Goal: Information Seeking & Learning: Learn about a topic

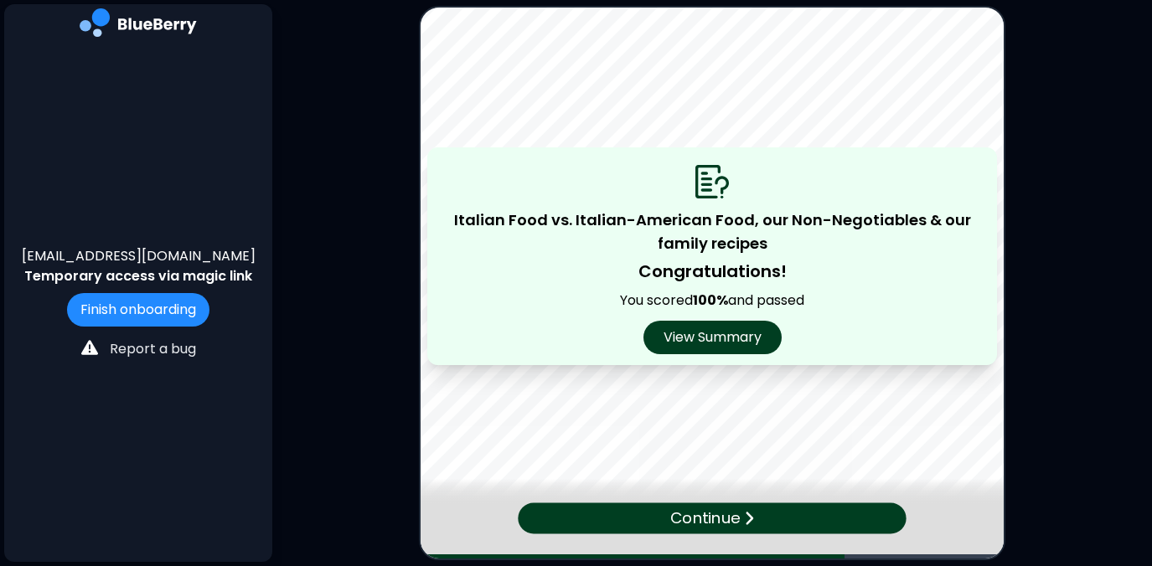
click at [712, 523] on p "Continue" at bounding box center [705, 519] width 70 height 24
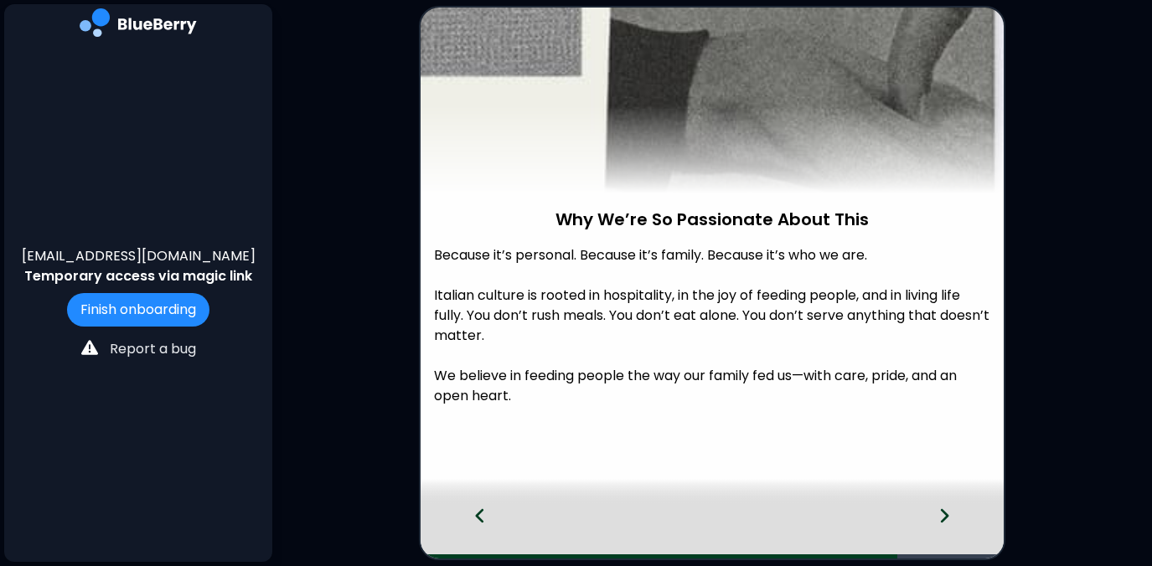
scroll to position [116, 0]
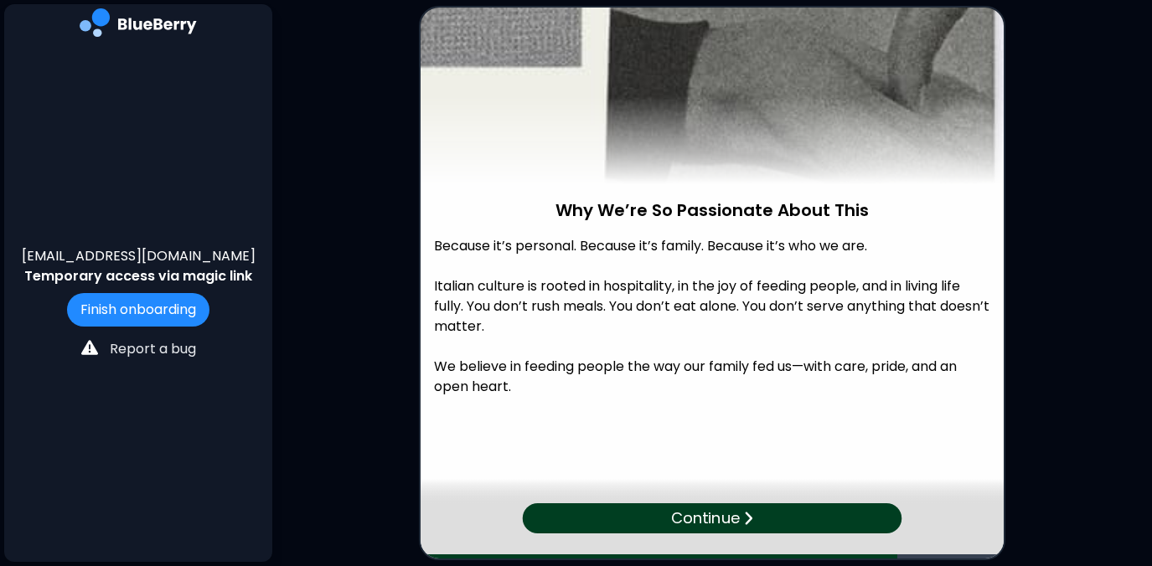
click at [718, 518] on p "Continue" at bounding box center [705, 518] width 68 height 23
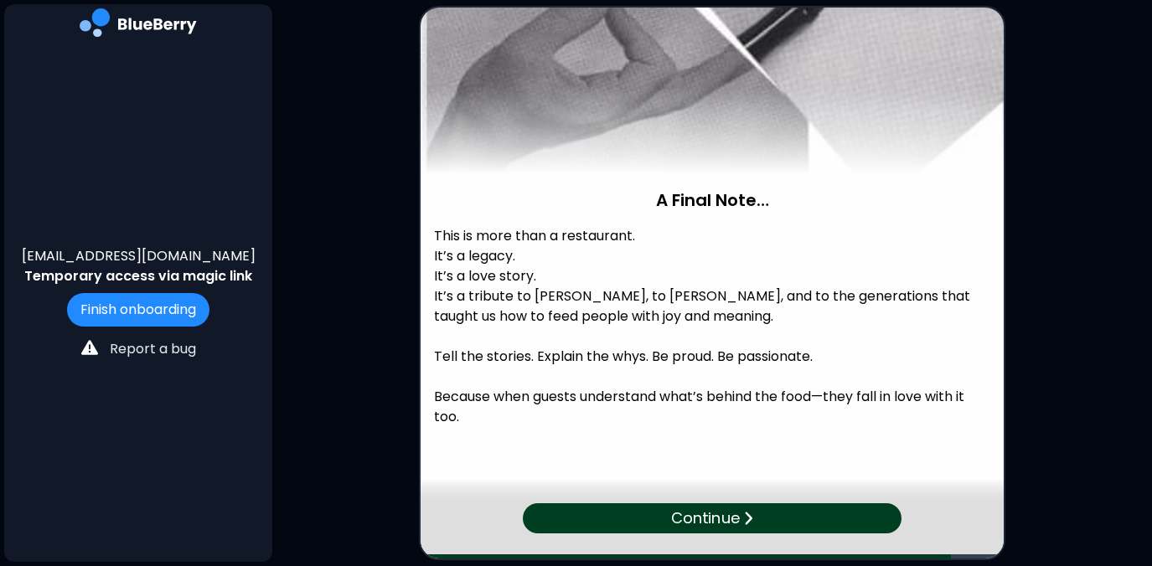
scroll to position [125, 0]
click at [683, 524] on p "Continue" at bounding box center [705, 518] width 69 height 23
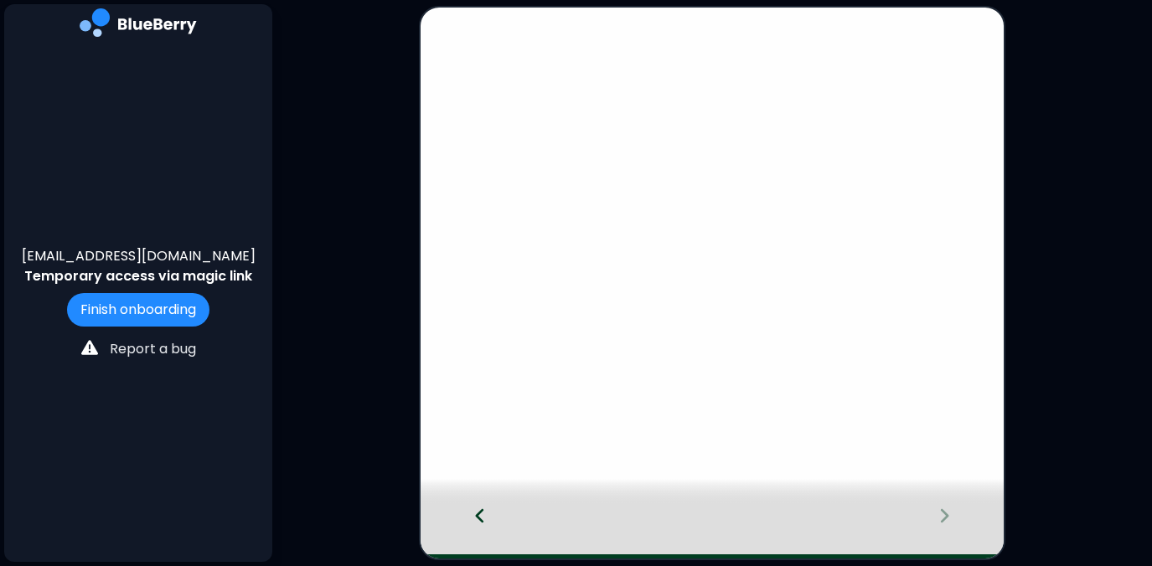
scroll to position [0, 0]
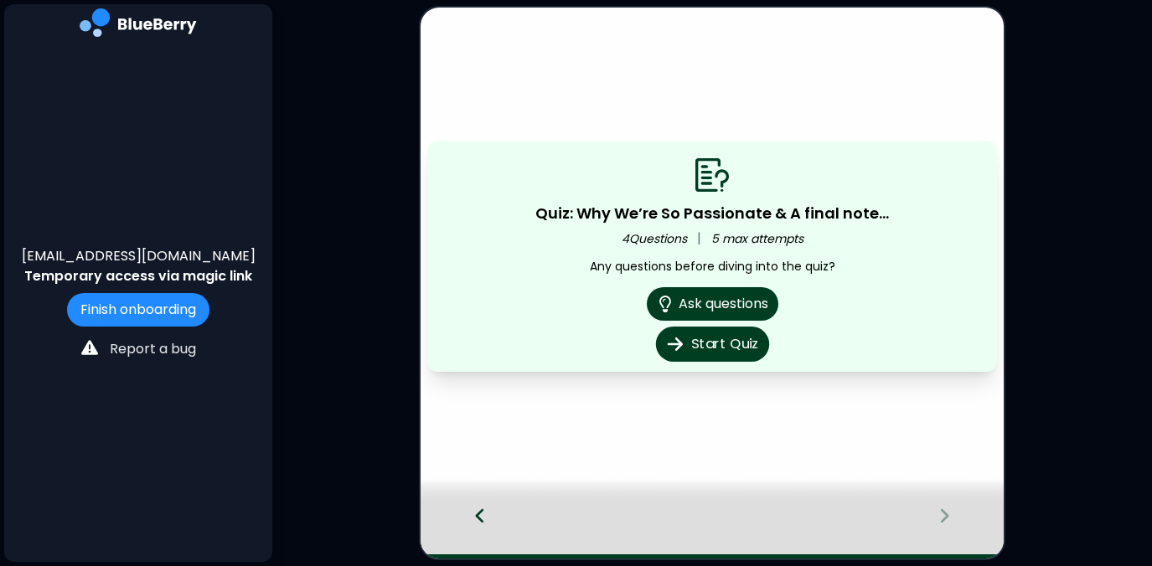
click at [718, 340] on button "Start Quiz" at bounding box center [711, 344] width 113 height 35
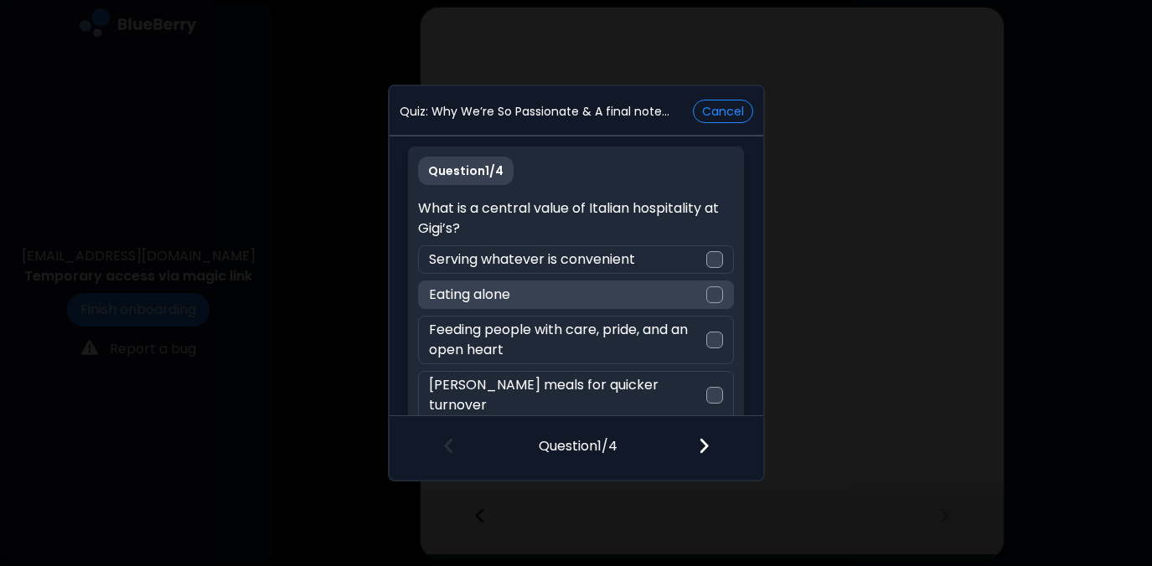
scroll to position [8, 0]
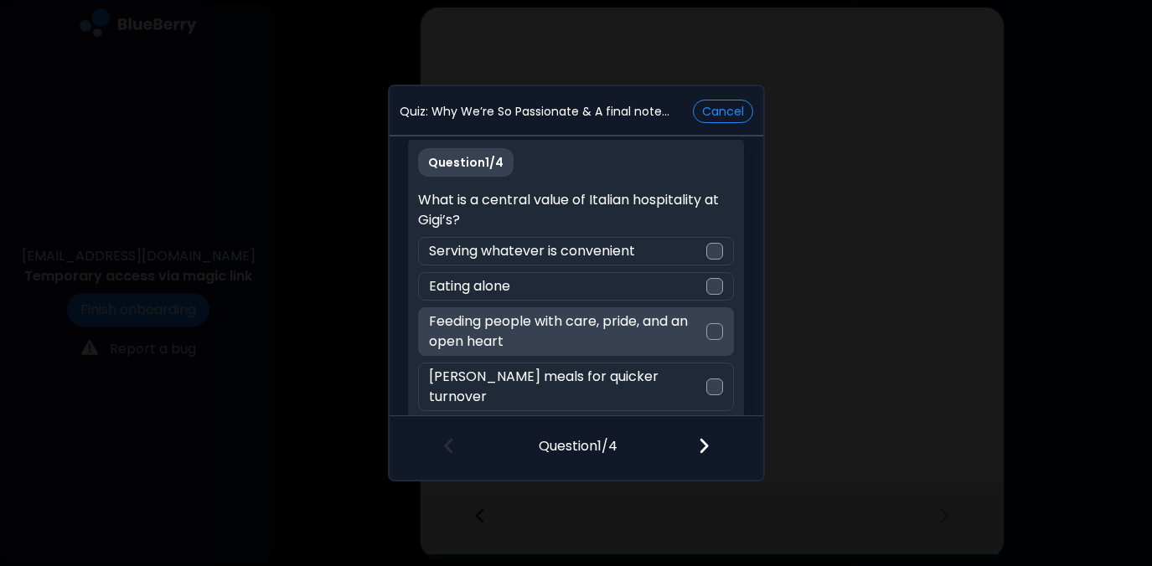
click at [714, 329] on div at bounding box center [714, 331] width 17 height 17
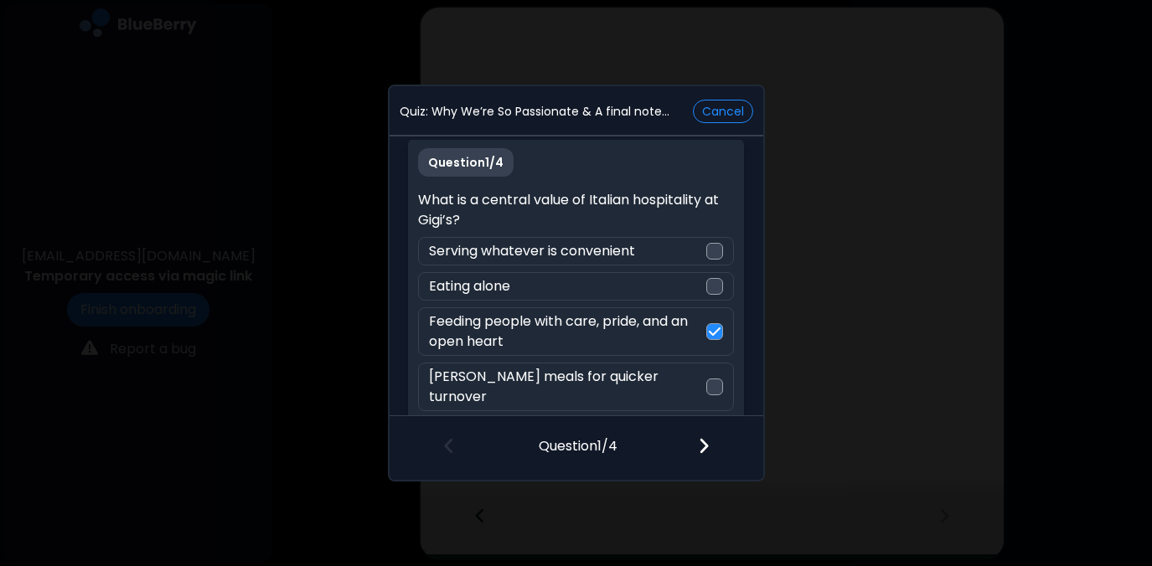
click at [706, 445] on img at bounding box center [704, 445] width 12 height 18
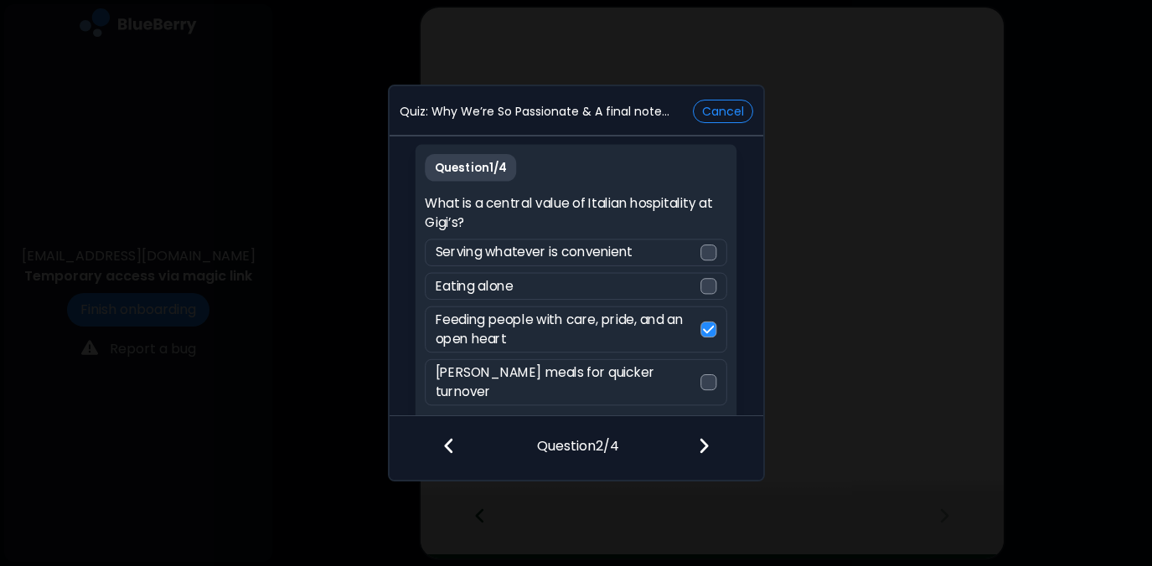
scroll to position [0, 0]
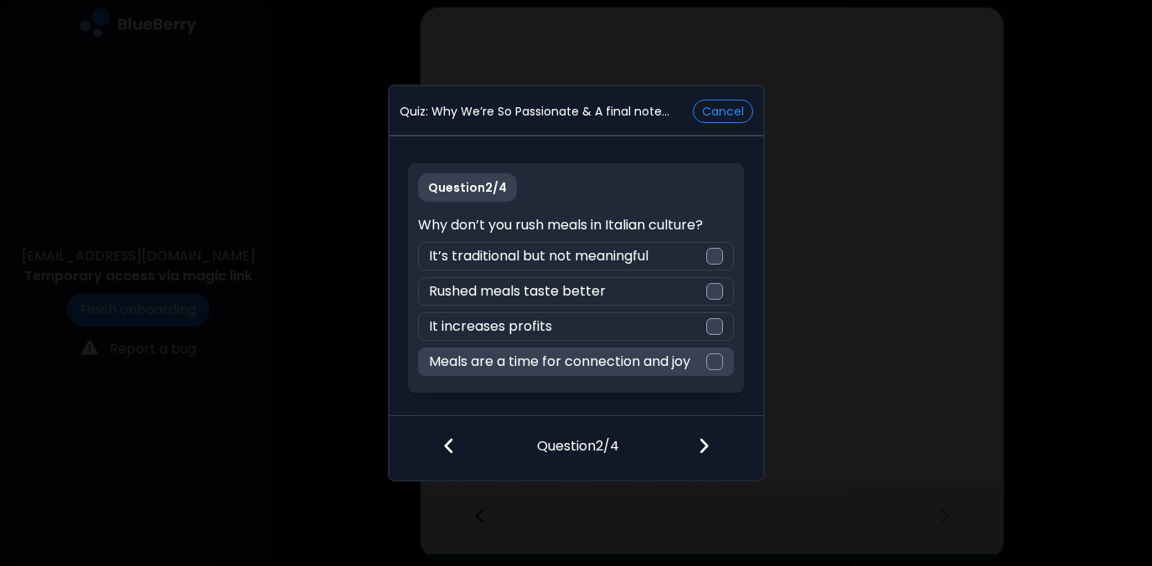
click at [710, 361] on div at bounding box center [714, 361] width 17 height 17
click at [711, 444] on div at bounding box center [713, 447] width 99 height 62
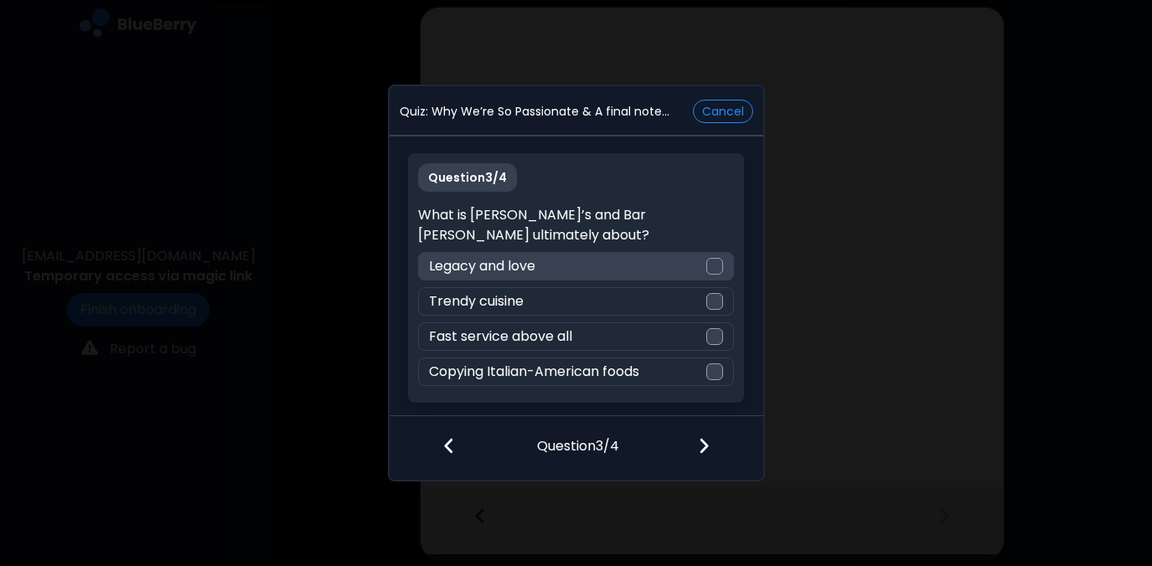
click at [714, 258] on div at bounding box center [714, 266] width 17 height 17
click at [708, 441] on img at bounding box center [704, 445] width 12 height 18
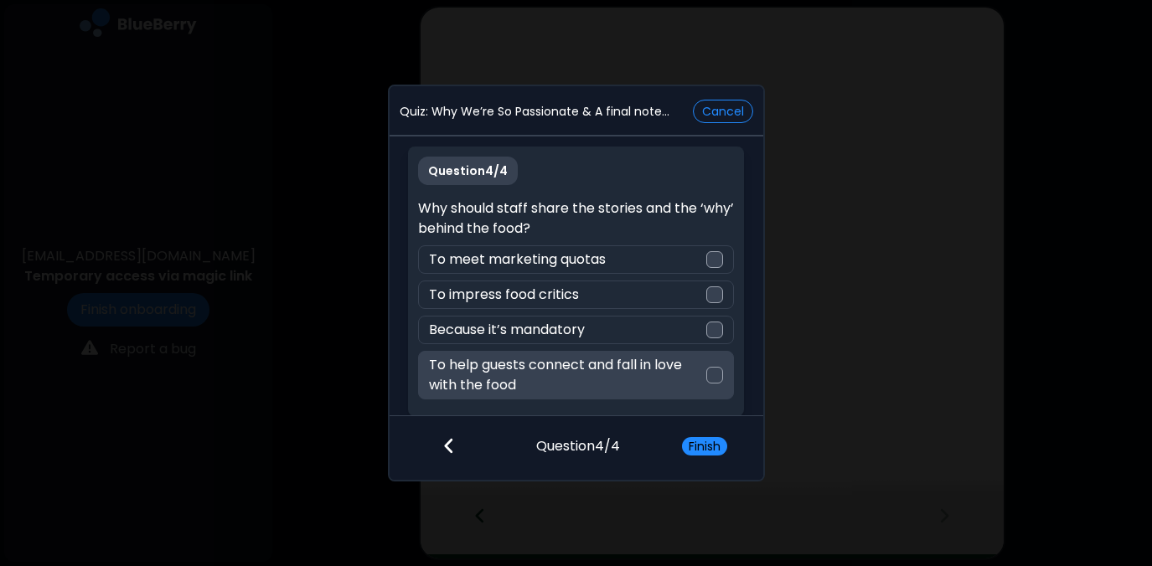
click at [709, 373] on div at bounding box center [714, 375] width 17 height 17
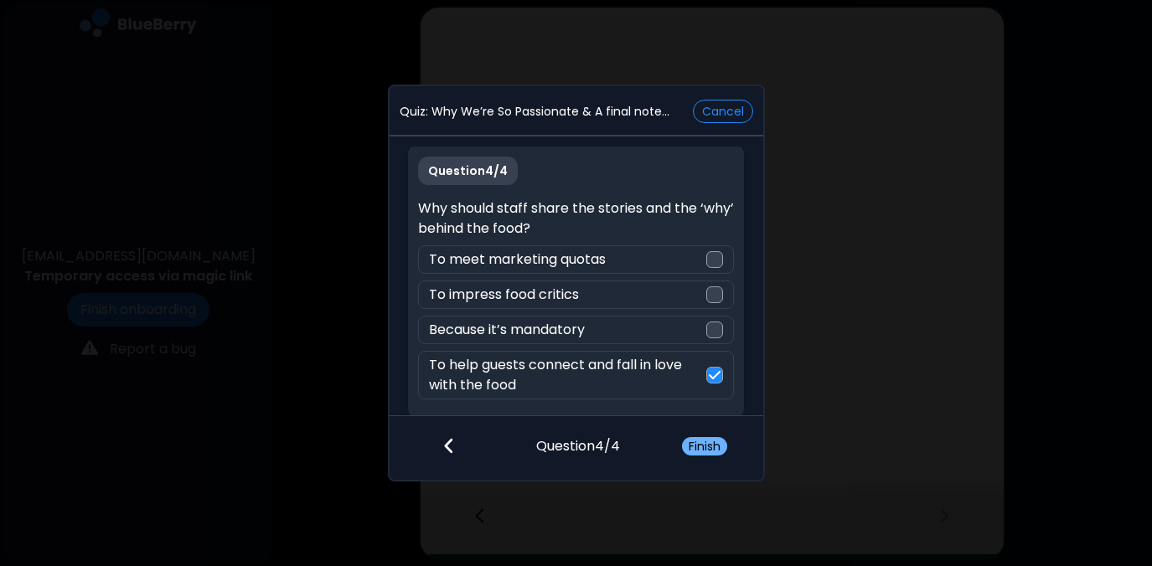
click at [703, 447] on button "Finish" at bounding box center [704, 446] width 45 height 18
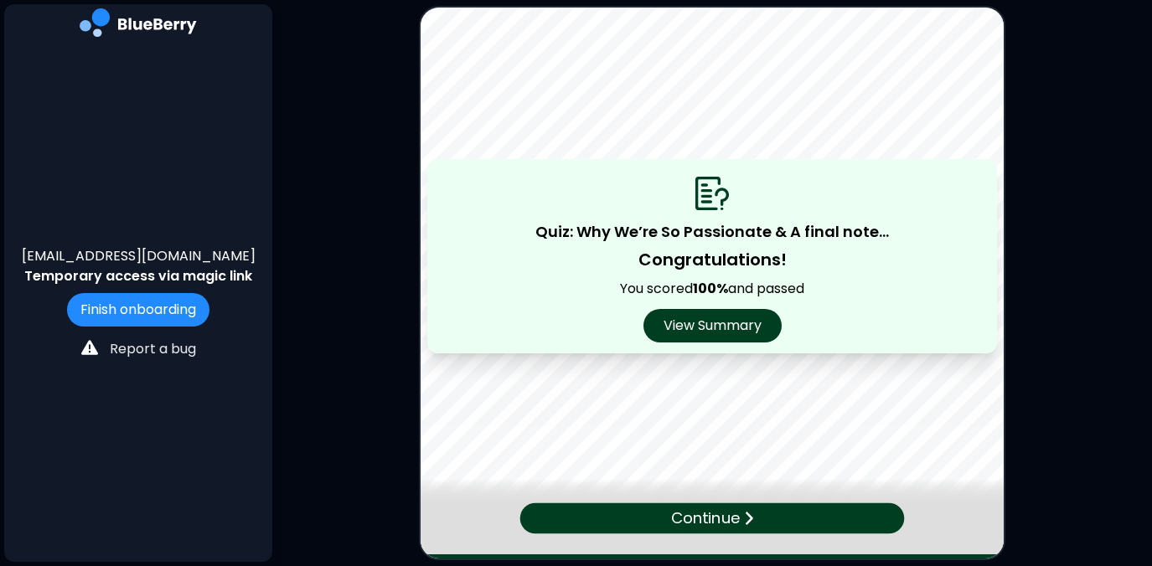
click at [703, 523] on p "Continue" at bounding box center [706, 519] width 70 height 24
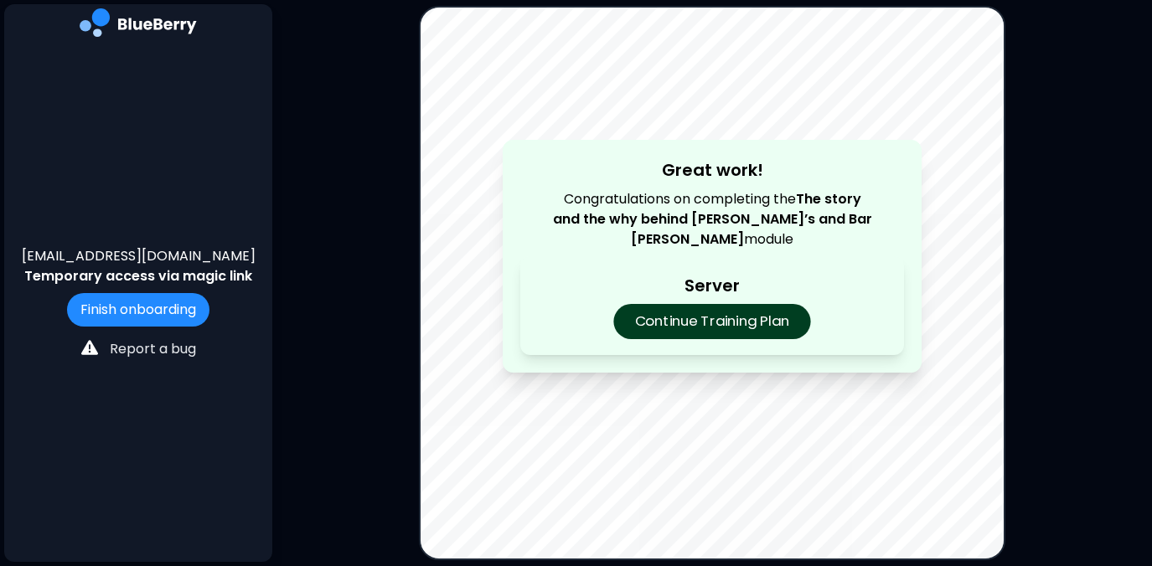
click at [716, 322] on p "Continue Training Plan" at bounding box center [711, 321] width 197 height 35
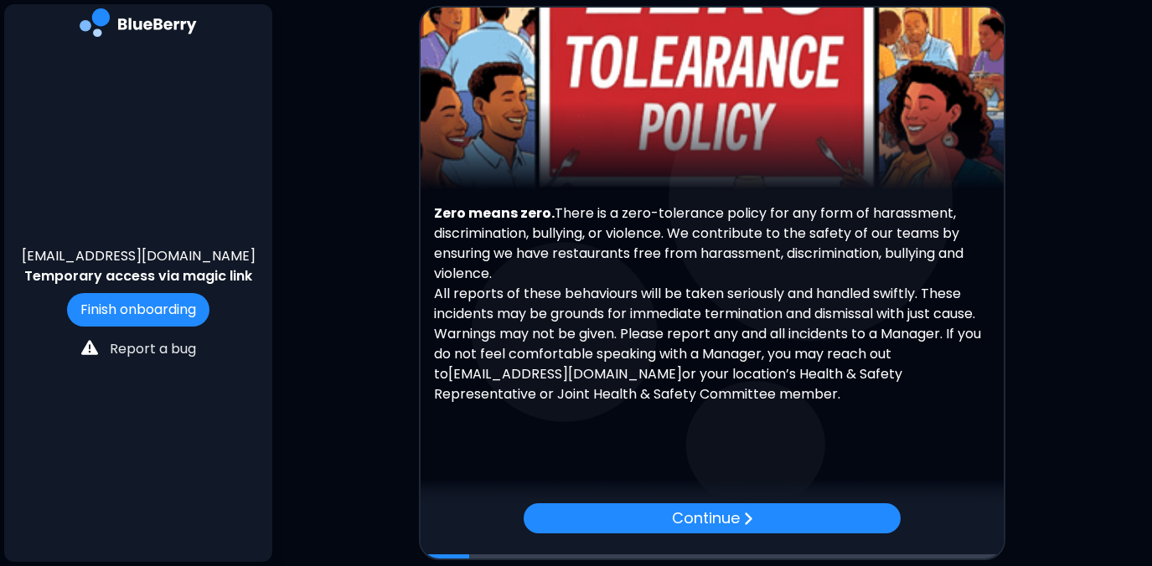
scroll to position [118, 0]
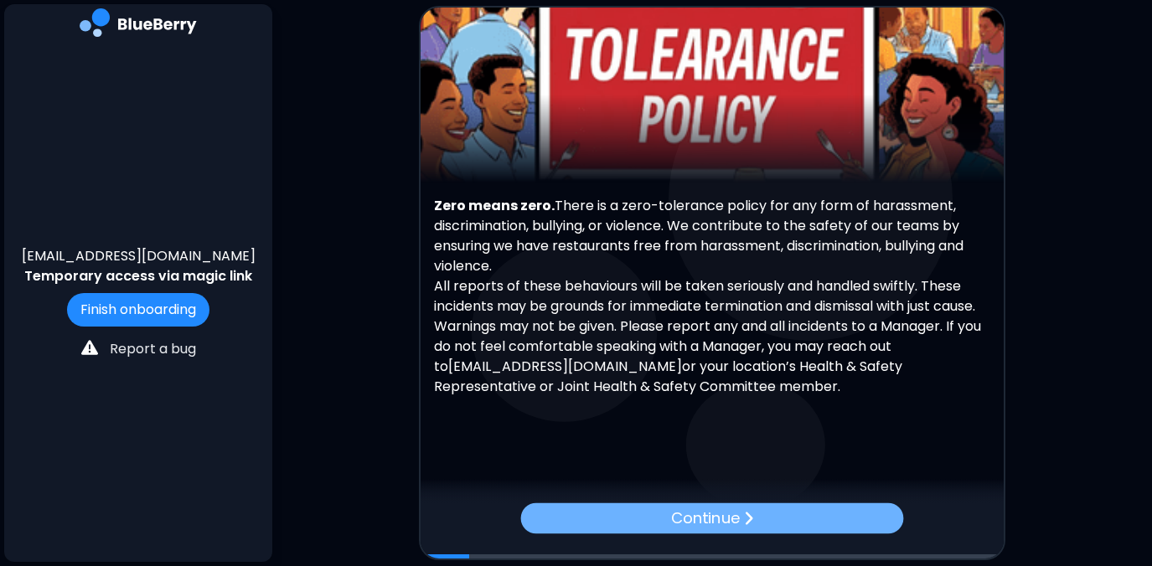
click at [714, 514] on p "Continue" at bounding box center [705, 518] width 69 height 23
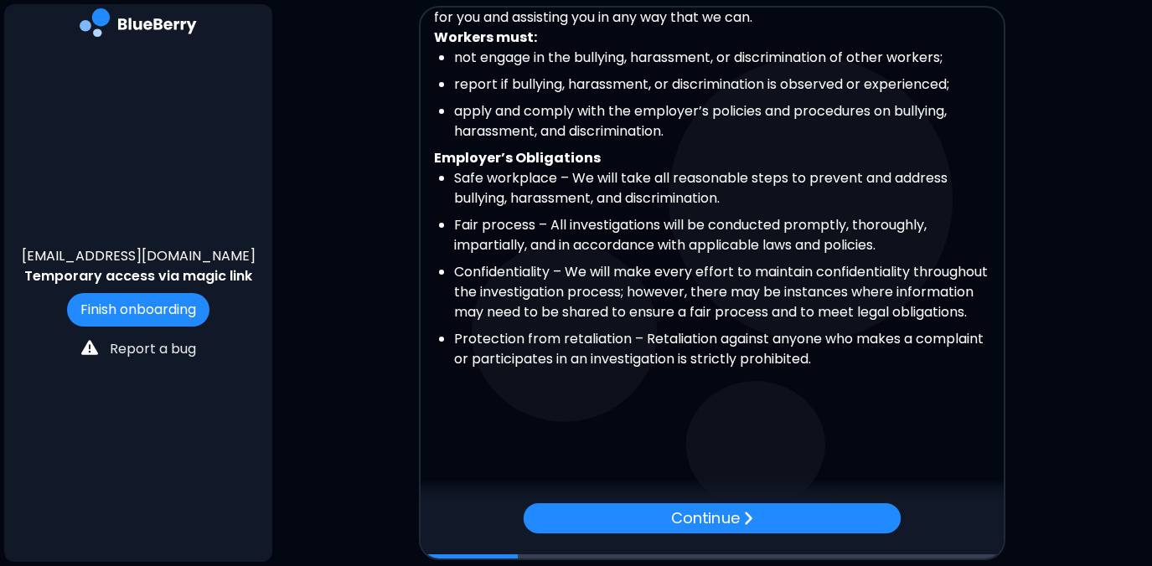
scroll to position [366, 0]
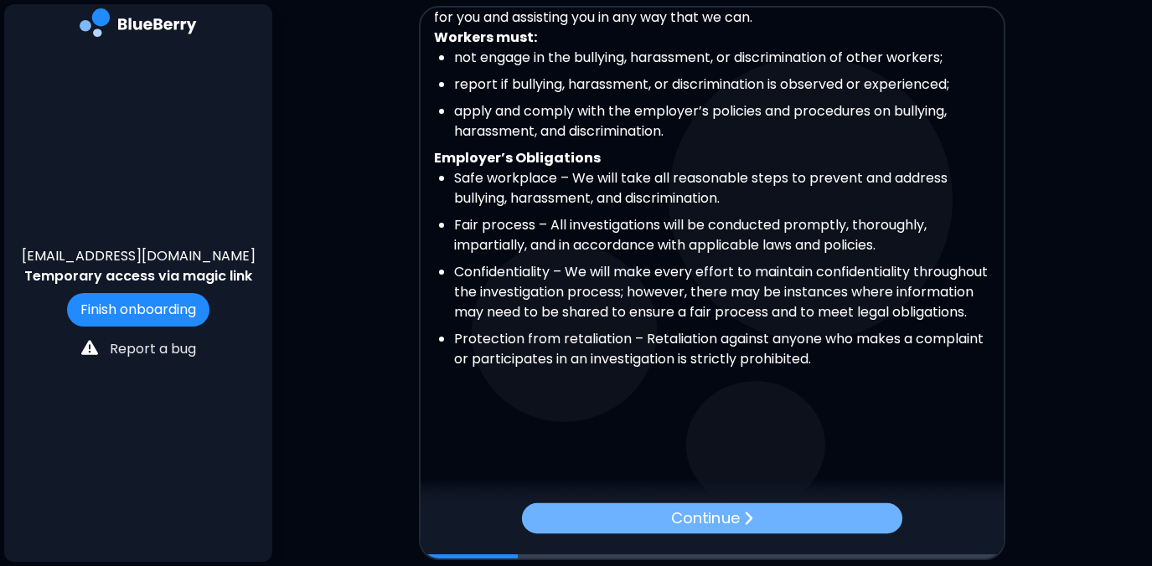
click at [735, 522] on p "Continue" at bounding box center [705, 518] width 69 height 23
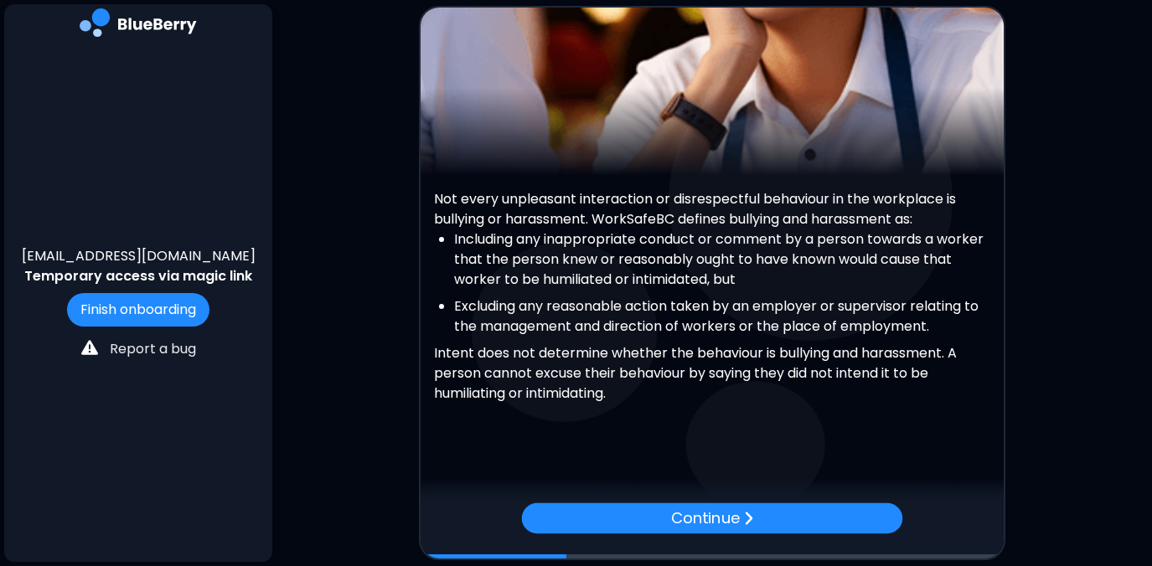
scroll to position [131, 0]
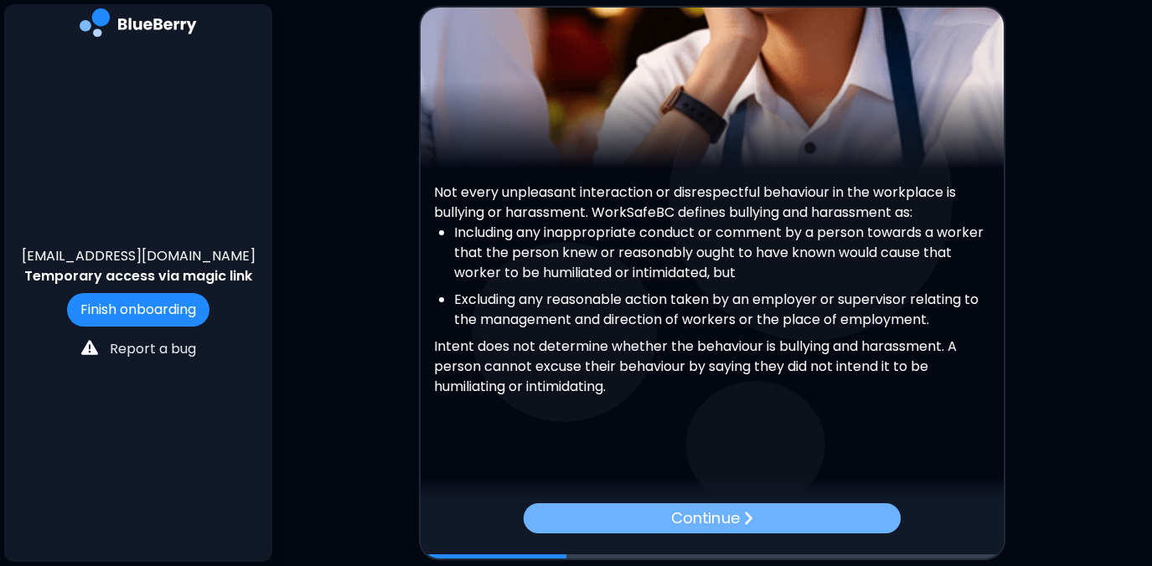
click at [720, 516] on p "Continue" at bounding box center [705, 518] width 68 height 23
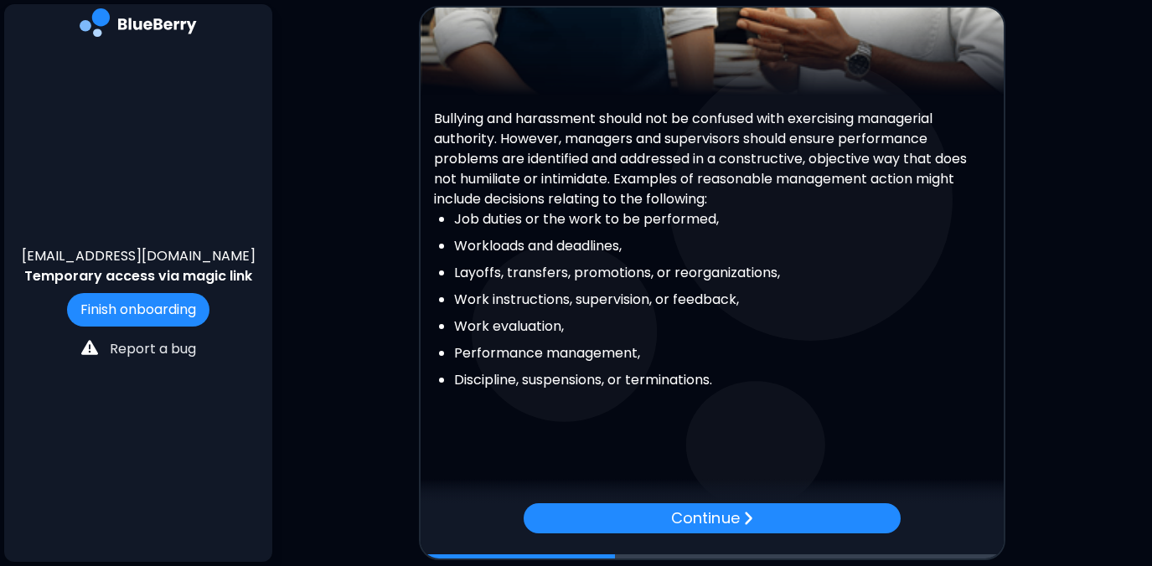
scroll to position [205, 0]
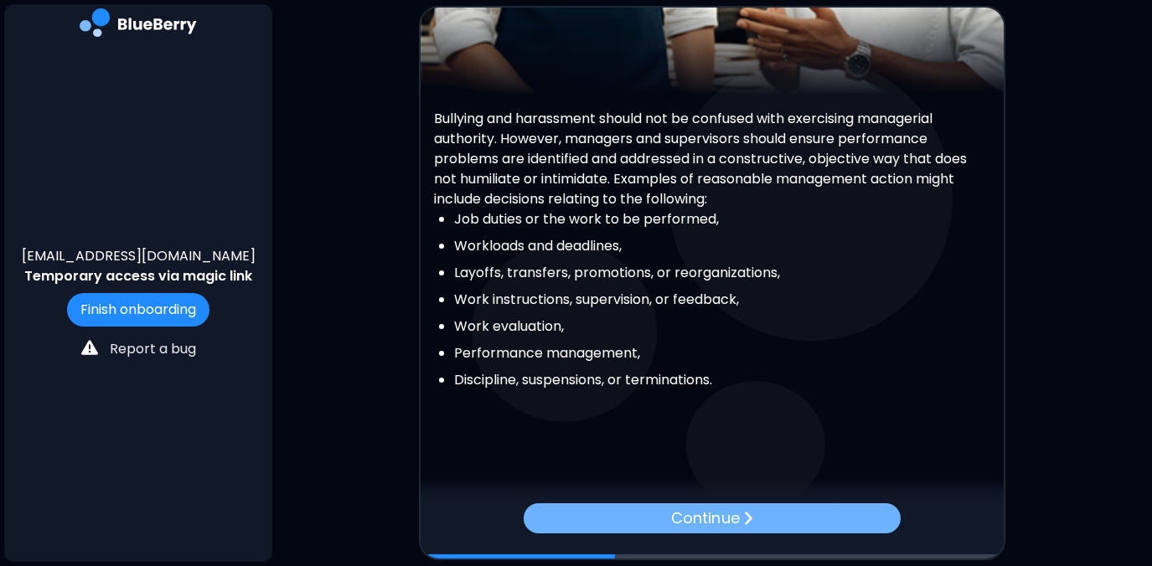
click at [744, 519] on img at bounding box center [748, 519] width 10 height 16
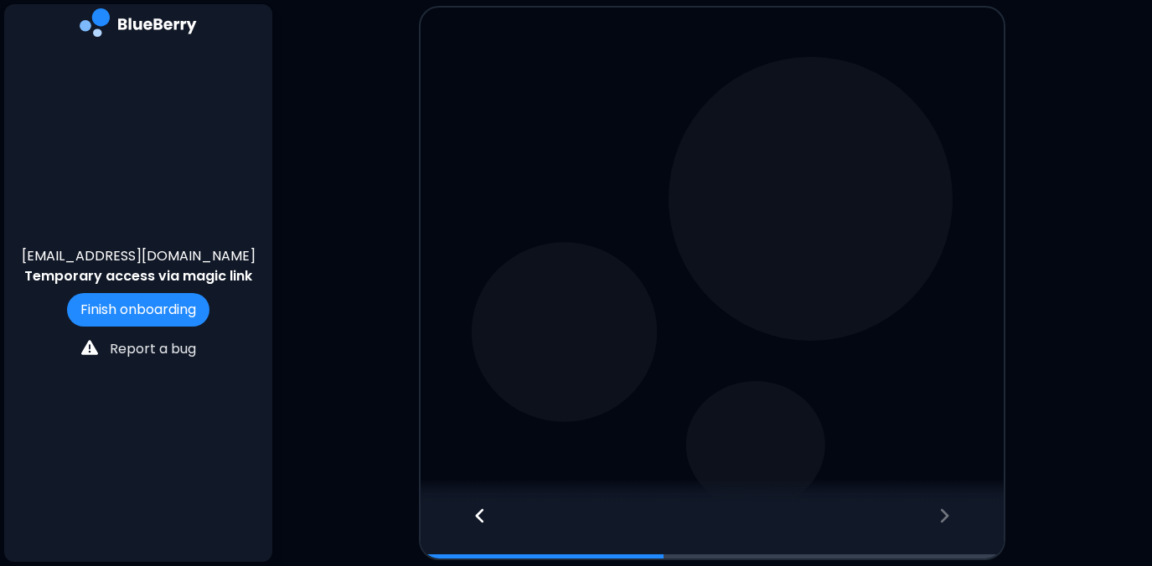
scroll to position [0, 0]
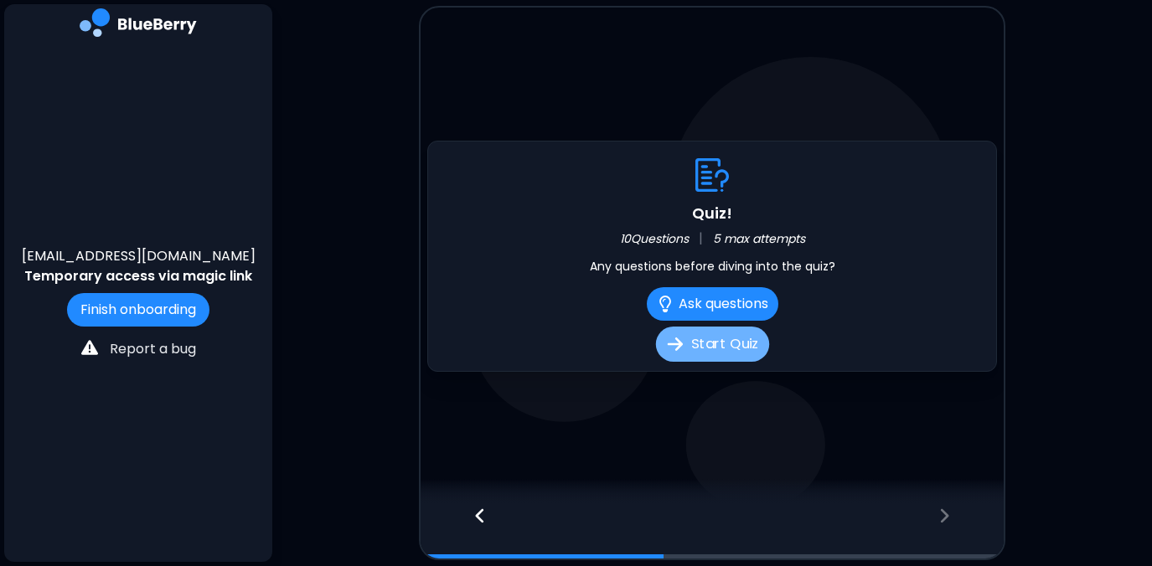
click at [731, 339] on button "Start Quiz" at bounding box center [711, 344] width 113 height 35
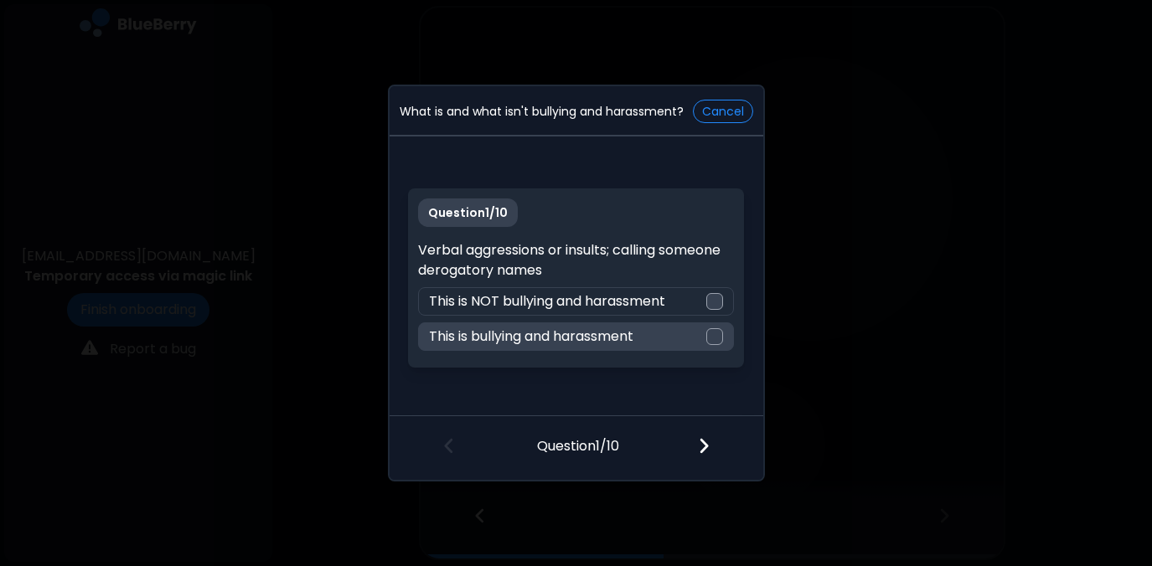
click at [714, 336] on div at bounding box center [714, 336] width 17 height 17
click at [699, 451] on img at bounding box center [704, 445] width 12 height 18
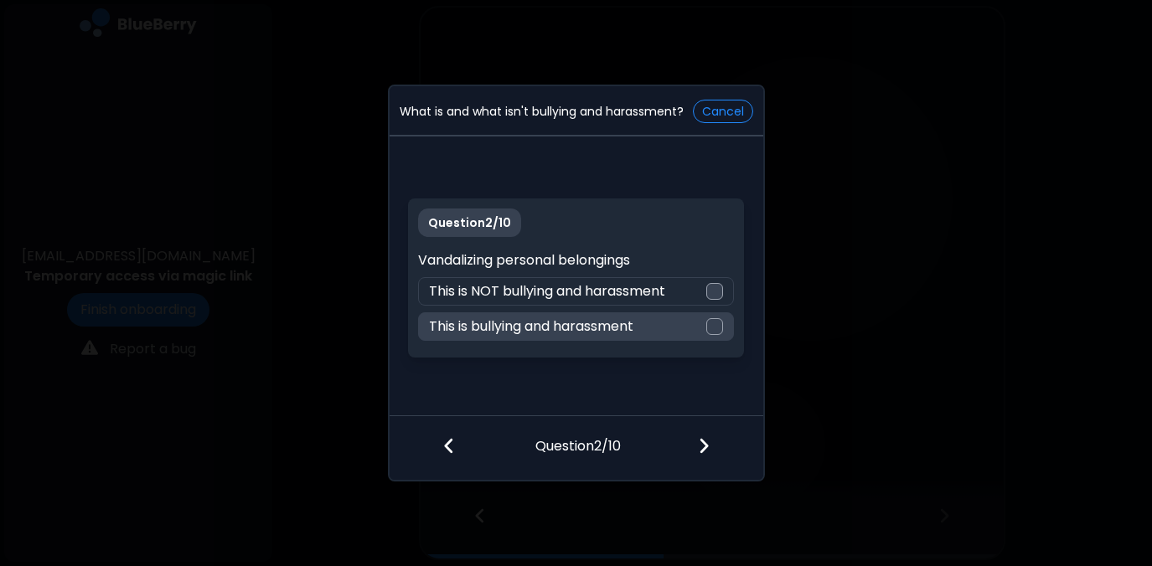
click at [715, 327] on div at bounding box center [714, 326] width 17 height 17
click at [703, 447] on img at bounding box center [704, 445] width 12 height 18
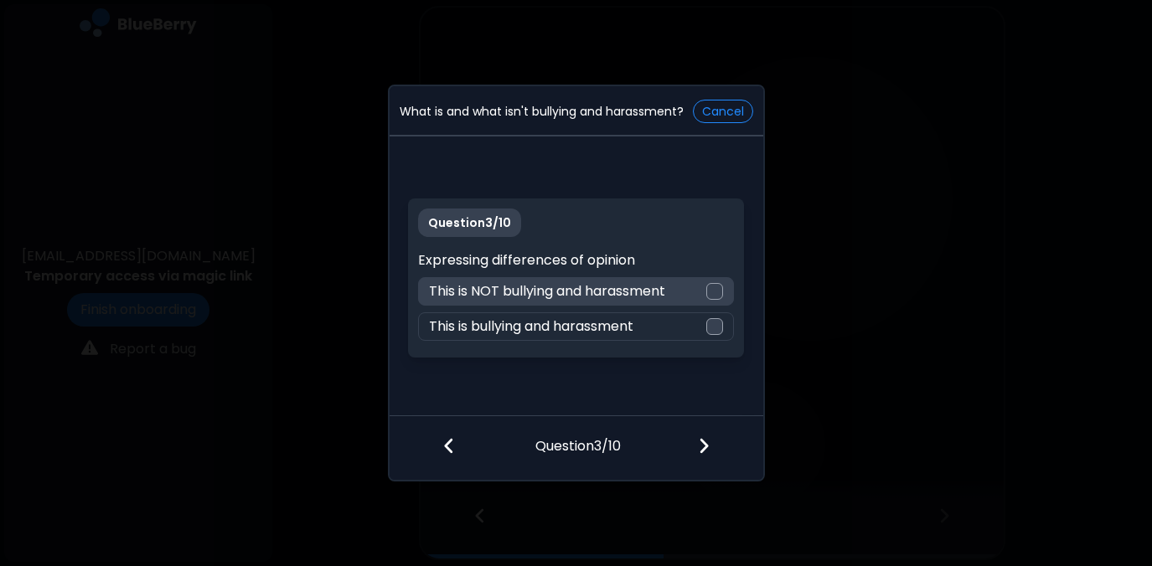
click at [716, 291] on div at bounding box center [714, 291] width 17 height 17
click at [701, 446] on img at bounding box center [704, 445] width 12 height 18
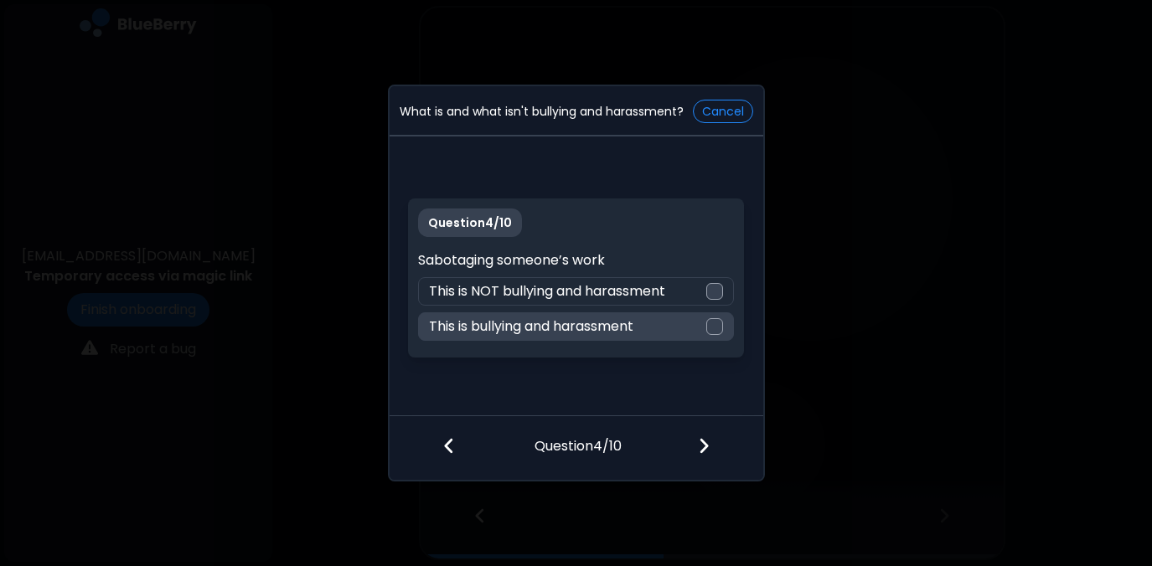
click at [717, 324] on div at bounding box center [714, 326] width 17 height 17
click at [703, 442] on img at bounding box center [704, 445] width 12 height 18
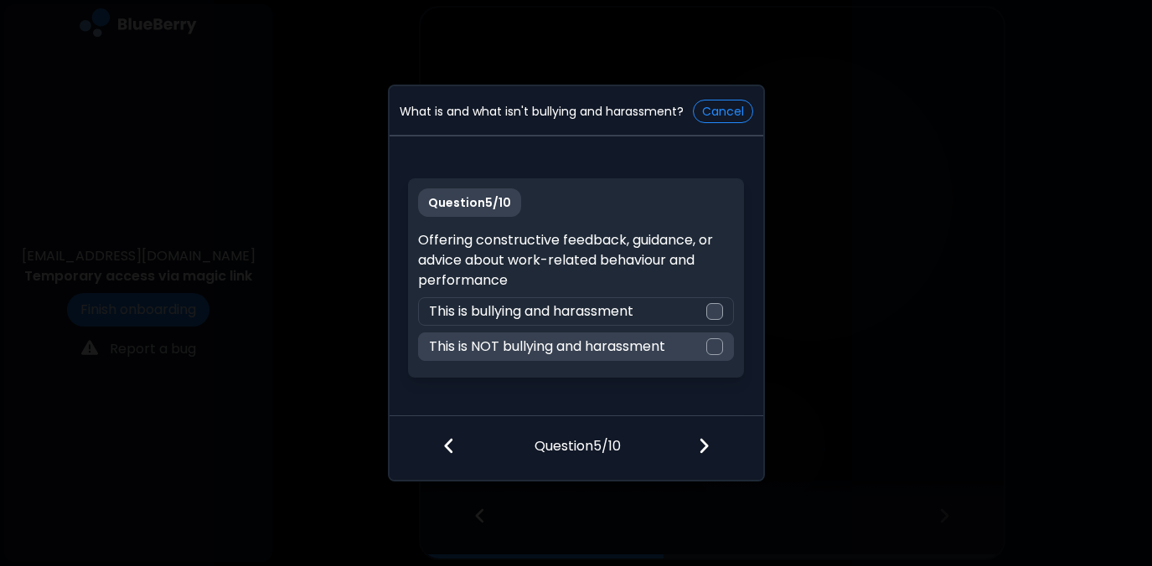
click at [716, 348] on div at bounding box center [714, 346] width 17 height 17
click at [699, 446] on img at bounding box center [704, 445] width 12 height 18
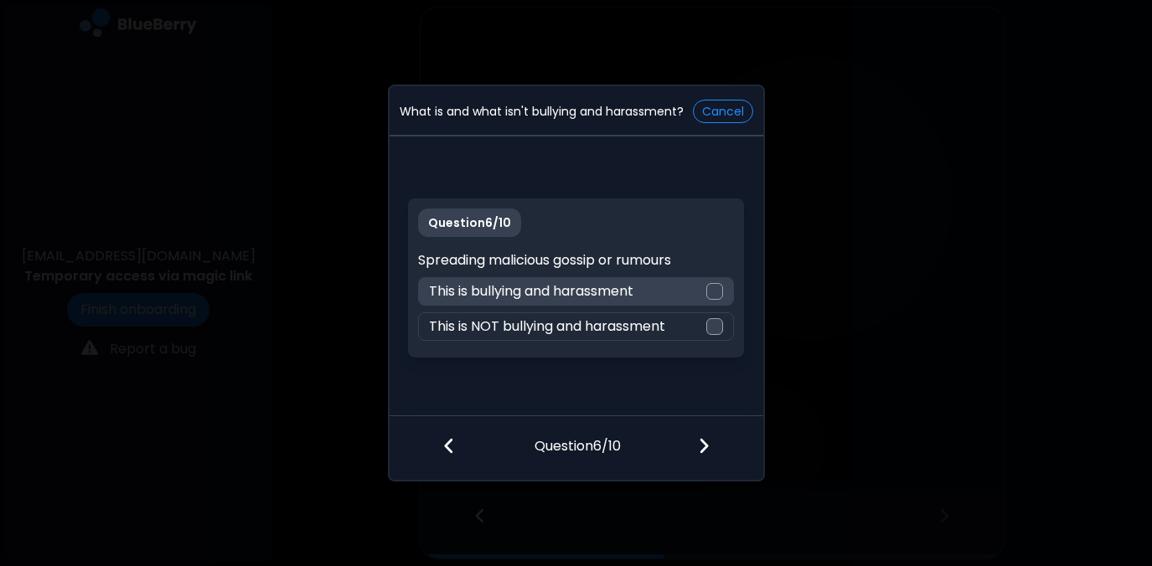
click at [712, 287] on div at bounding box center [714, 291] width 17 height 17
click at [702, 452] on img at bounding box center [704, 445] width 12 height 18
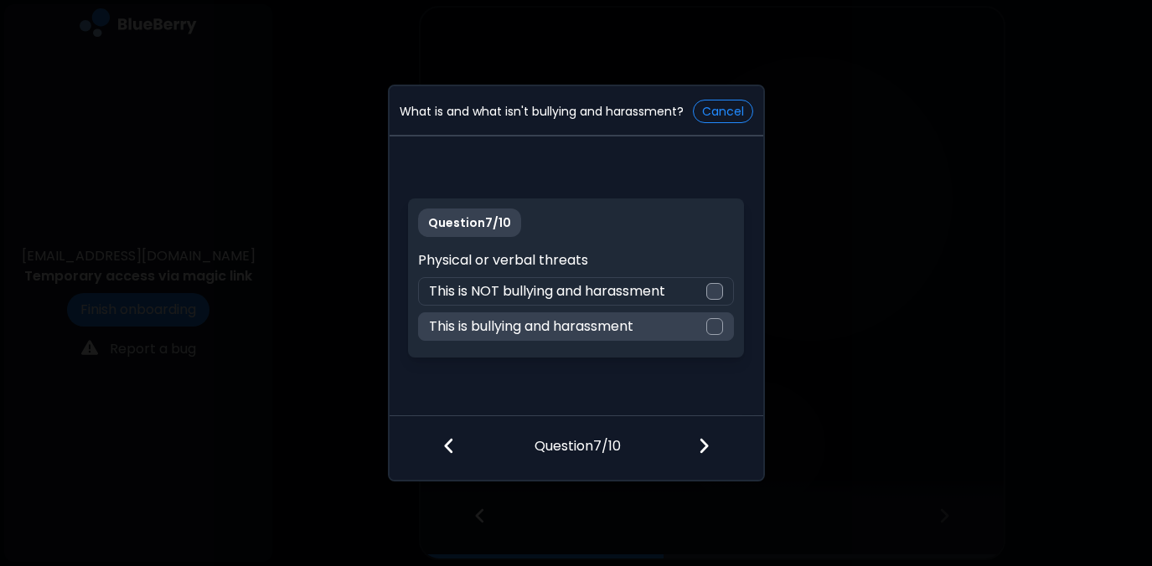
click at [717, 325] on div at bounding box center [714, 326] width 17 height 17
click at [699, 450] on img at bounding box center [704, 445] width 12 height 18
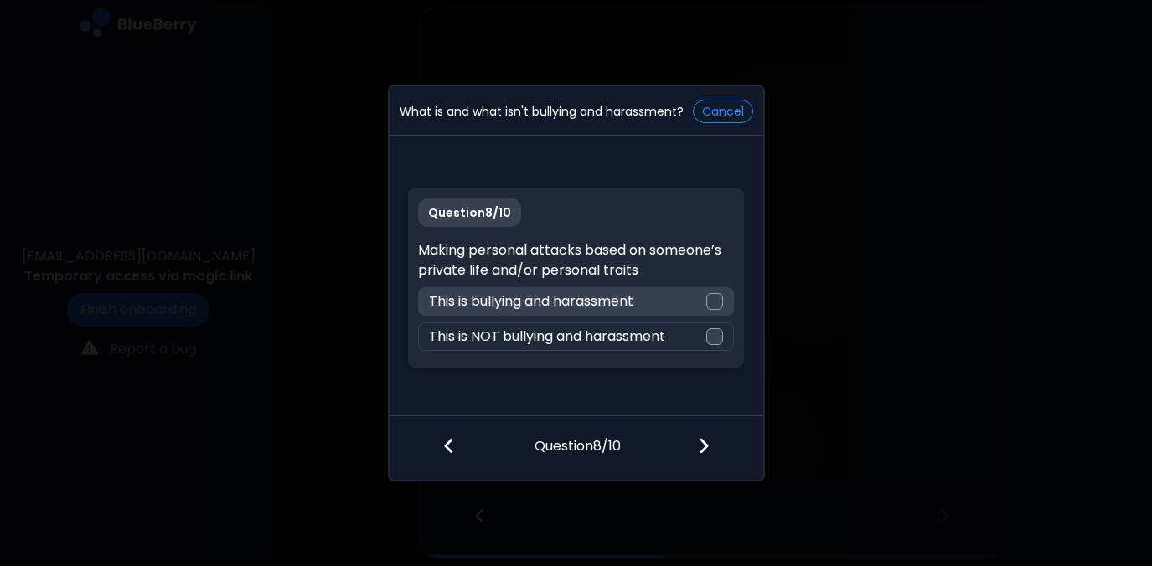
click at [714, 302] on div at bounding box center [714, 301] width 17 height 17
click at [708, 445] on img at bounding box center [704, 445] width 12 height 18
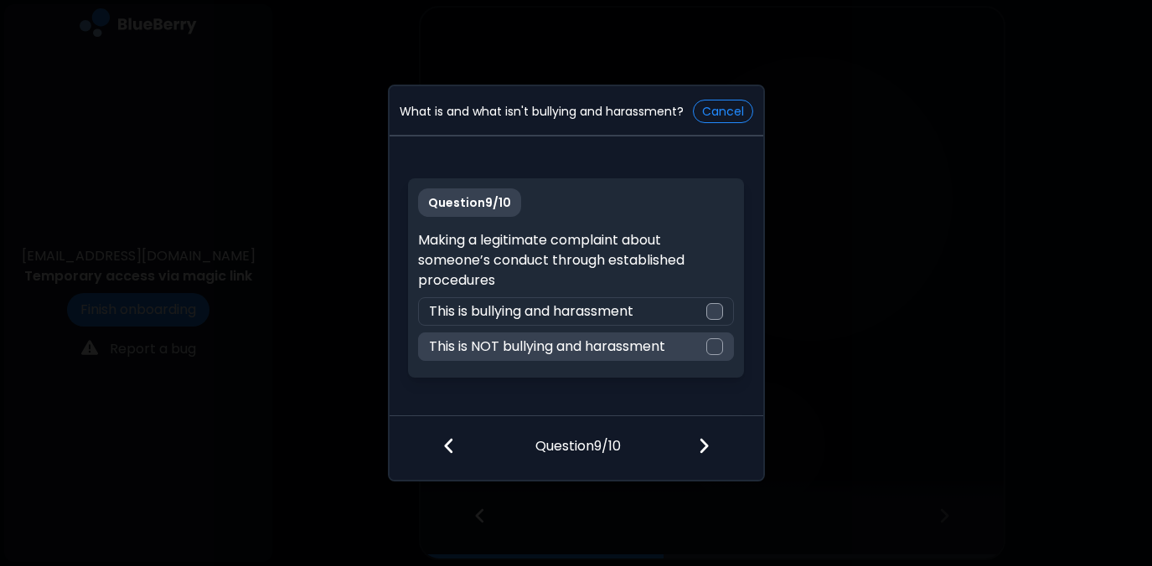
click at [716, 343] on div at bounding box center [714, 346] width 17 height 17
click at [705, 443] on img at bounding box center [704, 445] width 12 height 18
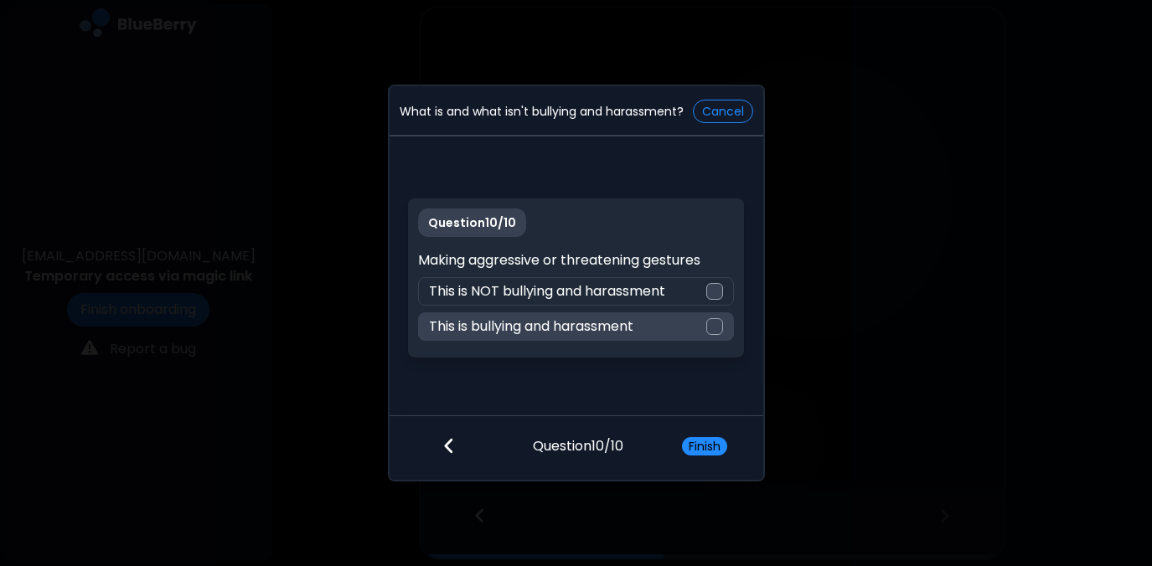
click at [714, 323] on div at bounding box center [714, 326] width 17 height 17
click at [709, 442] on button "Finish" at bounding box center [704, 446] width 45 height 18
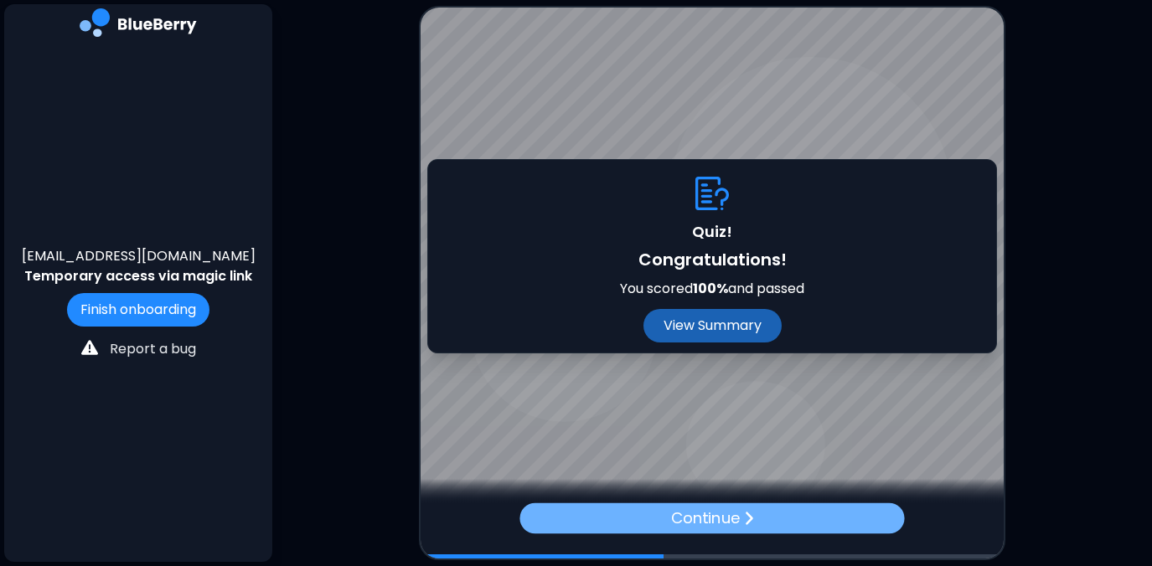
click at [700, 514] on p "Continue" at bounding box center [706, 519] width 70 height 24
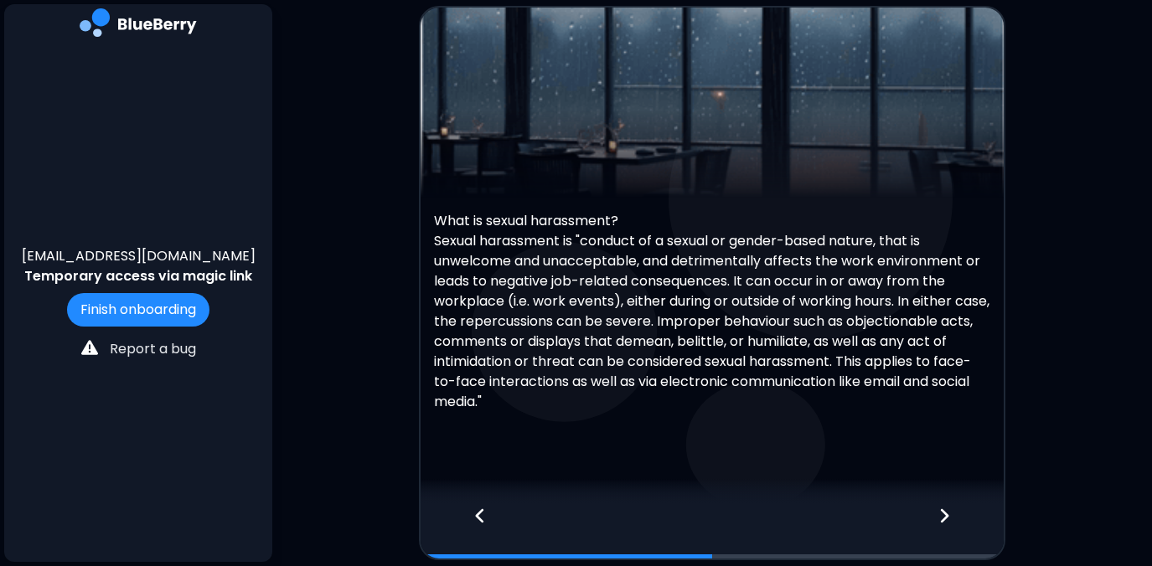
scroll to position [118, 0]
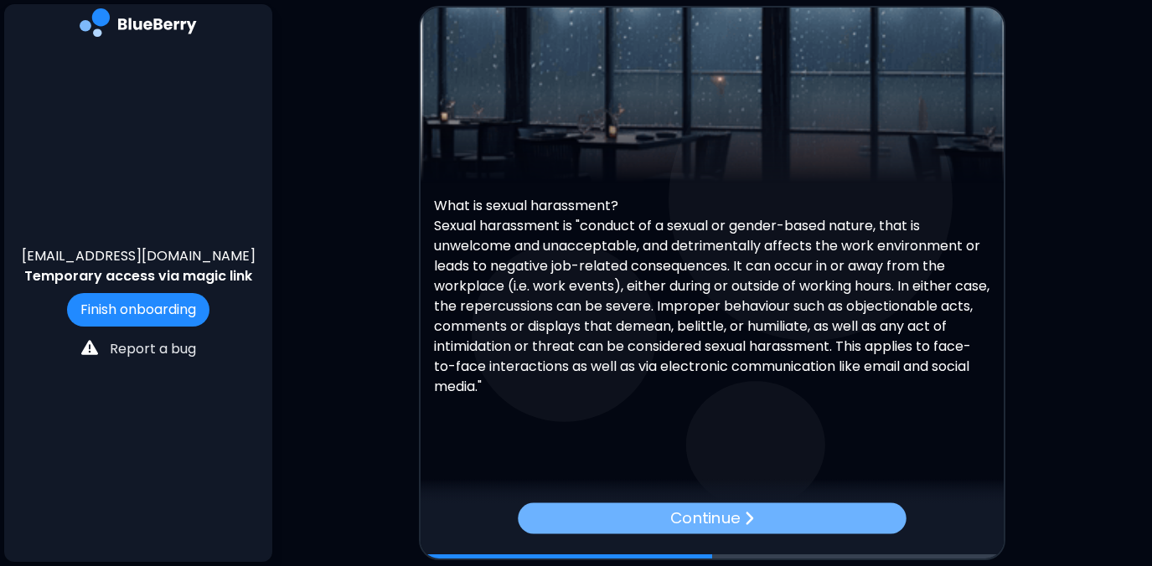
click at [709, 522] on p "Continue" at bounding box center [705, 519] width 70 height 24
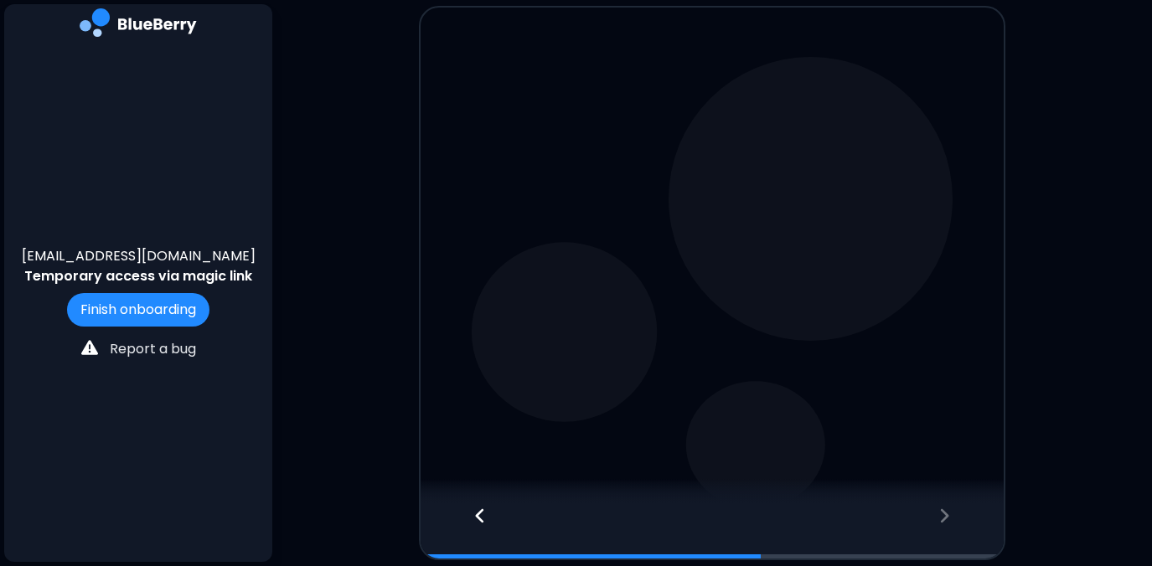
scroll to position [0, 0]
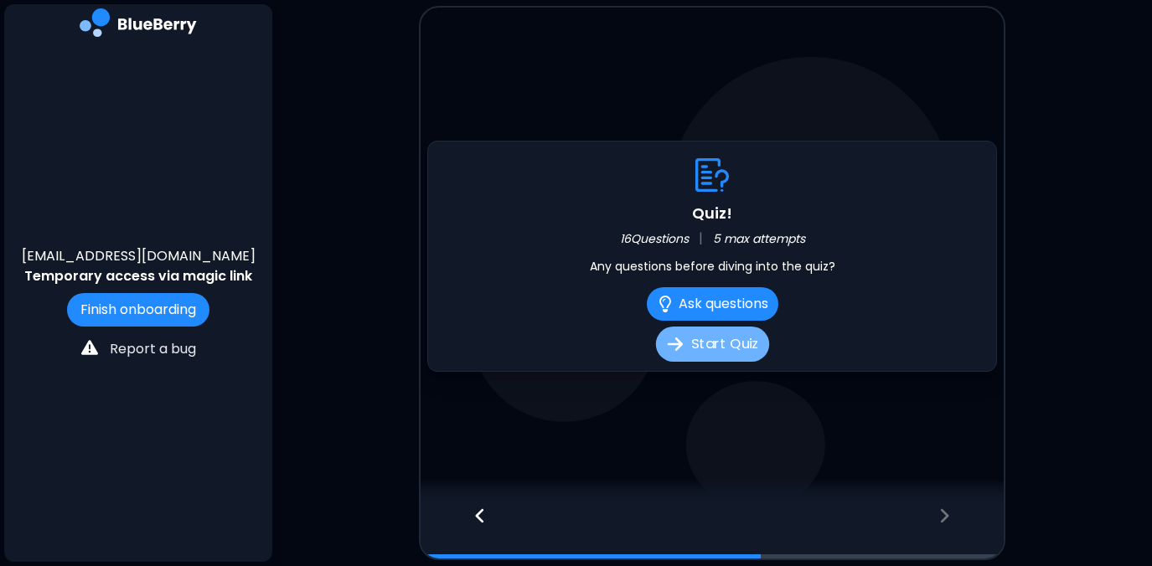
click at [706, 345] on button "Start Quiz" at bounding box center [711, 344] width 113 height 35
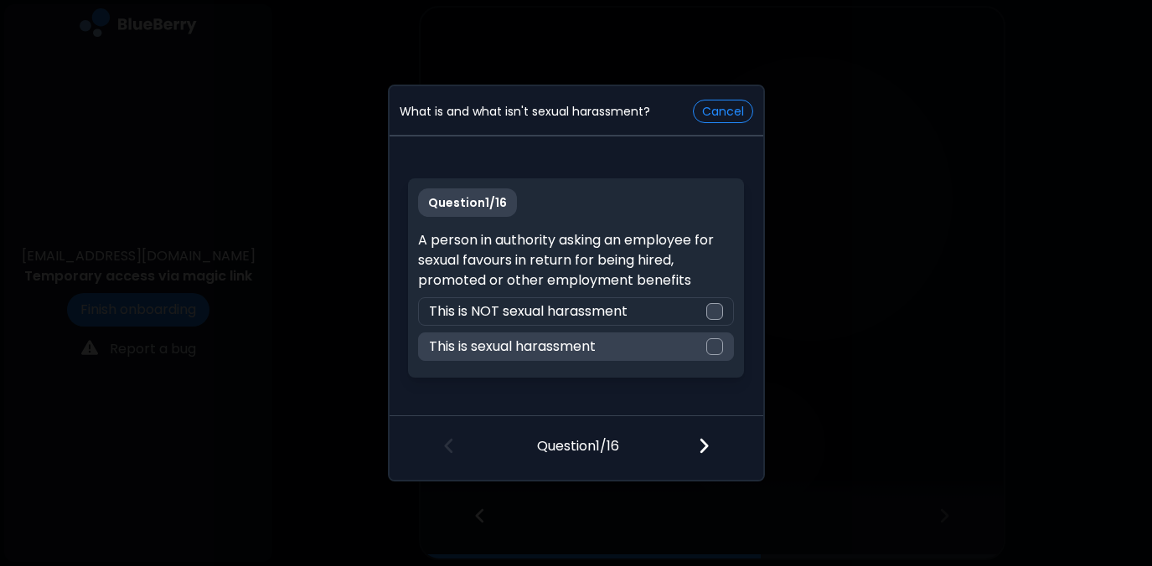
click at [714, 345] on div at bounding box center [714, 346] width 17 height 17
click at [712, 443] on div at bounding box center [713, 447] width 99 height 62
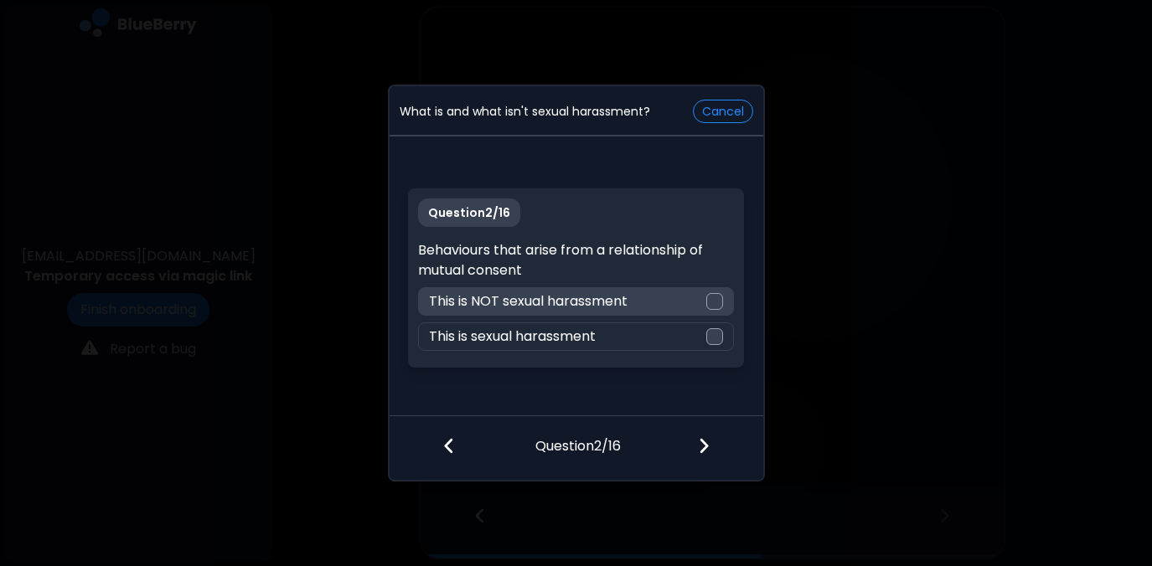
click at [717, 297] on div at bounding box center [714, 301] width 17 height 17
click at [704, 447] on img at bounding box center [704, 445] width 12 height 18
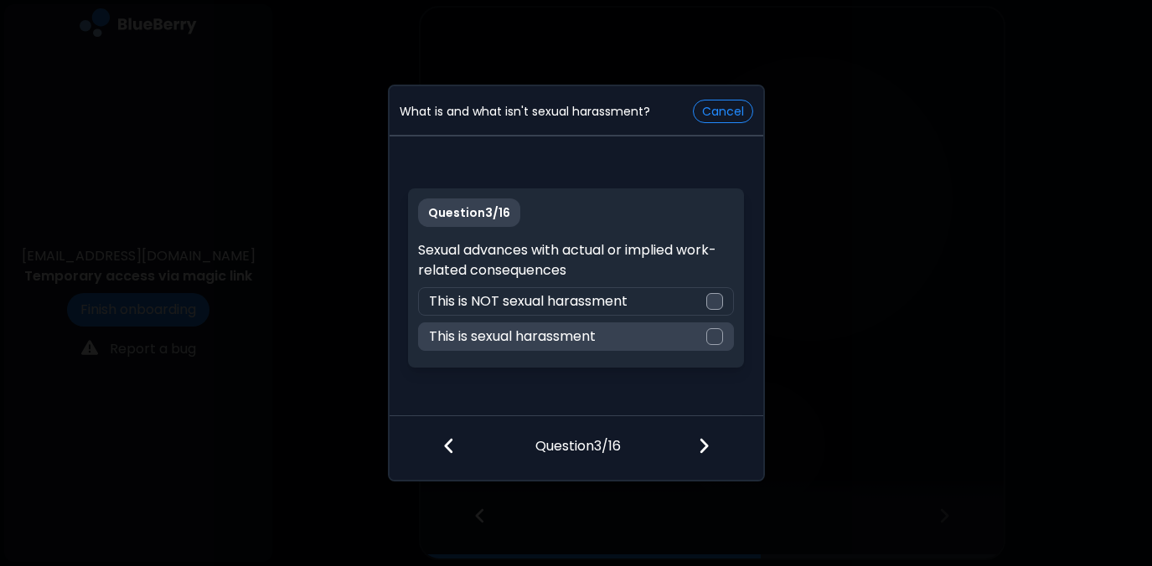
click at [714, 336] on div at bounding box center [714, 336] width 17 height 17
click at [703, 446] on img at bounding box center [704, 445] width 12 height 18
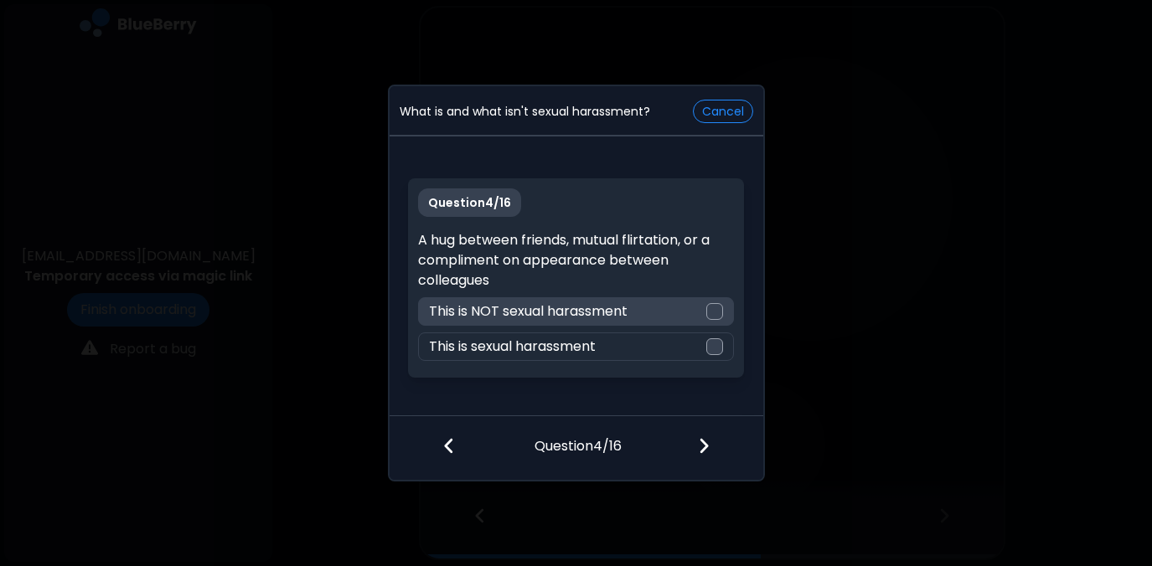
click at [717, 311] on div at bounding box center [714, 311] width 17 height 17
click at [707, 444] on img at bounding box center [704, 445] width 12 height 18
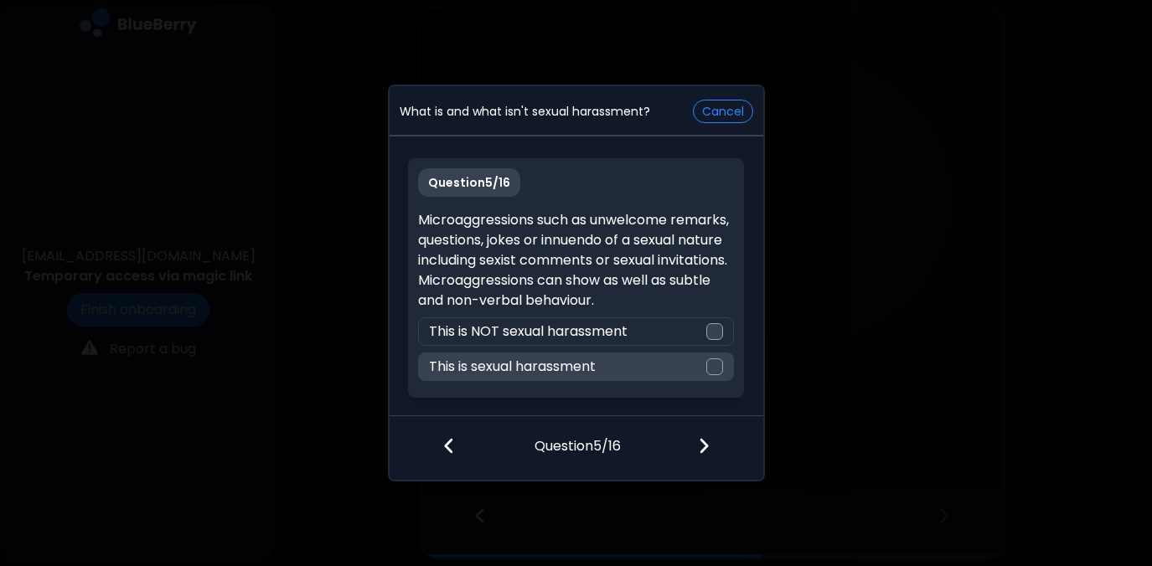
click at [716, 369] on div at bounding box center [714, 366] width 17 height 17
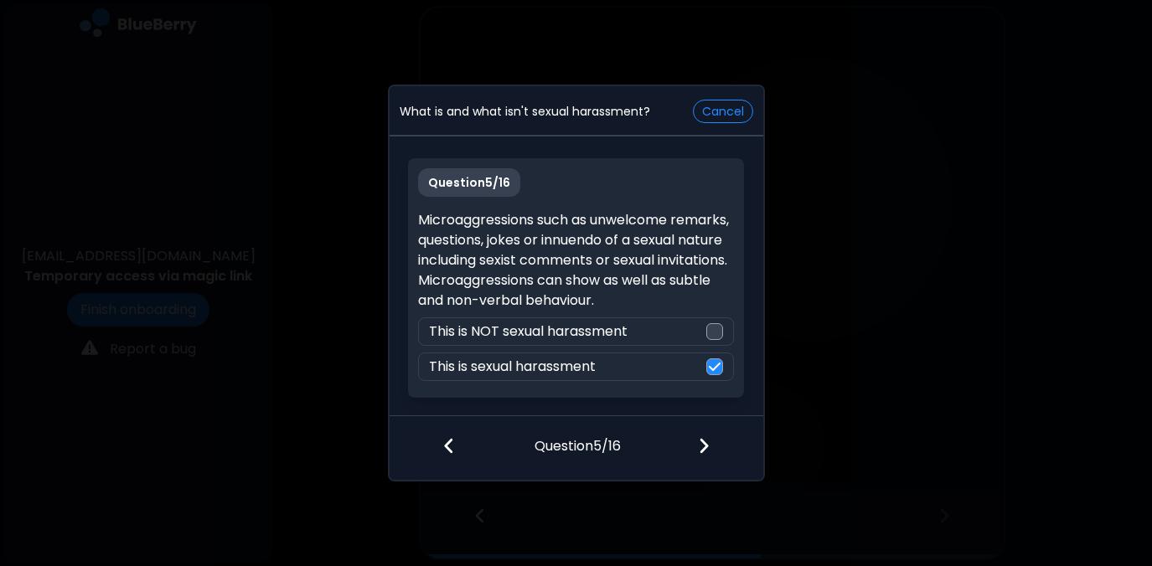
click at [699, 446] on img at bounding box center [704, 445] width 12 height 18
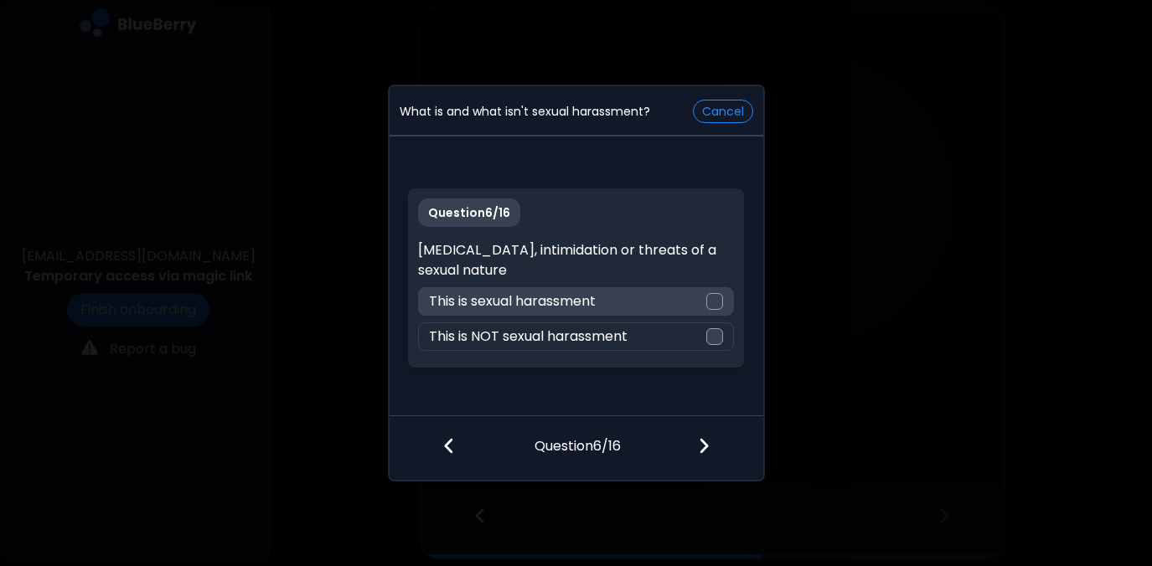
click at [718, 295] on div at bounding box center [714, 301] width 17 height 17
click at [718, 441] on div at bounding box center [713, 447] width 99 height 62
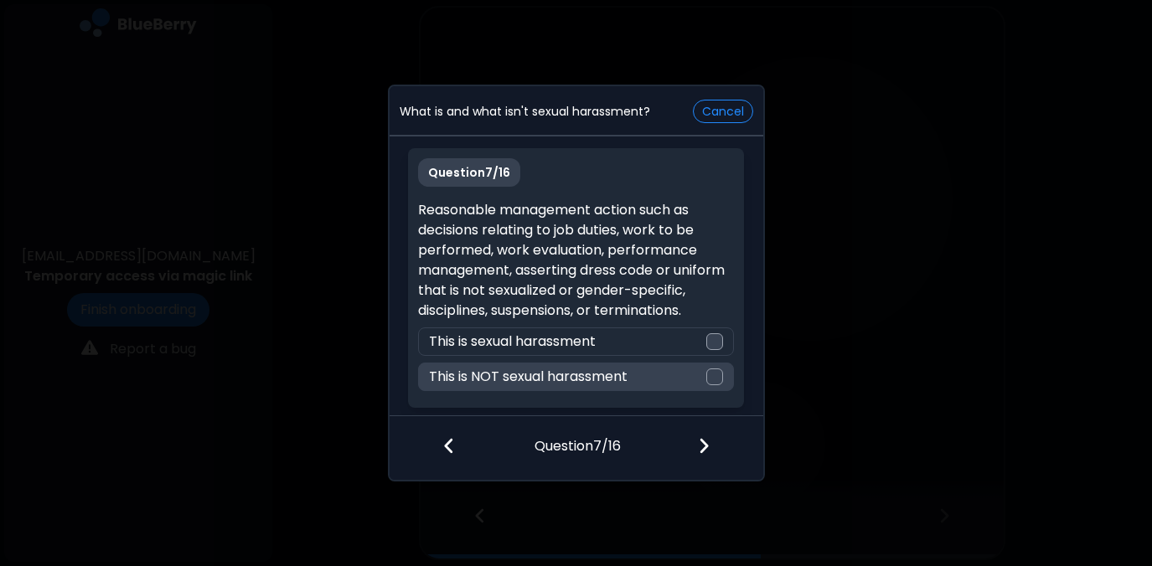
click at [713, 380] on div at bounding box center [714, 377] width 17 height 17
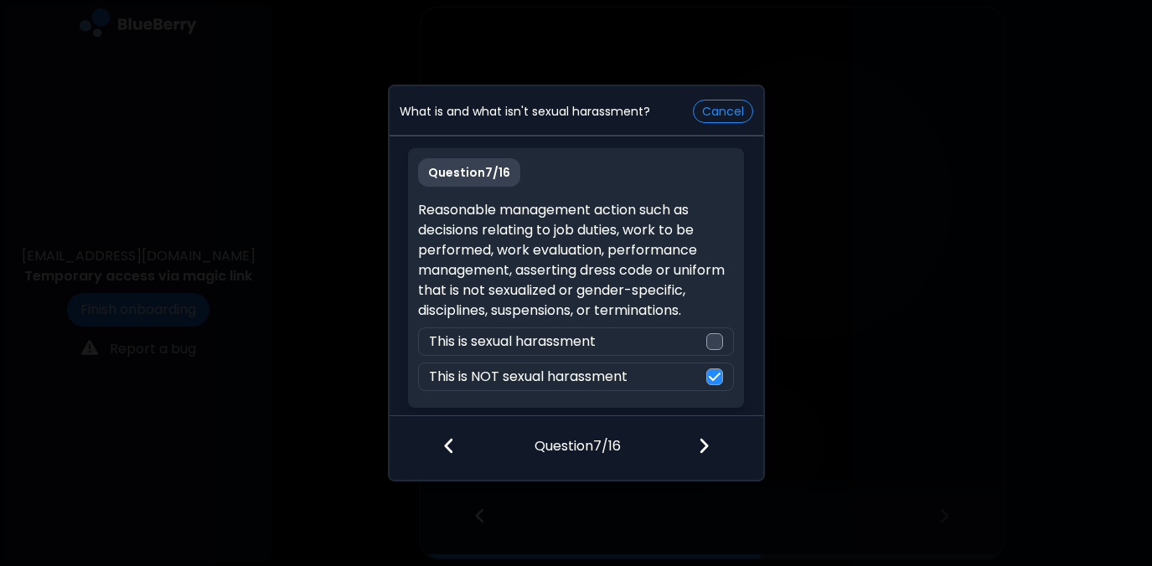
click at [699, 446] on img at bounding box center [704, 445] width 12 height 18
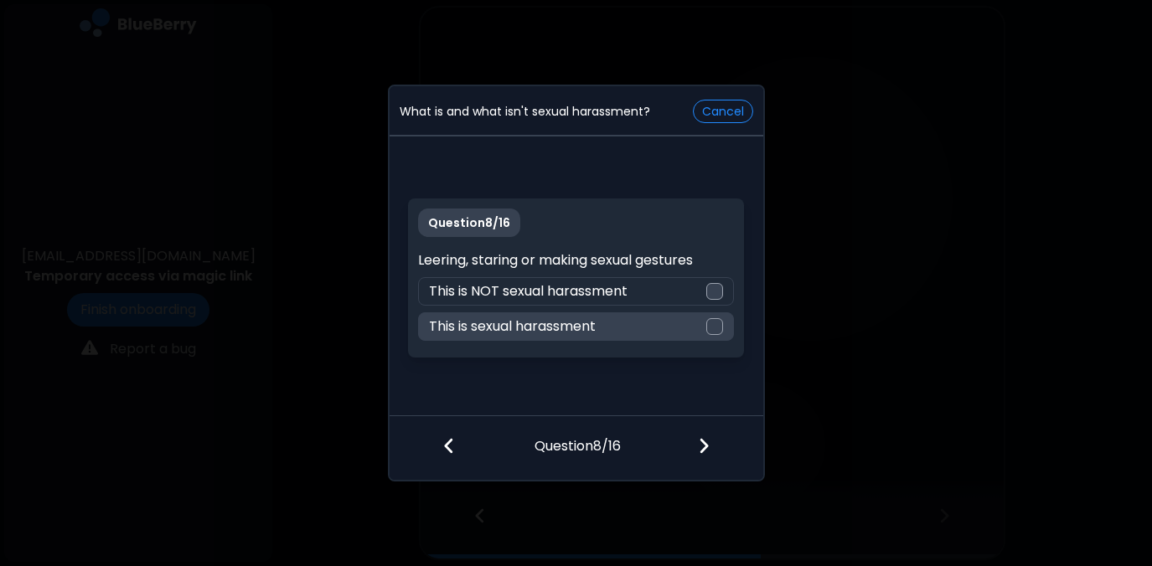
click at [715, 327] on div at bounding box center [714, 326] width 17 height 17
click at [707, 446] on img at bounding box center [704, 445] width 12 height 18
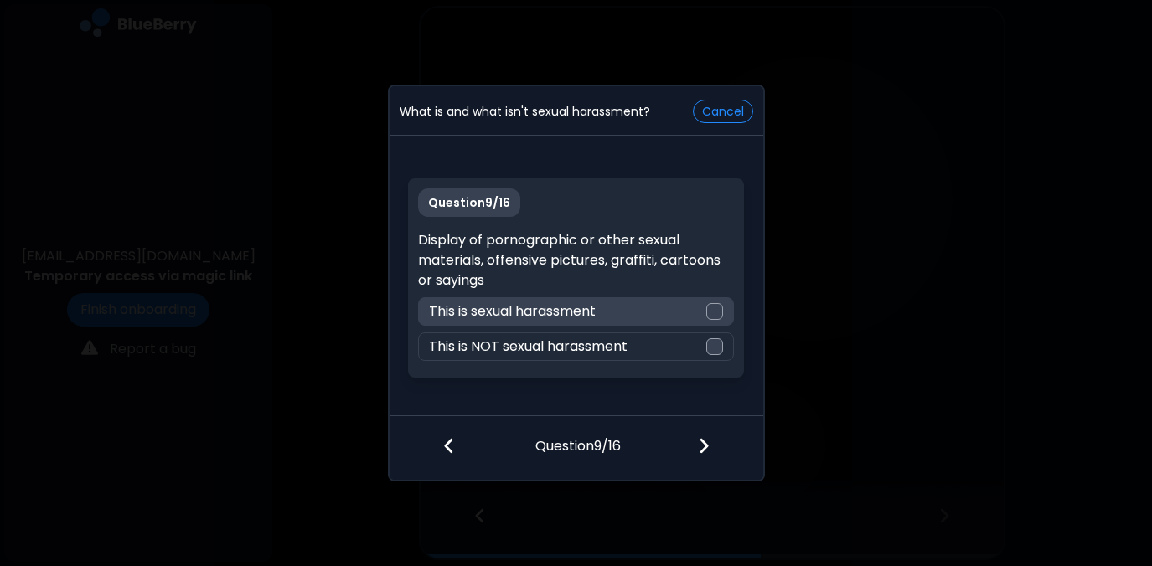
click at [719, 311] on div at bounding box center [714, 311] width 17 height 17
click at [706, 442] on img at bounding box center [704, 445] width 12 height 18
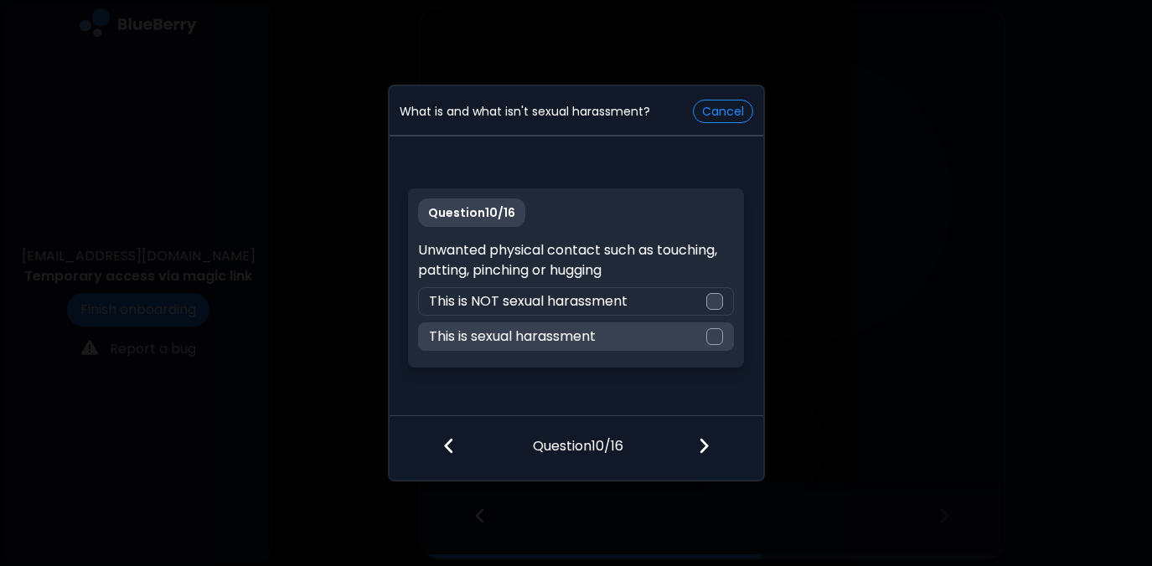
click at [714, 332] on div at bounding box center [714, 336] width 17 height 17
click at [699, 450] on img at bounding box center [704, 445] width 12 height 18
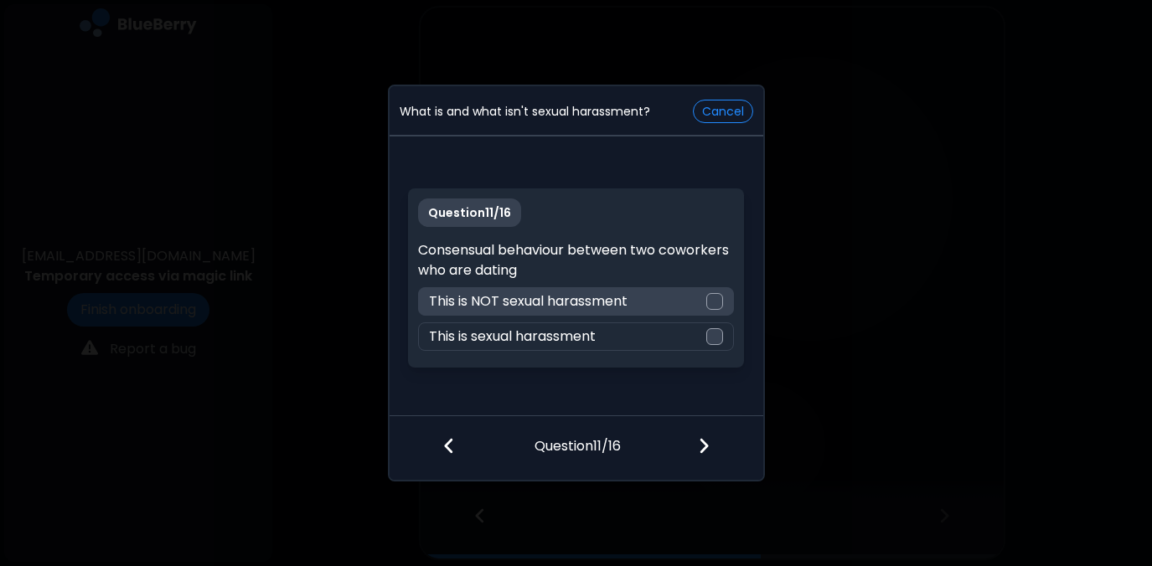
click at [719, 299] on div at bounding box center [714, 301] width 17 height 17
click at [701, 446] on img at bounding box center [704, 445] width 12 height 18
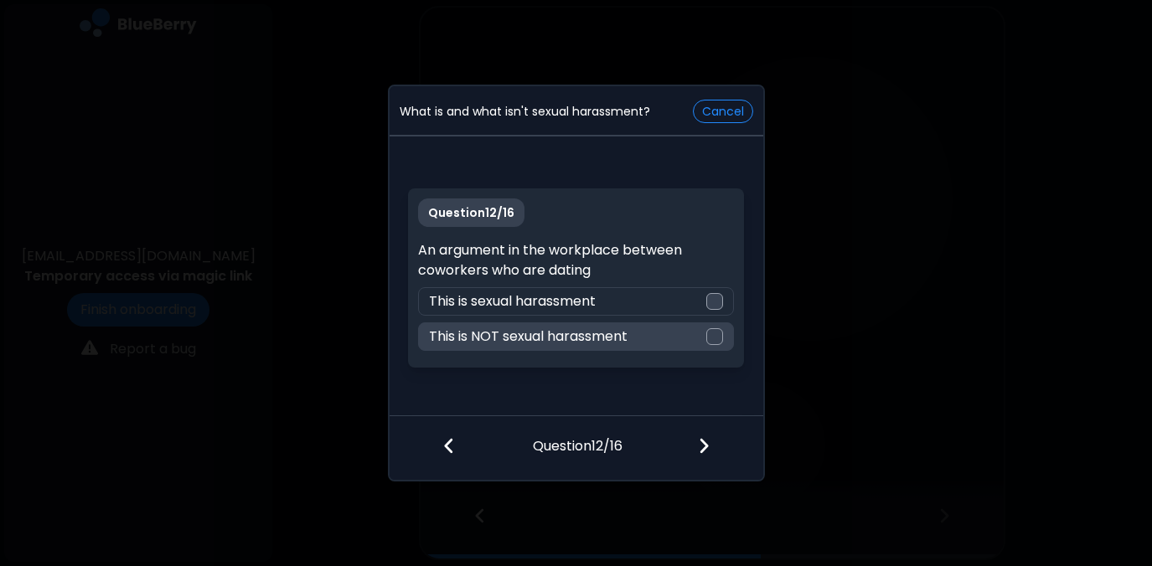
click at [714, 336] on div at bounding box center [714, 336] width 17 height 17
click at [707, 446] on img at bounding box center [704, 445] width 12 height 18
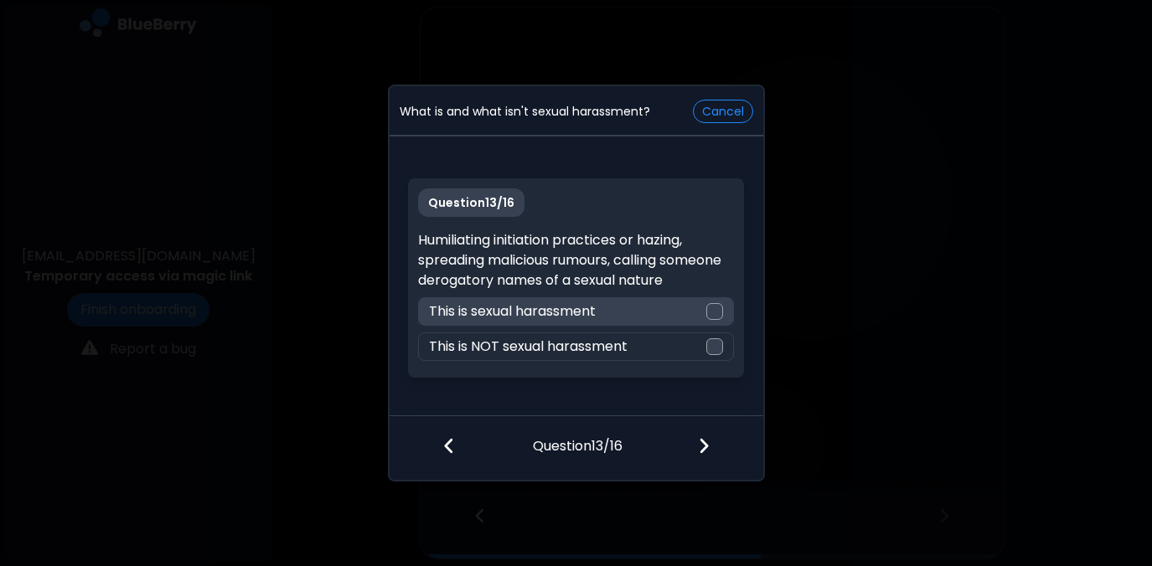
click at [714, 305] on div at bounding box center [714, 311] width 17 height 17
click at [705, 441] on img at bounding box center [704, 445] width 12 height 18
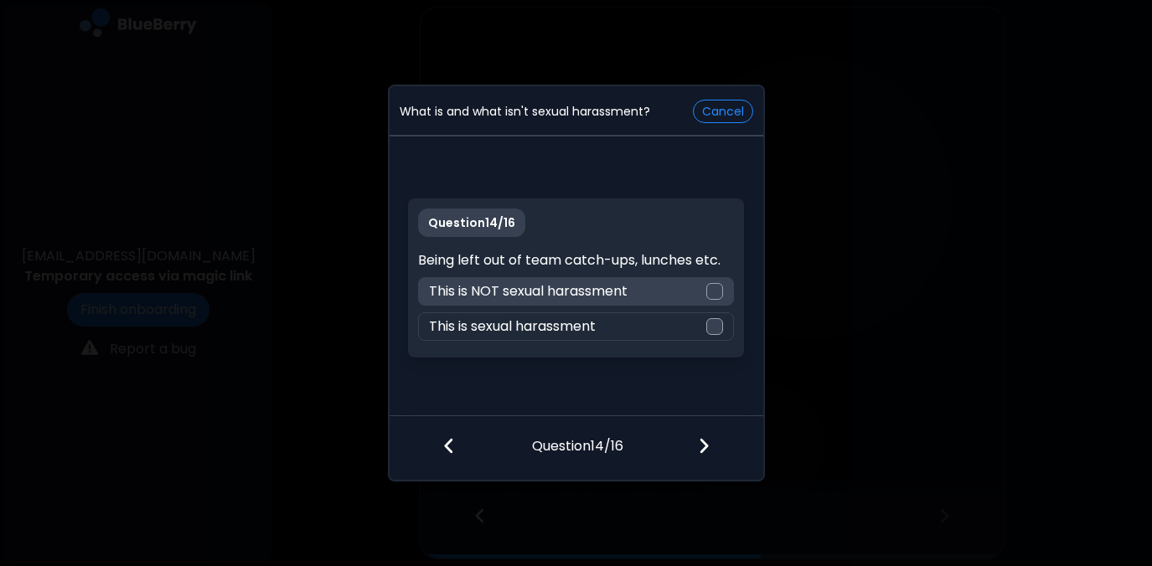
click at [716, 289] on div at bounding box center [714, 291] width 17 height 17
click at [701, 438] on img at bounding box center [704, 445] width 12 height 18
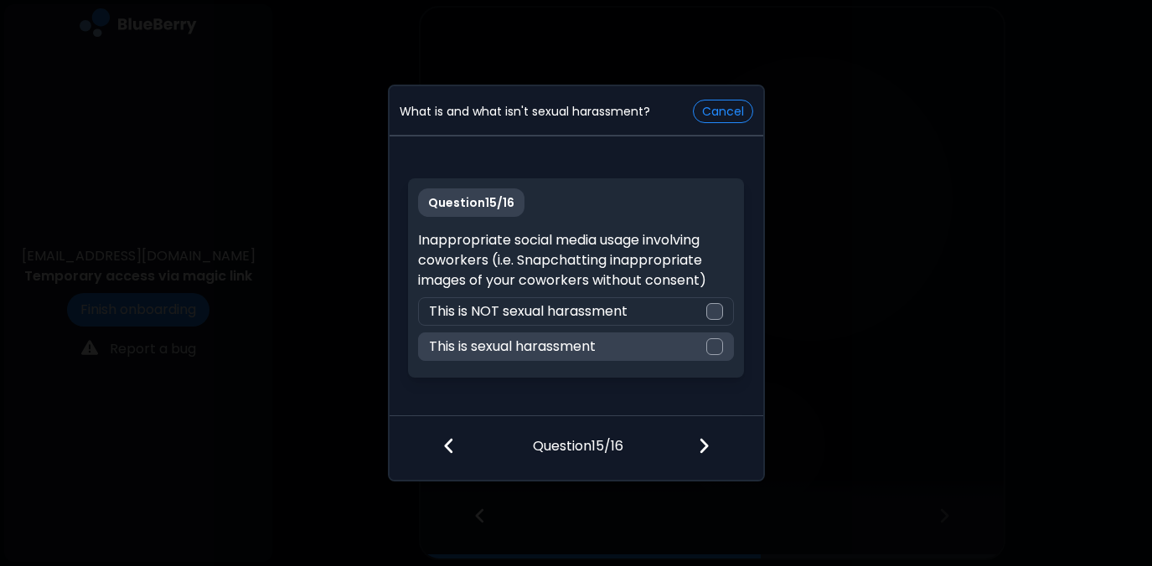
click at [718, 348] on div at bounding box center [714, 346] width 17 height 17
click at [704, 440] on img at bounding box center [704, 445] width 12 height 18
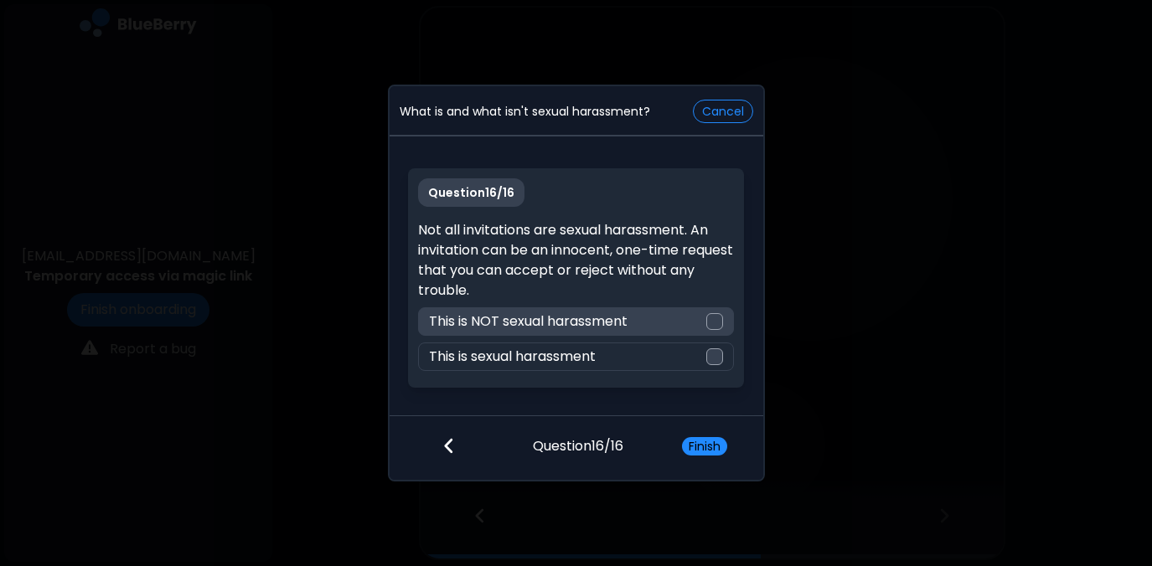
click at [722, 320] on div at bounding box center [714, 321] width 17 height 17
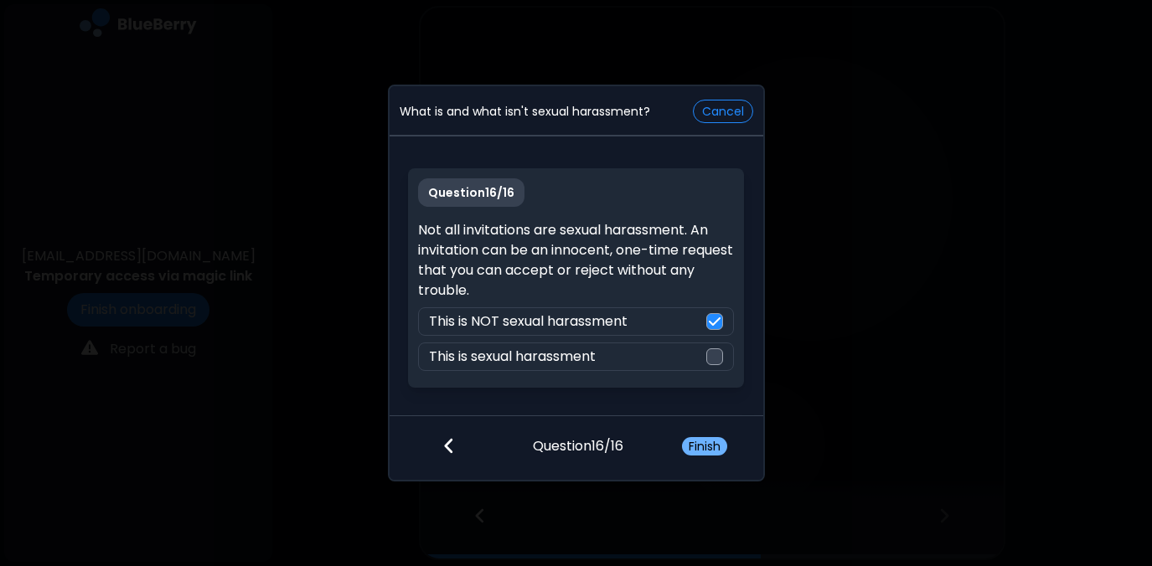
click at [702, 447] on button "Finish" at bounding box center [704, 446] width 45 height 18
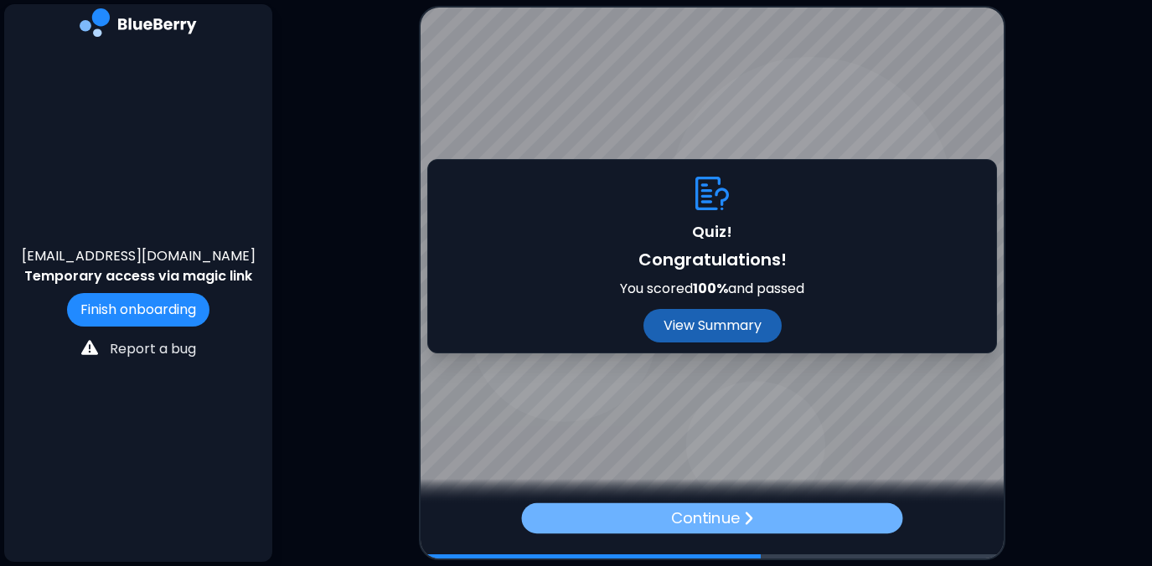
click at [702, 516] on p "Continue" at bounding box center [705, 518] width 69 height 23
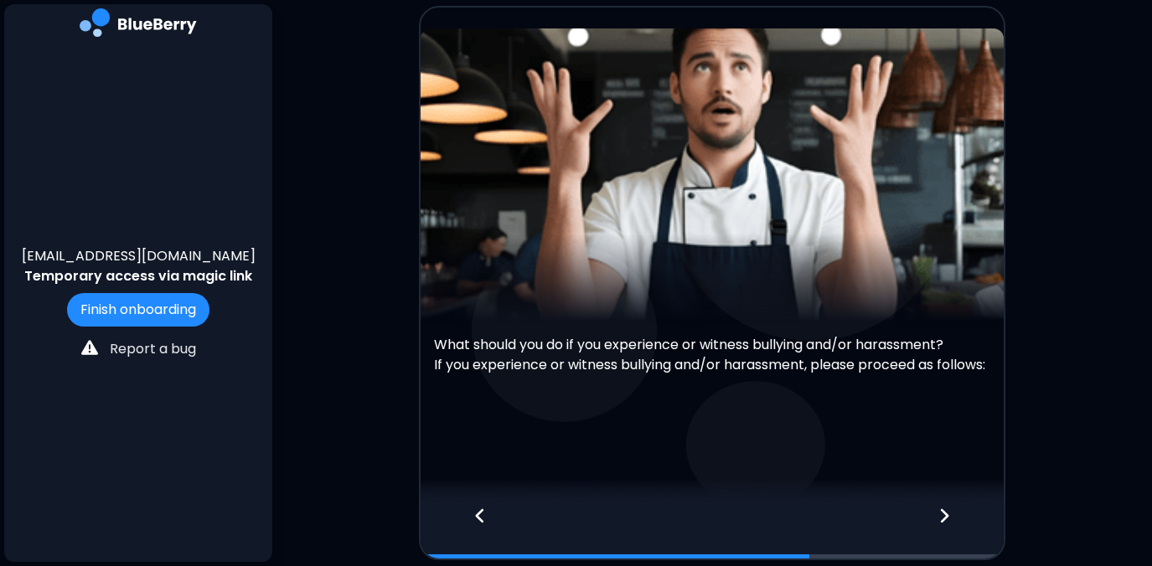
click at [941, 518] on icon at bounding box center [944, 516] width 12 height 18
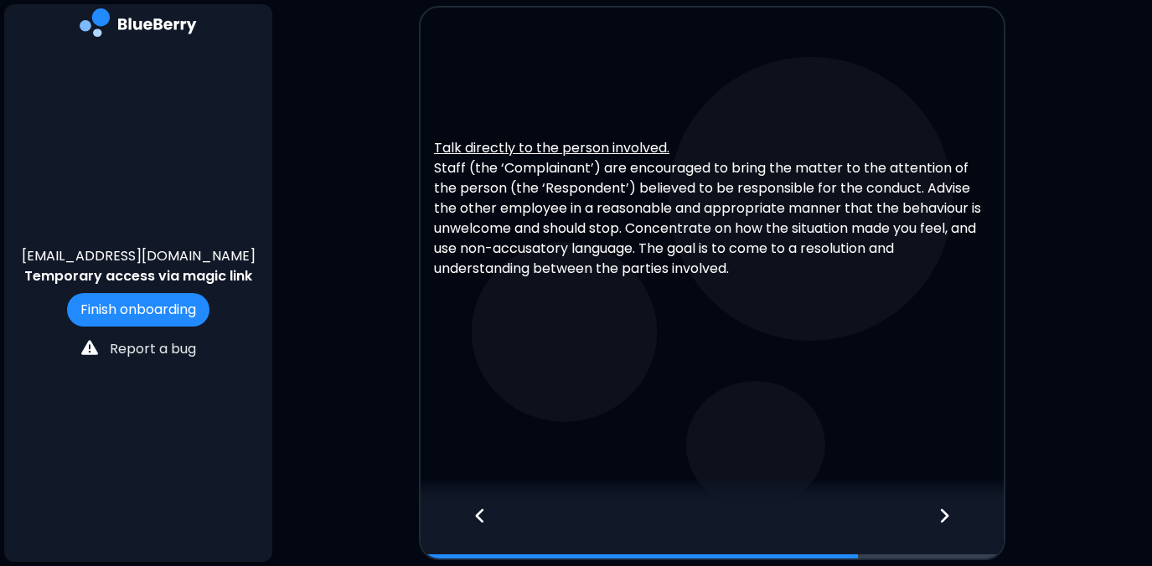
click at [947, 519] on icon at bounding box center [944, 516] width 12 height 18
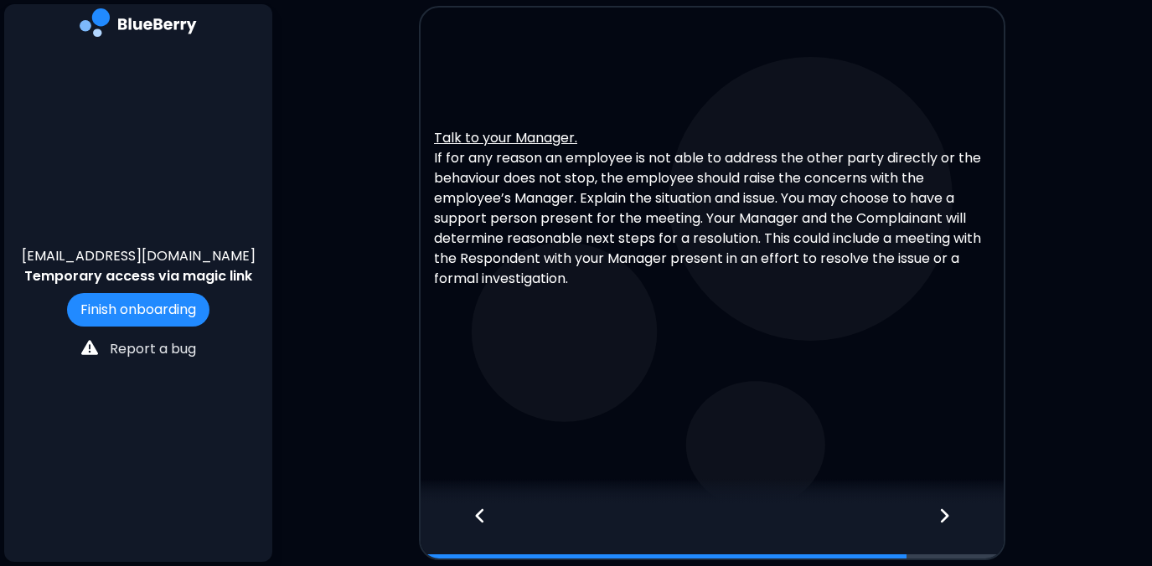
click at [948, 521] on icon at bounding box center [944, 516] width 12 height 18
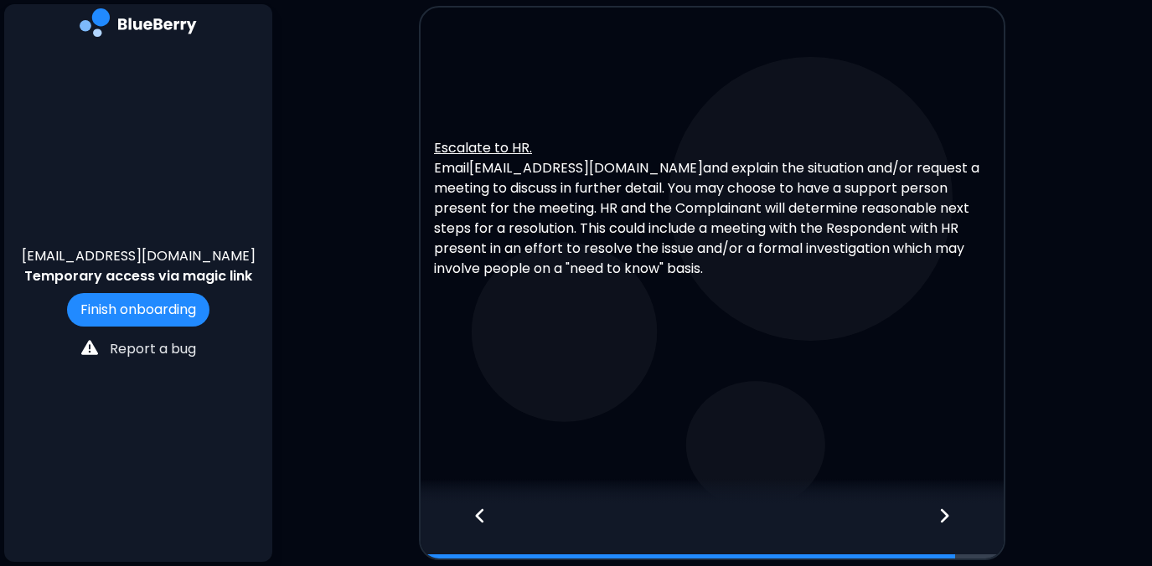
click at [944, 517] on icon at bounding box center [944, 516] width 12 height 18
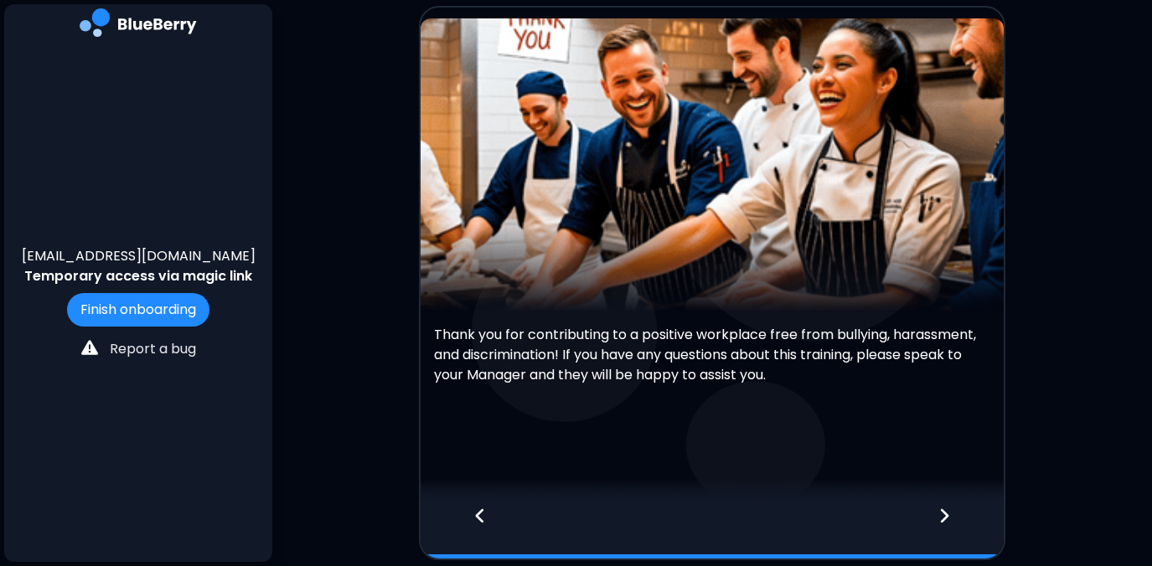
click at [944, 517] on icon at bounding box center [944, 516] width 12 height 18
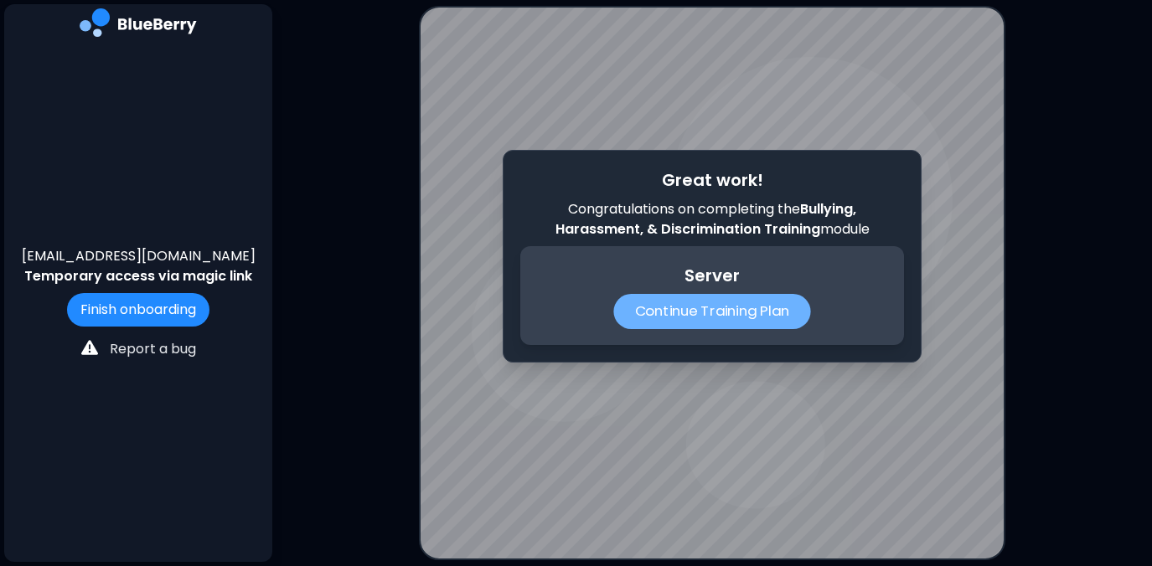
click at [705, 308] on p "Continue Training Plan" at bounding box center [711, 311] width 197 height 35
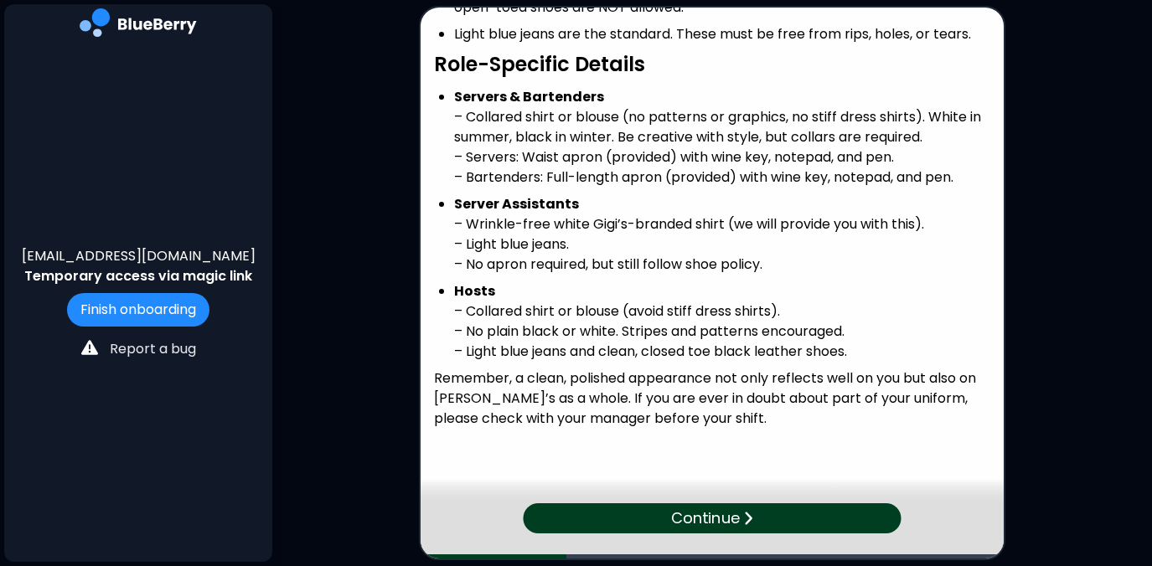
scroll to position [281, 0]
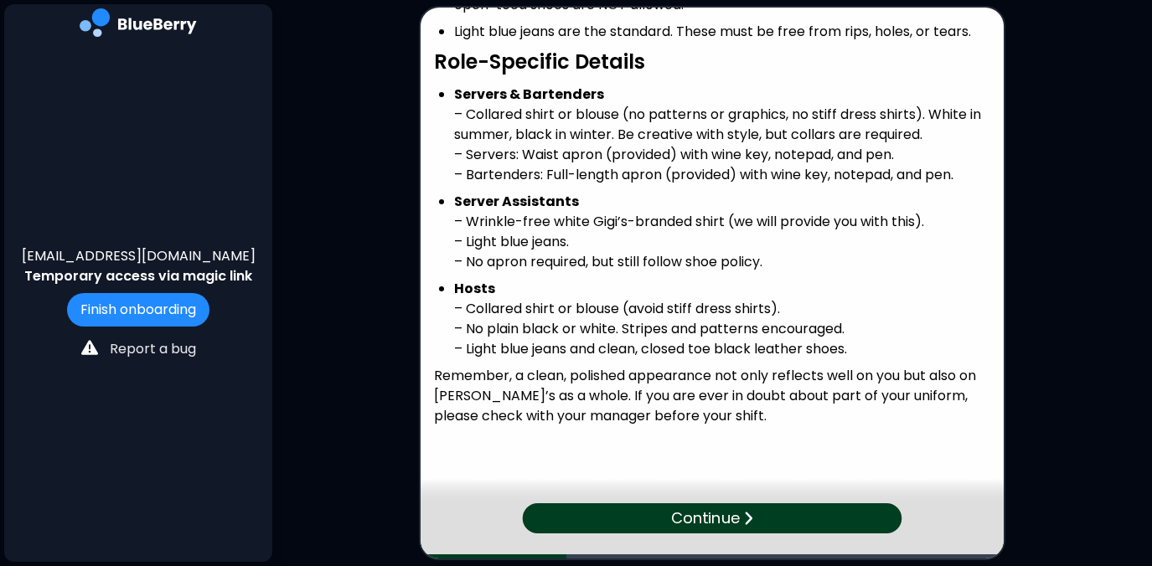
click at [682, 514] on p "Continue" at bounding box center [705, 518] width 68 height 23
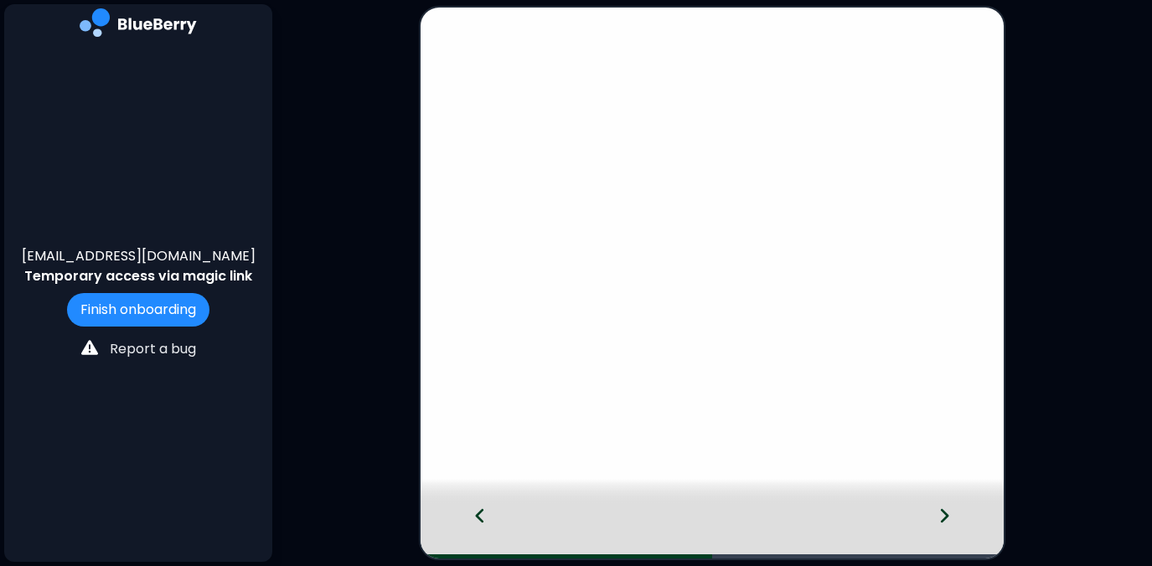
scroll to position [0, 0]
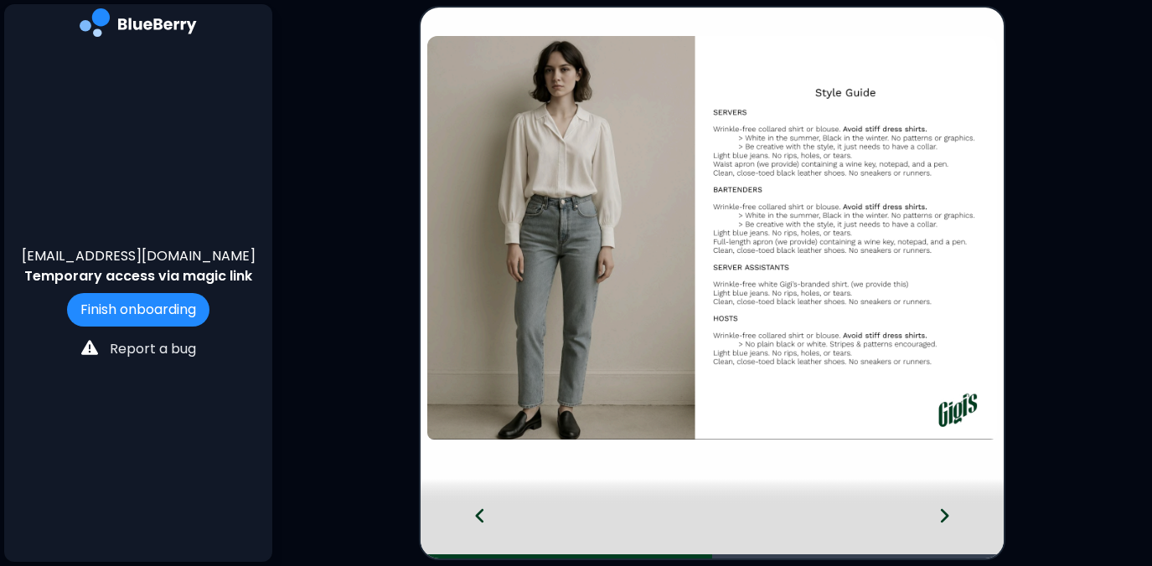
click at [942, 518] on icon at bounding box center [944, 516] width 12 height 18
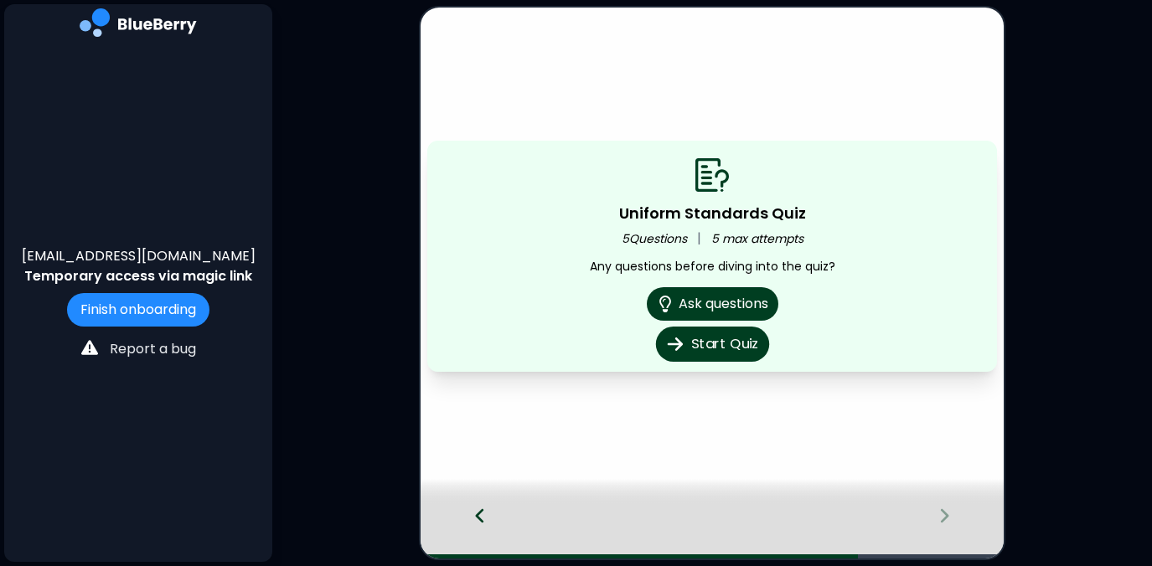
click at [719, 339] on button "Start Quiz" at bounding box center [711, 344] width 113 height 35
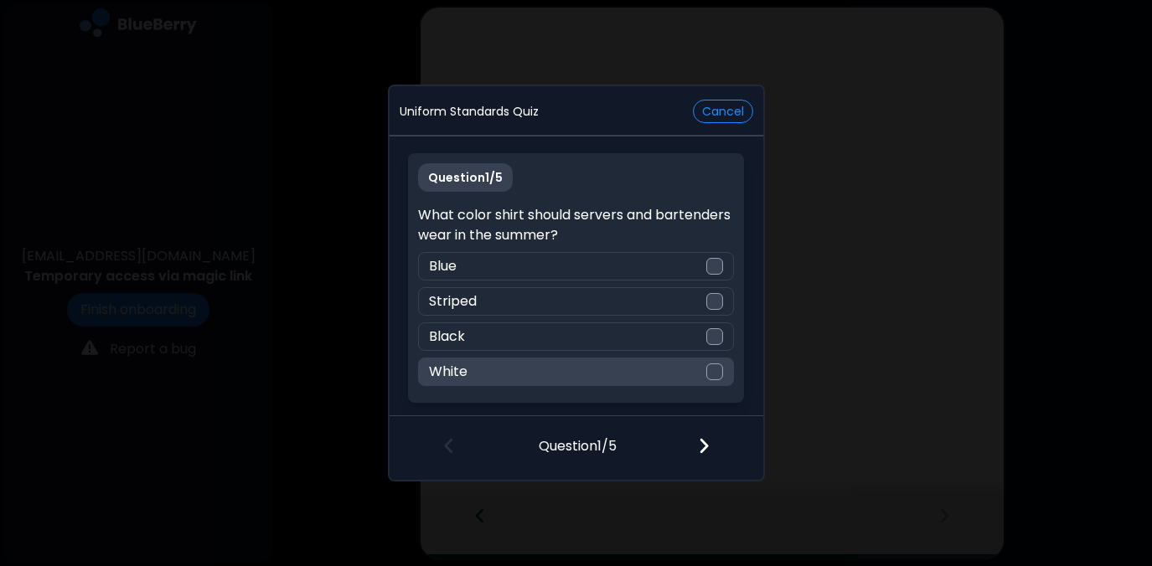
click at [711, 372] on div at bounding box center [714, 372] width 17 height 17
click at [706, 446] on img at bounding box center [704, 445] width 12 height 18
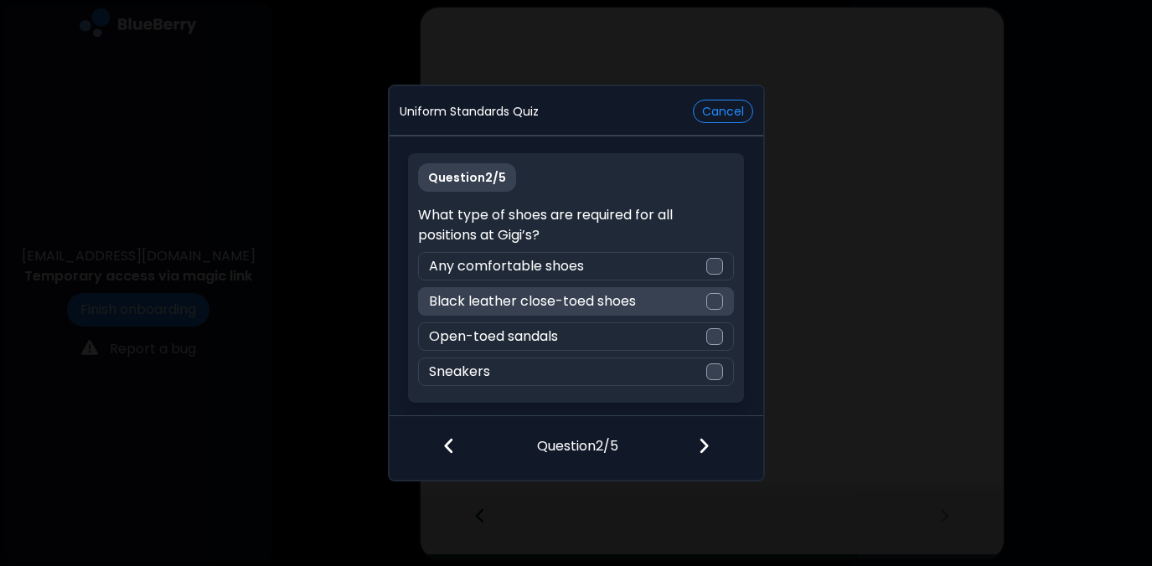
click at [714, 303] on div at bounding box center [714, 301] width 17 height 17
click at [704, 446] on img at bounding box center [704, 445] width 12 height 18
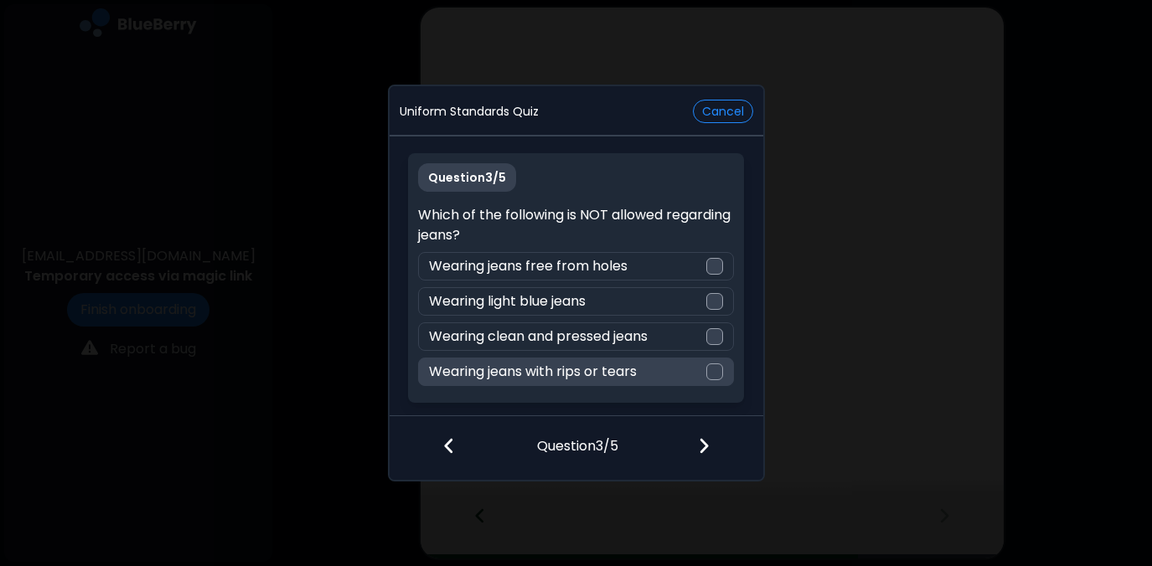
click at [717, 376] on div at bounding box center [714, 372] width 17 height 17
click at [704, 445] on img at bounding box center [704, 445] width 12 height 18
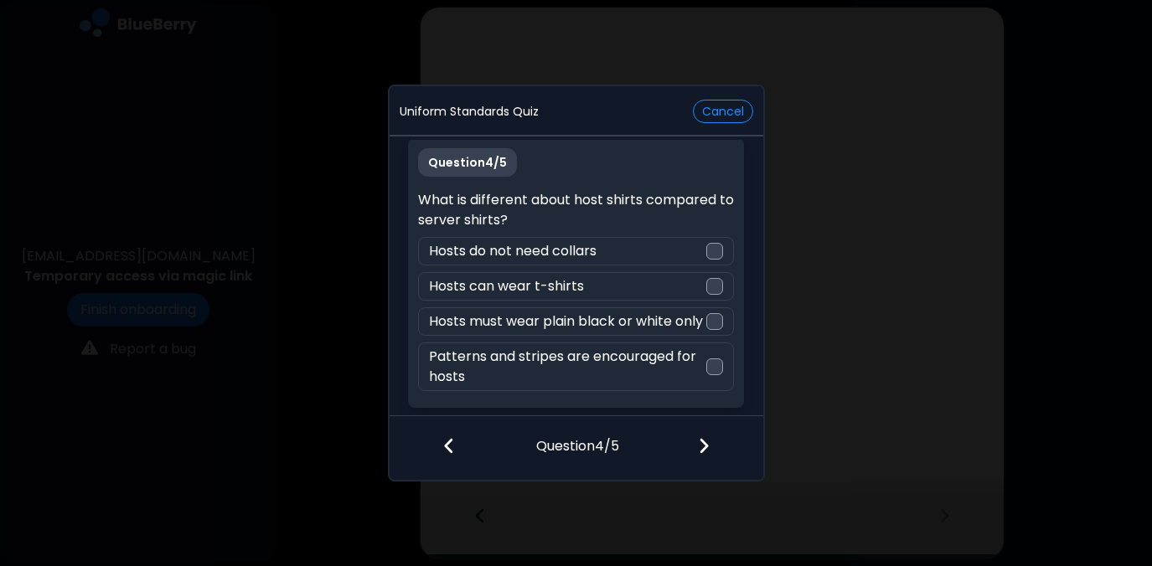
scroll to position [28, 0]
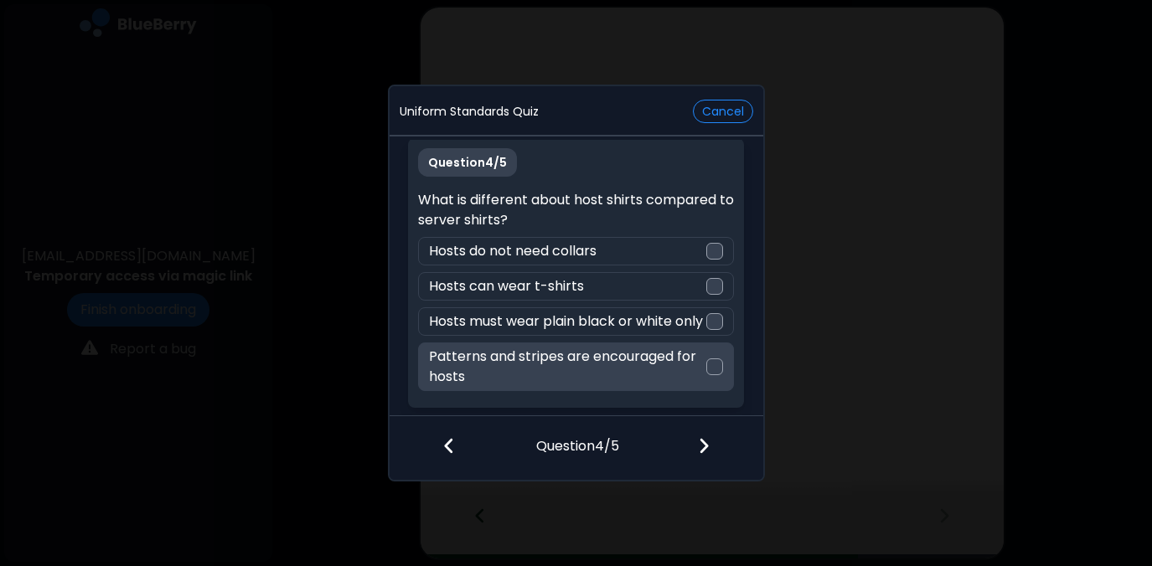
click at [714, 365] on div at bounding box center [714, 366] width 17 height 17
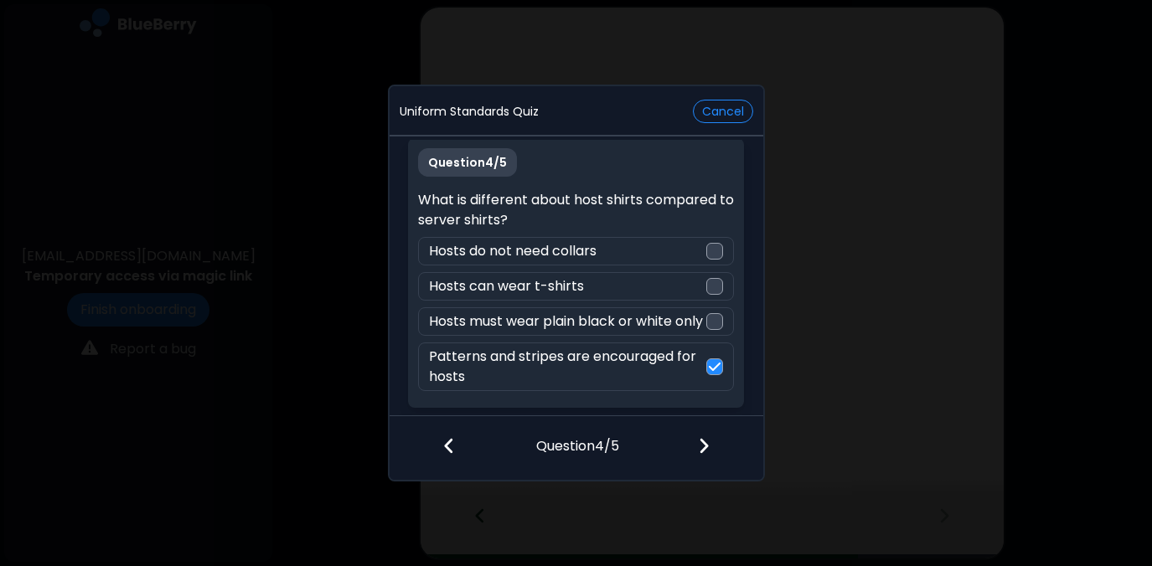
click at [702, 446] on img at bounding box center [704, 445] width 12 height 18
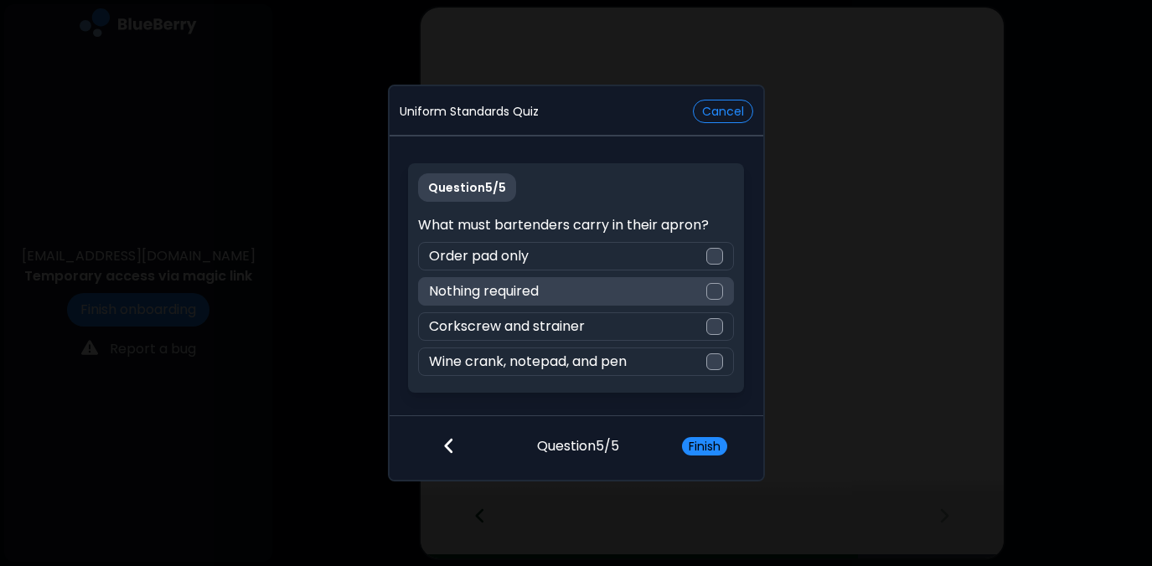
click at [718, 286] on div at bounding box center [714, 291] width 17 height 17
click at [708, 446] on button "Finish" at bounding box center [704, 446] width 45 height 18
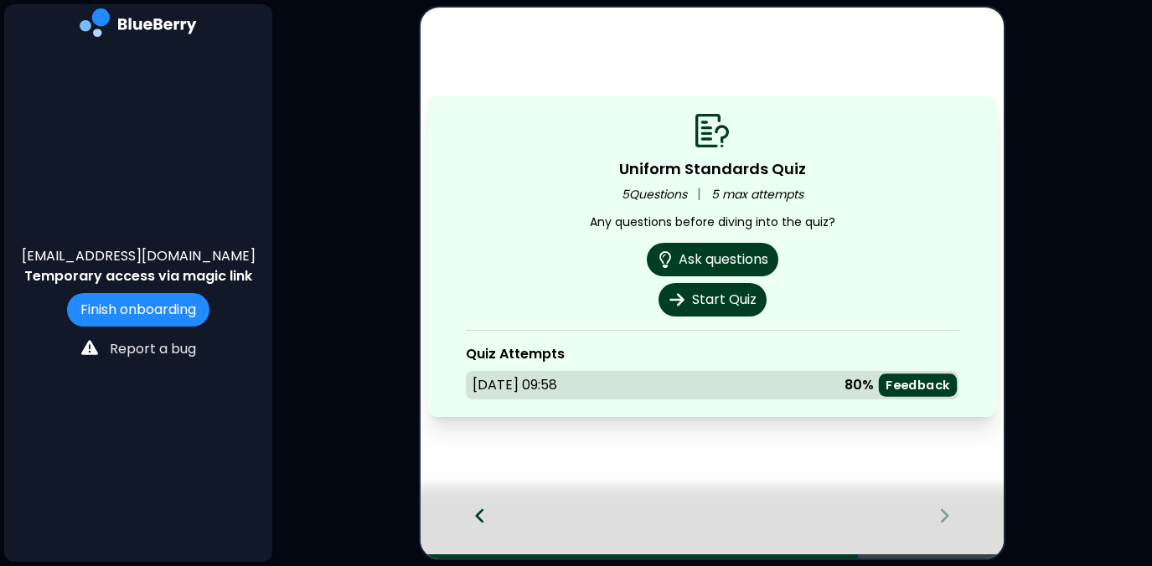
click at [916, 382] on p "Feedback" at bounding box center [917, 385] width 64 height 16
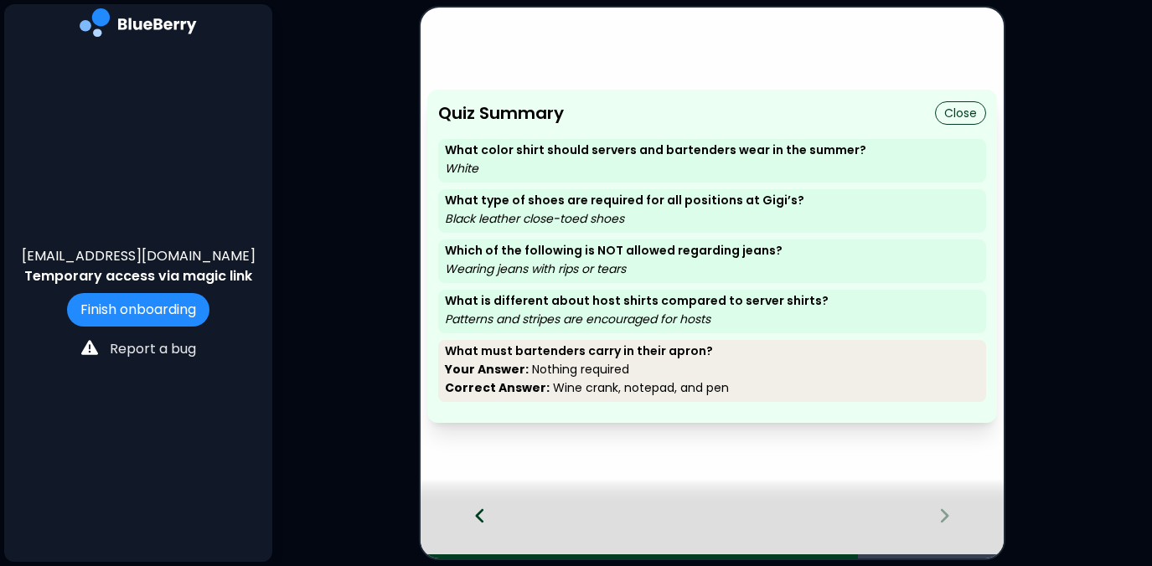
click at [960, 110] on button "Close" at bounding box center [960, 112] width 51 height 23
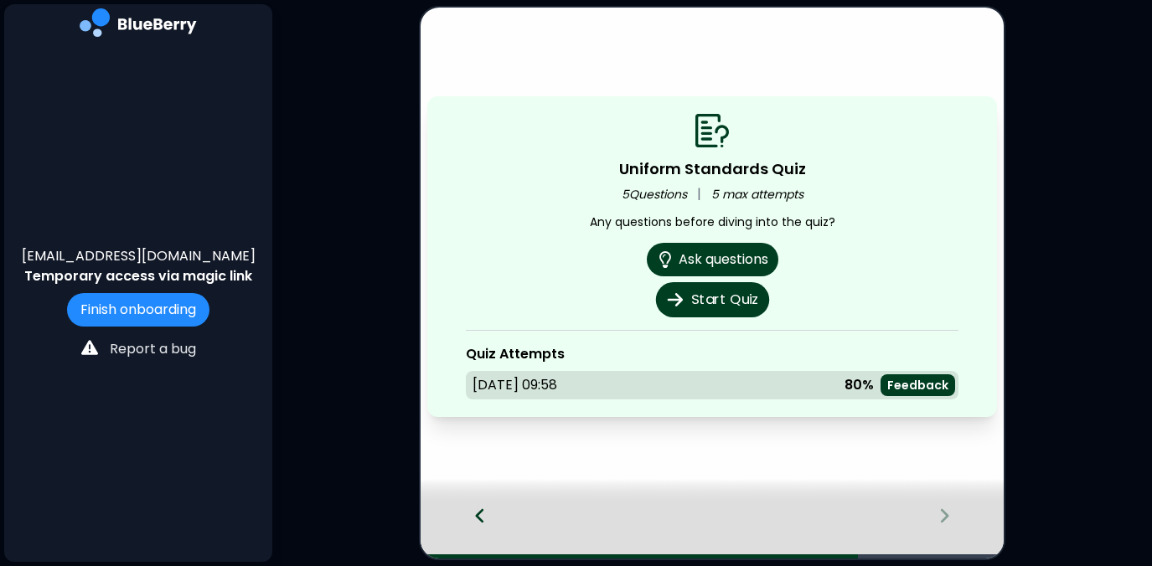
click at [730, 301] on button "Start Quiz" at bounding box center [711, 299] width 113 height 35
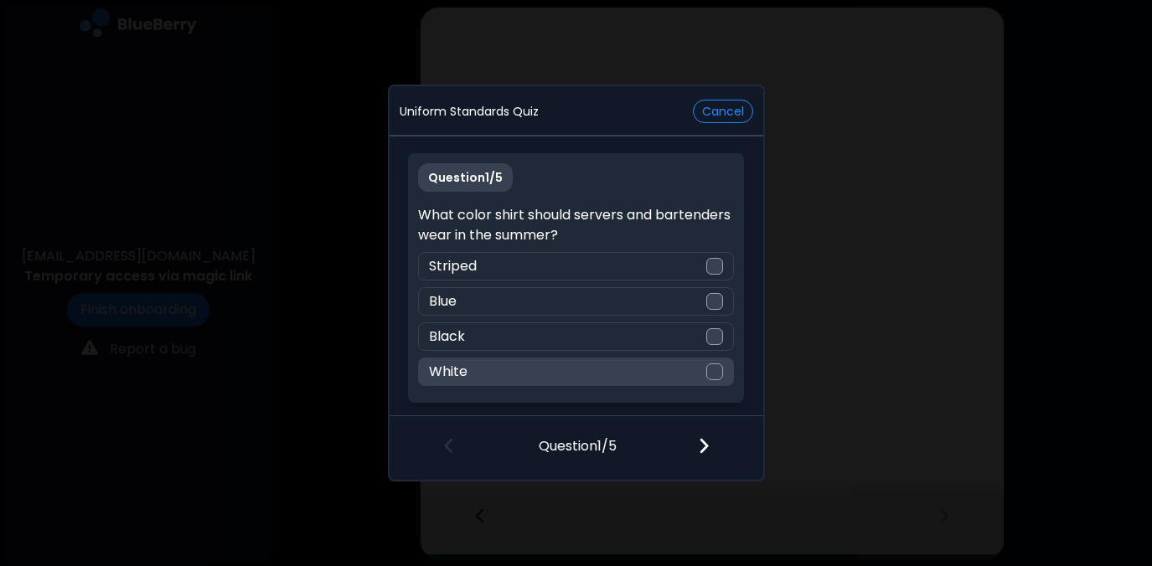
click at [712, 369] on div at bounding box center [714, 372] width 17 height 17
click at [703, 441] on img at bounding box center [704, 445] width 12 height 18
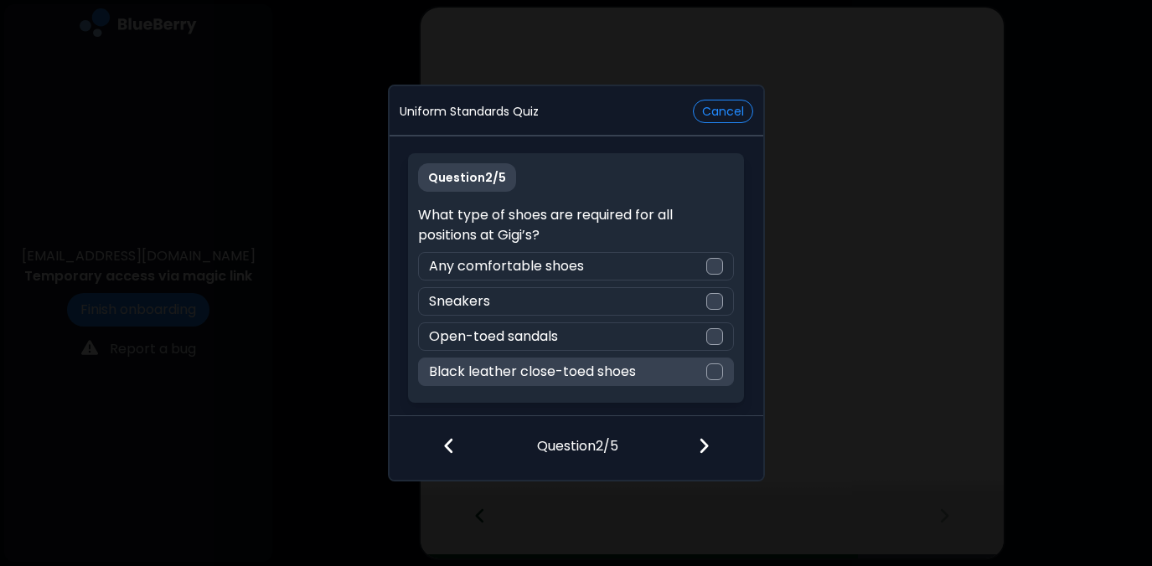
click at [719, 372] on div at bounding box center [714, 372] width 17 height 17
click at [702, 440] on img at bounding box center [704, 445] width 12 height 18
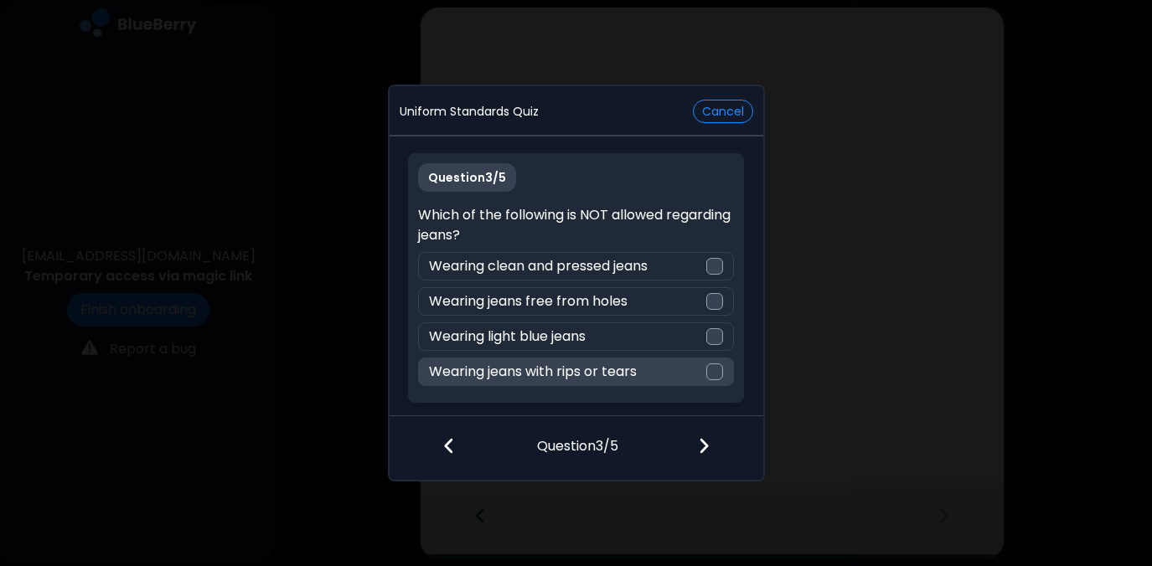
click at [717, 369] on div at bounding box center [714, 372] width 17 height 17
click at [705, 444] on img at bounding box center [704, 445] width 12 height 18
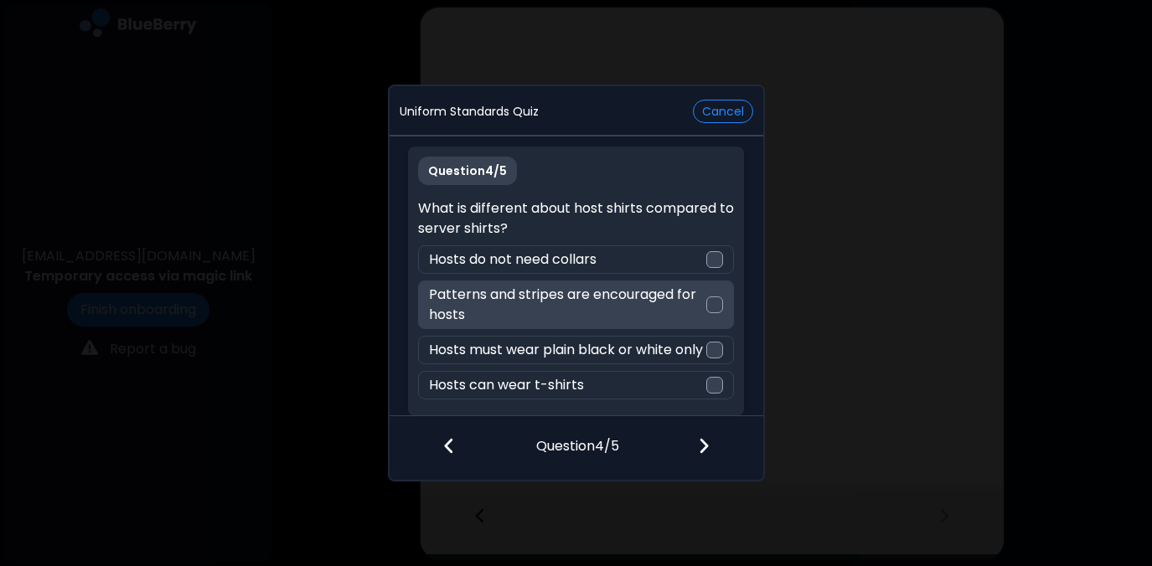
scroll to position [28, 0]
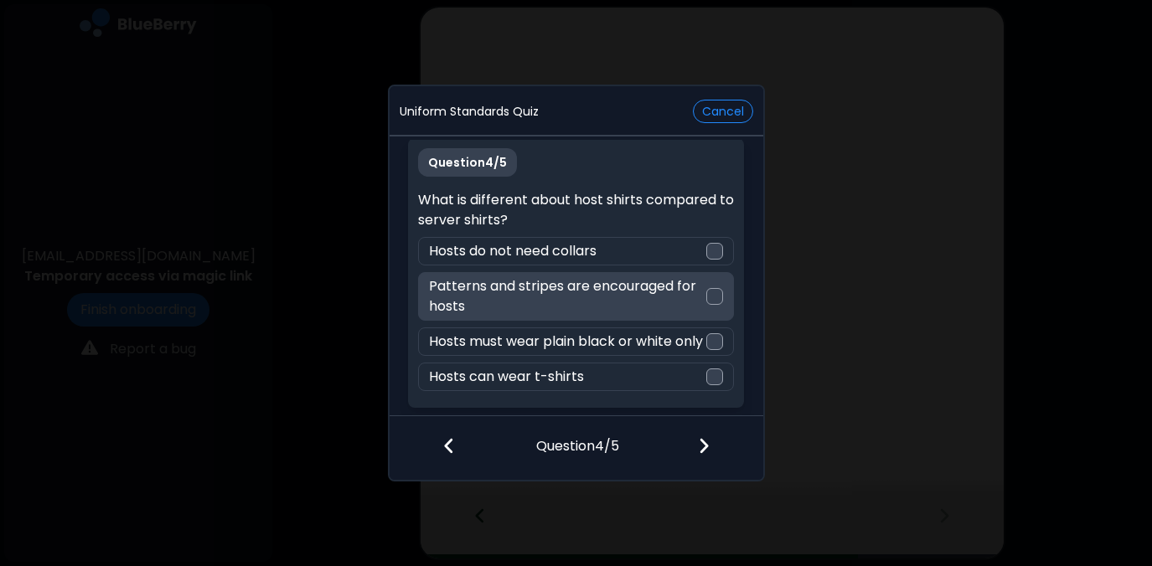
click at [709, 288] on div at bounding box center [714, 296] width 17 height 17
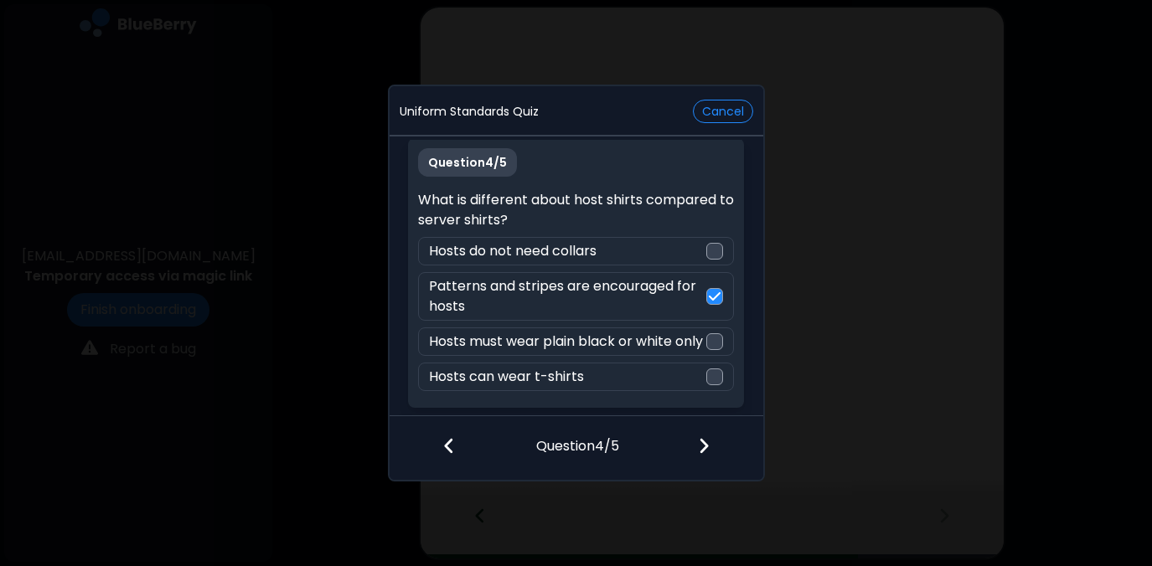
click at [698, 443] on img at bounding box center [704, 445] width 12 height 18
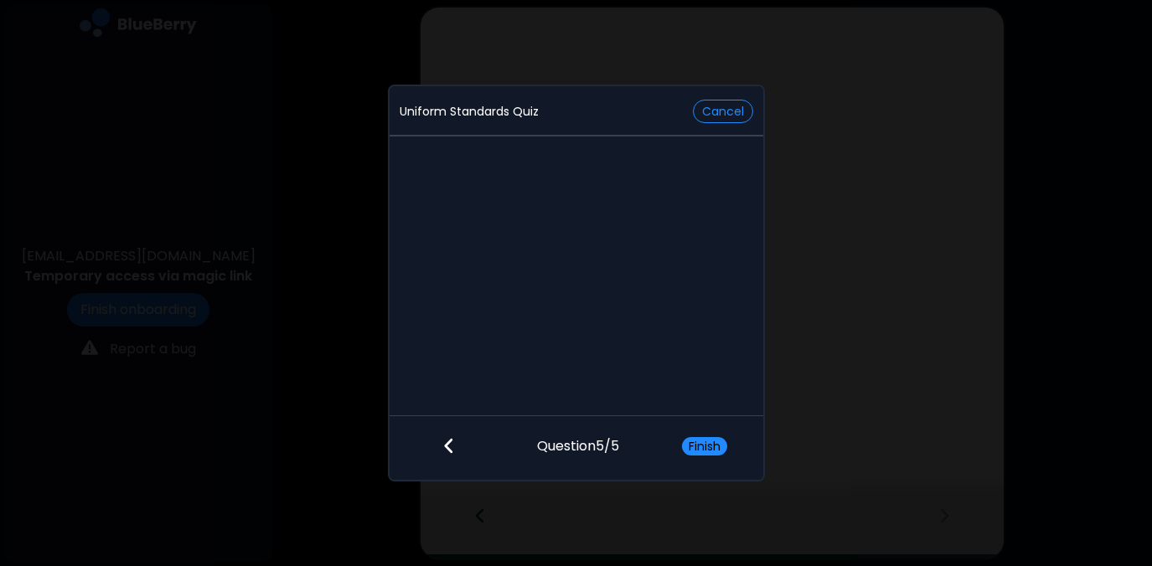
scroll to position [0, 0]
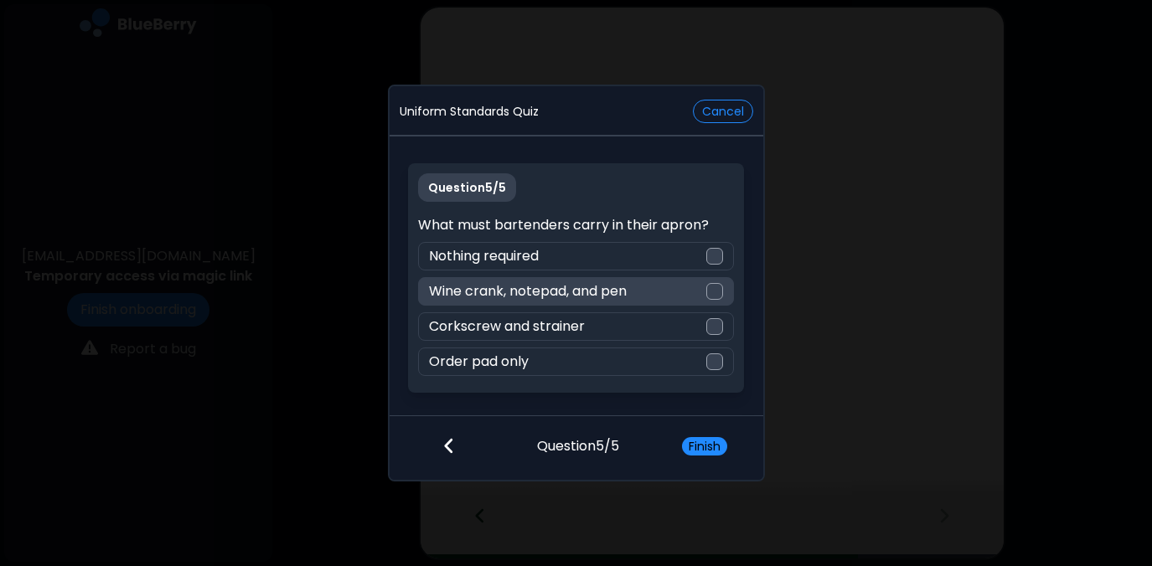
click at [719, 290] on div at bounding box center [714, 291] width 17 height 17
click at [704, 446] on button "Finish" at bounding box center [704, 446] width 45 height 18
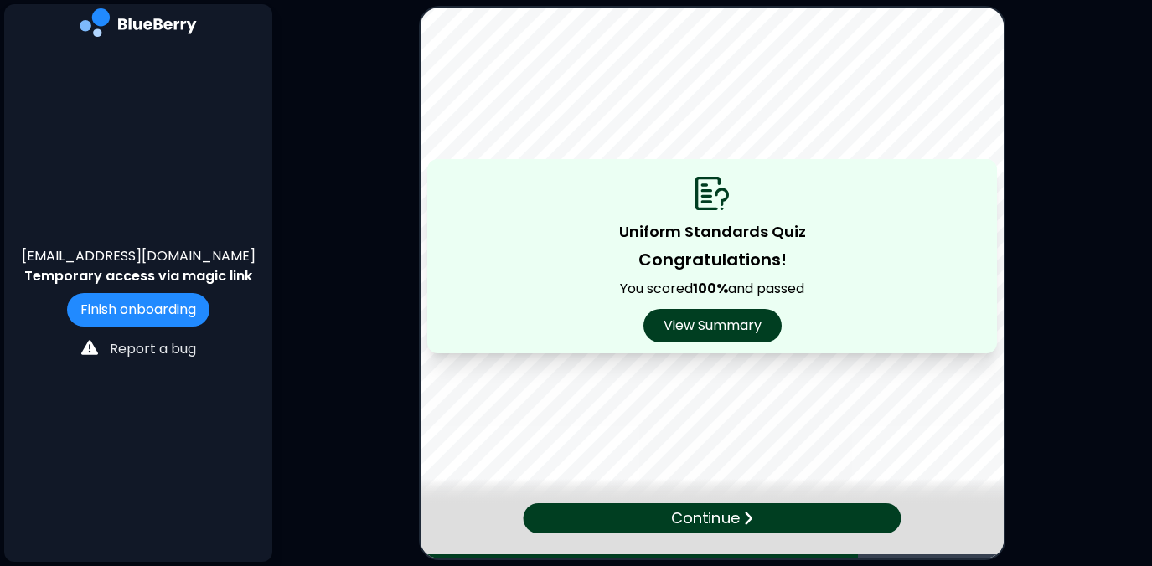
click at [698, 518] on p "Continue" at bounding box center [705, 518] width 68 height 23
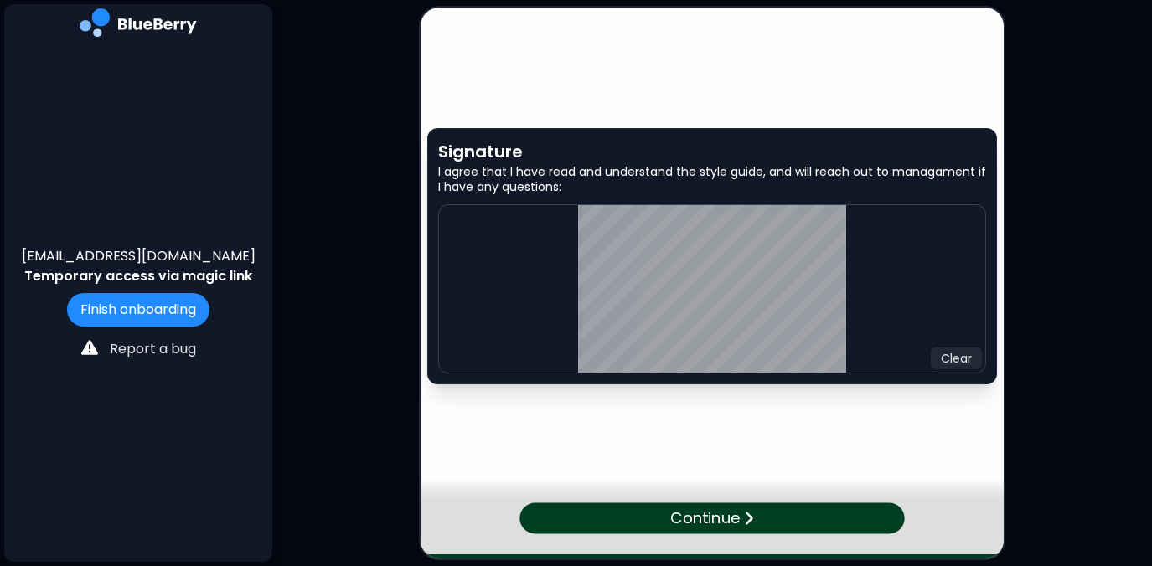
click at [735, 516] on p "Continue" at bounding box center [705, 519] width 70 height 24
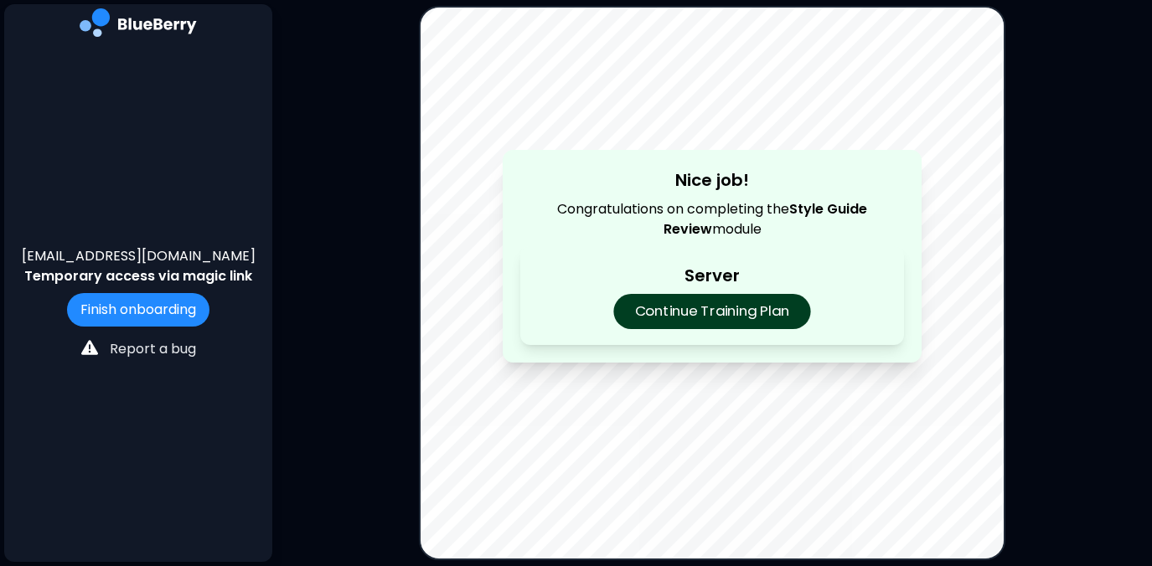
click at [726, 318] on p "Continue Training Plan" at bounding box center [711, 311] width 197 height 35
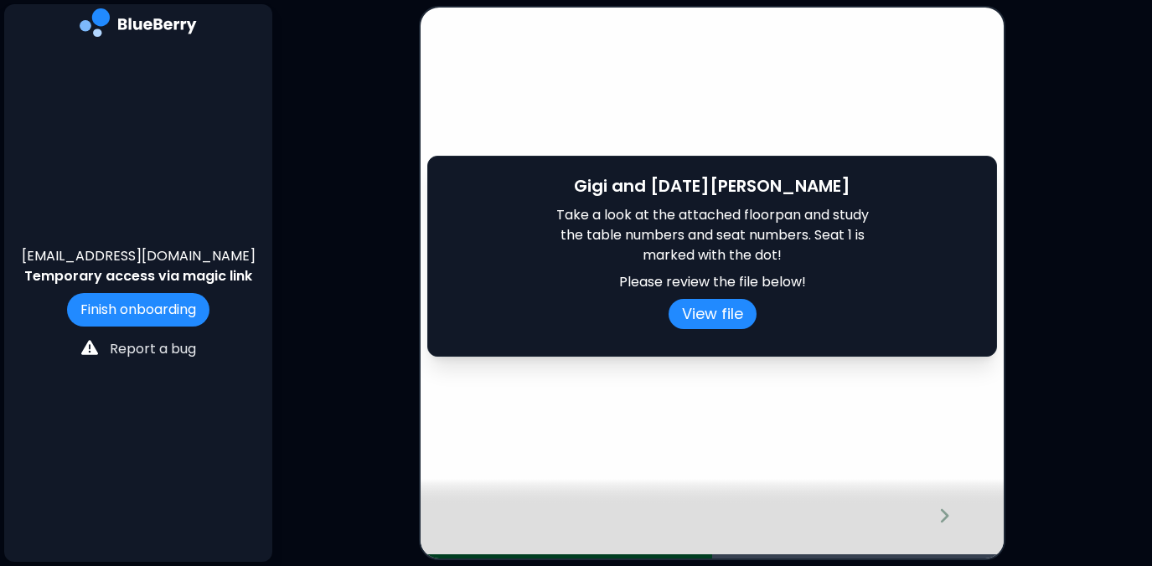
click at [726, 318] on button "View file" at bounding box center [712, 314] width 88 height 30
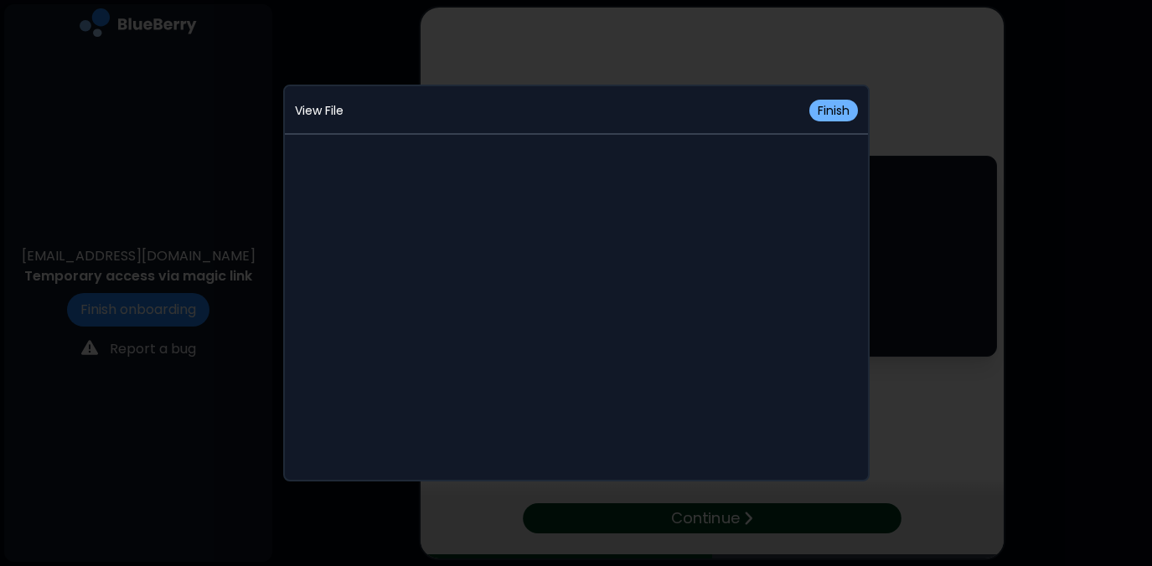
click at [841, 109] on button "Finish" at bounding box center [833, 111] width 49 height 22
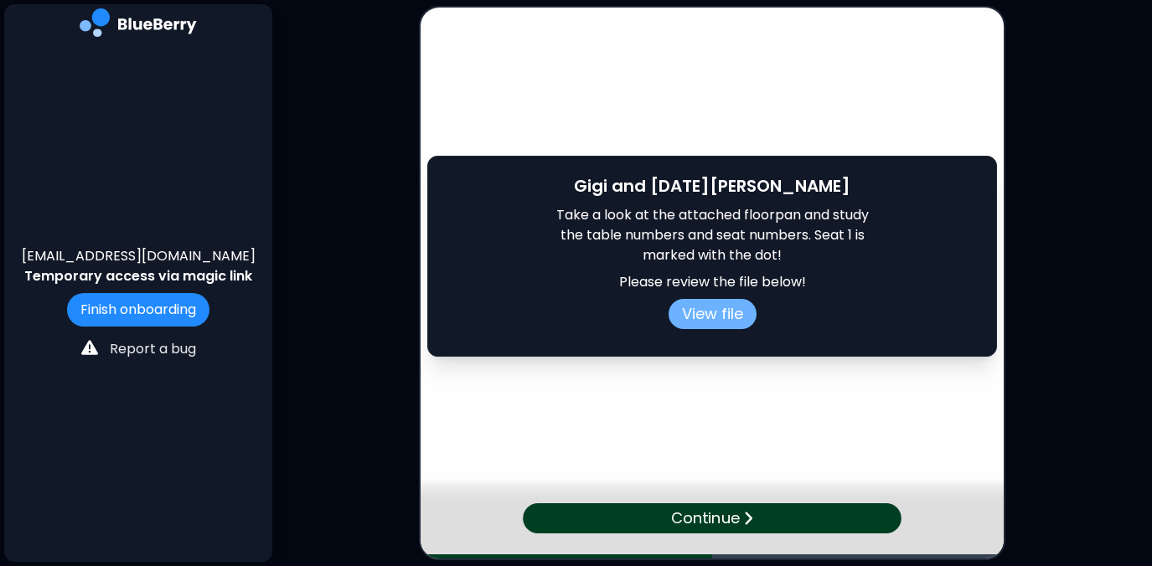
click at [732, 310] on button "View file" at bounding box center [712, 314] width 88 height 30
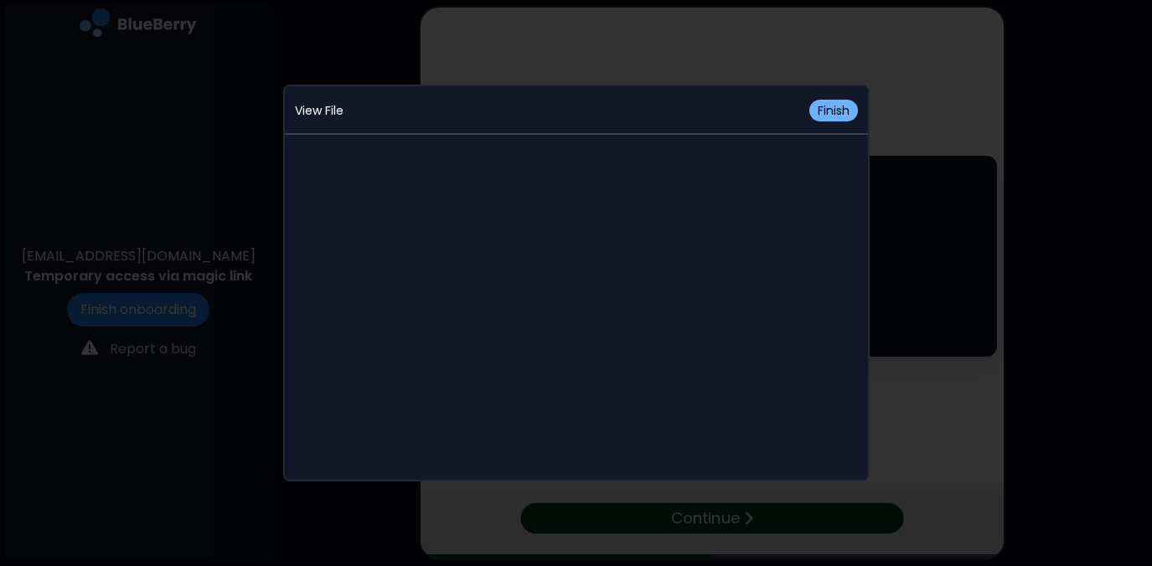
click at [834, 110] on button "Finish" at bounding box center [833, 111] width 49 height 22
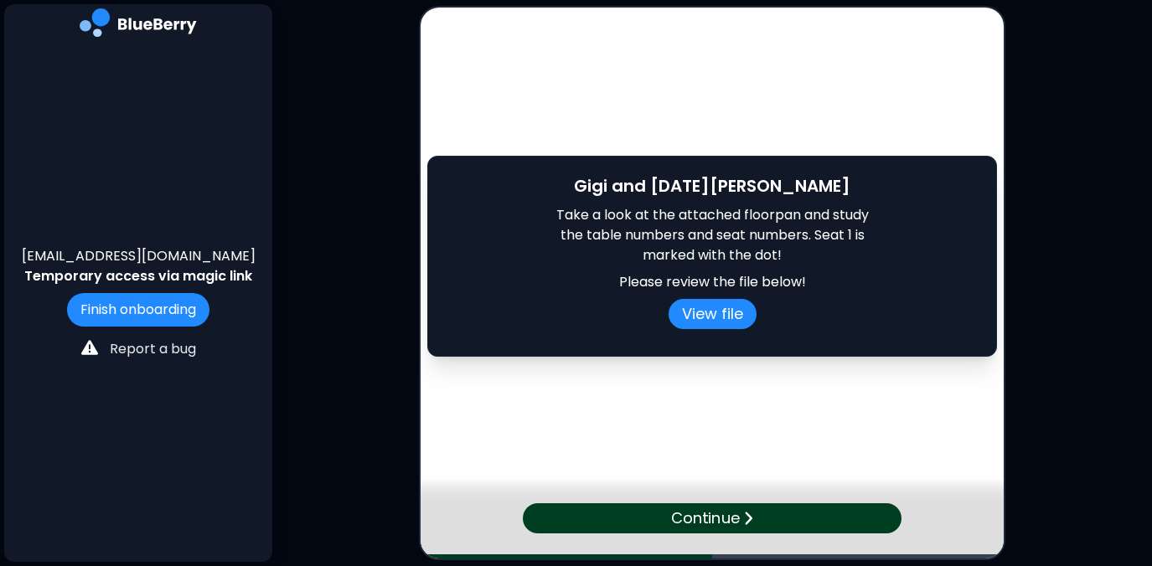
click at [716, 521] on p "Continue" at bounding box center [705, 518] width 68 height 23
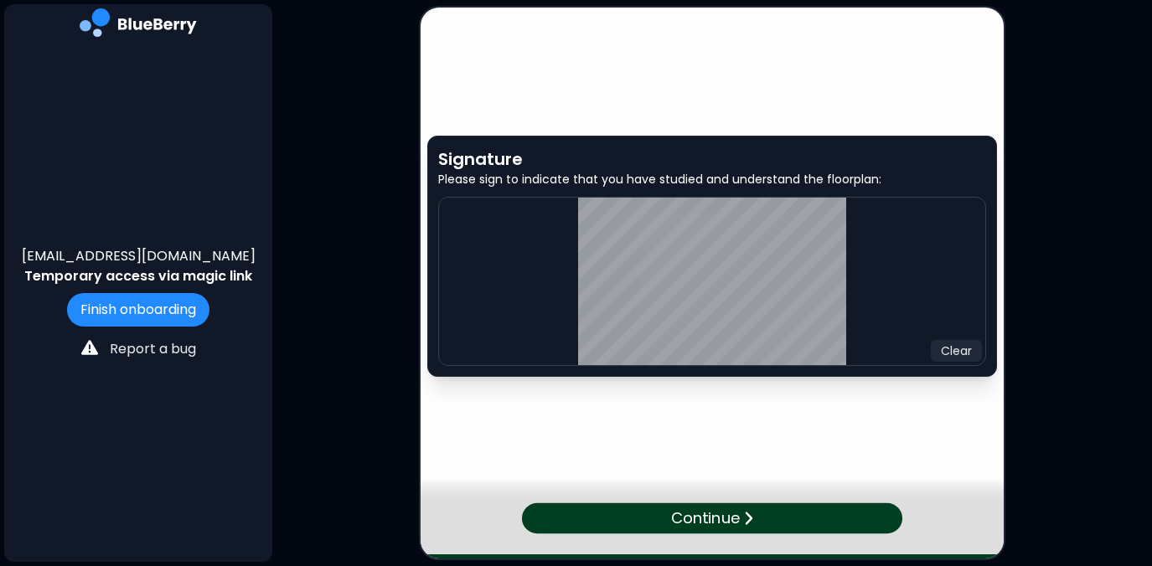
click at [752, 519] on img at bounding box center [748, 519] width 10 height 16
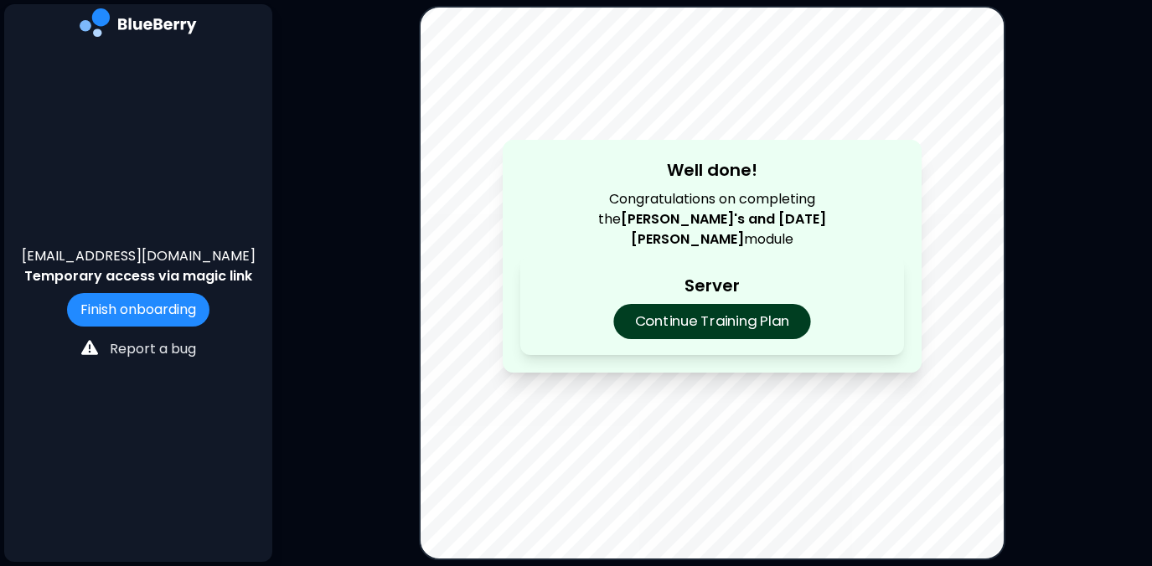
click at [697, 311] on p "Continue Training Plan" at bounding box center [711, 321] width 197 height 35
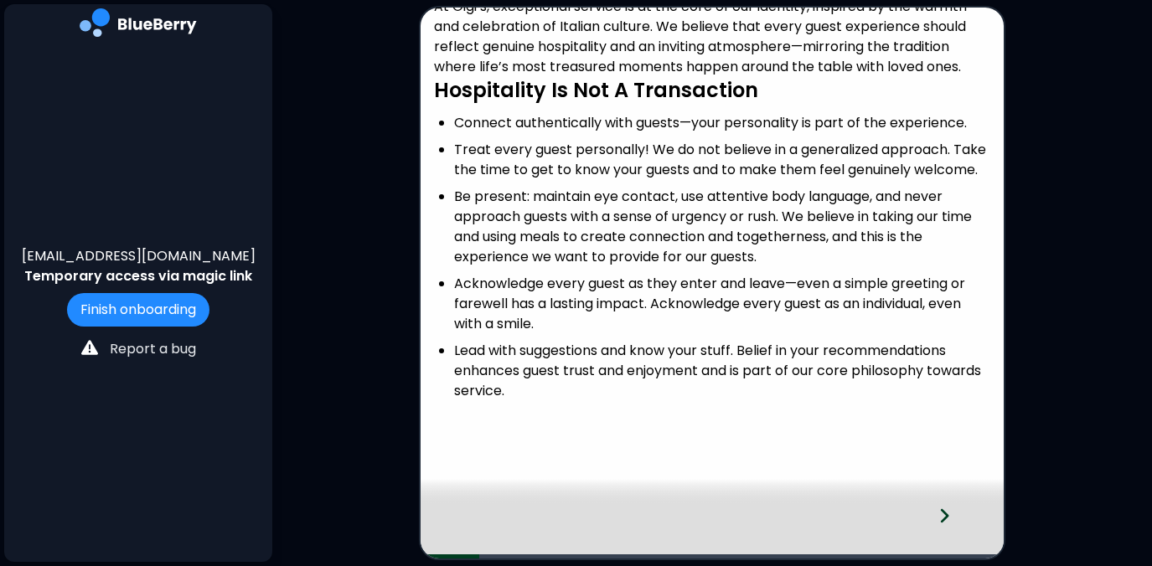
scroll to position [77, 0]
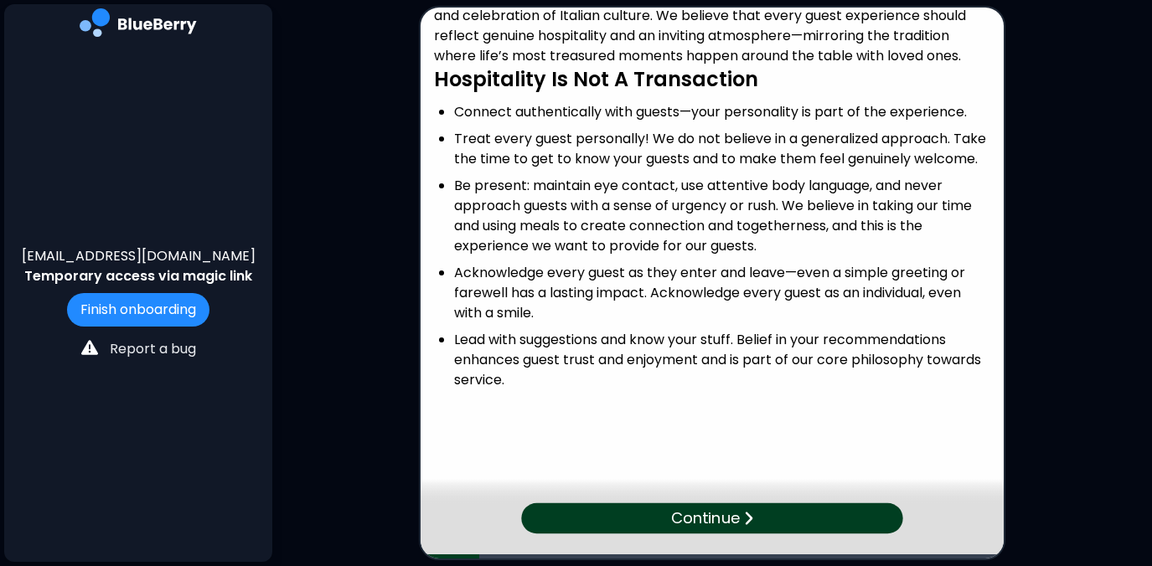
click at [703, 515] on p "Continue" at bounding box center [705, 518] width 69 height 23
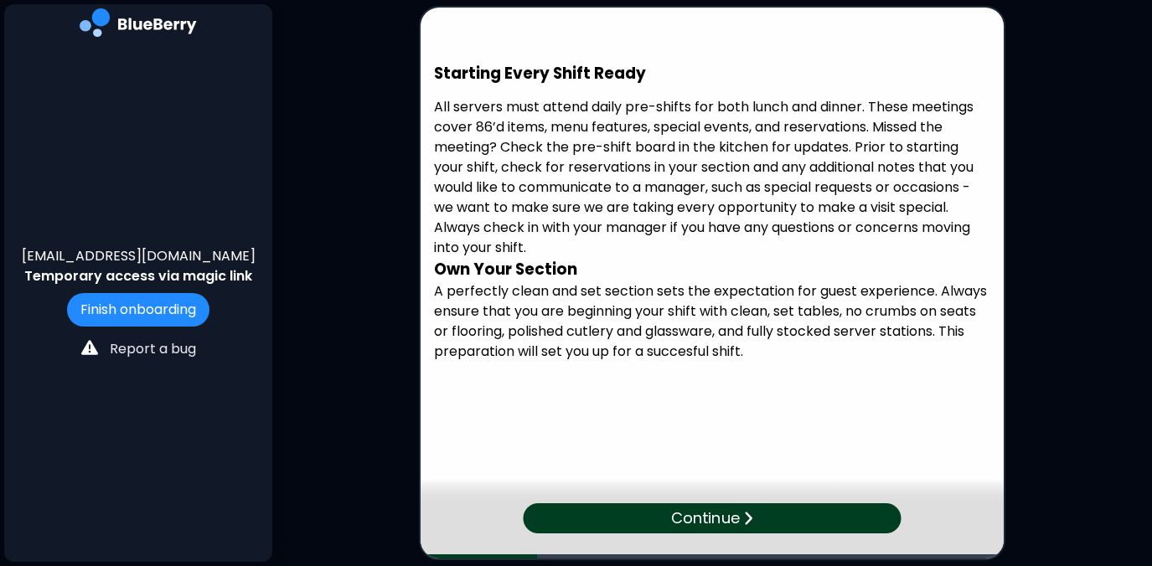
click at [711, 513] on p "Continue" at bounding box center [705, 518] width 68 height 23
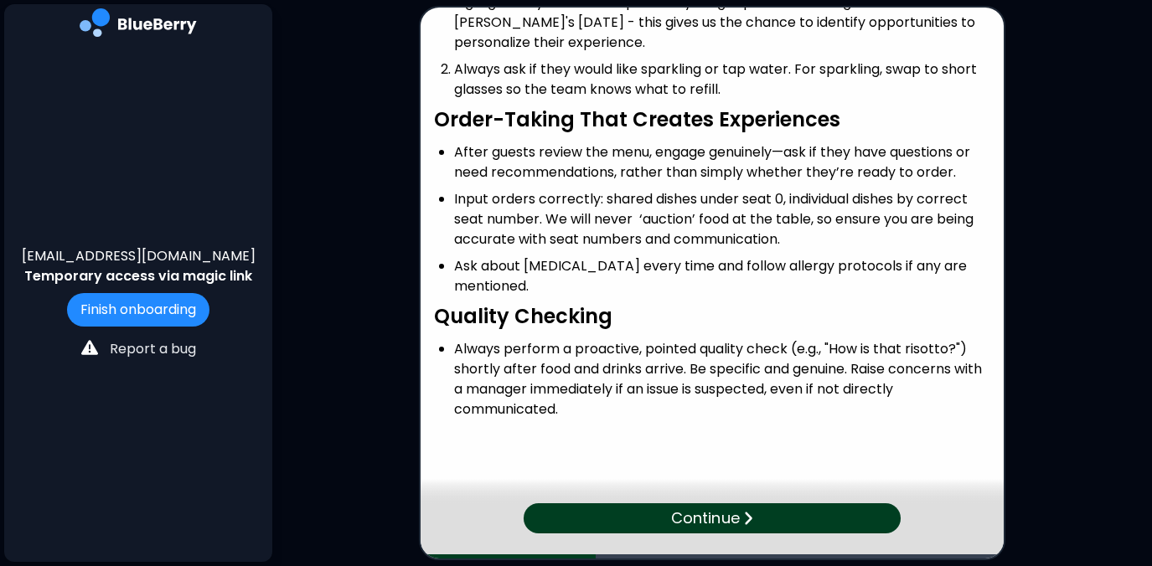
scroll to position [101, 0]
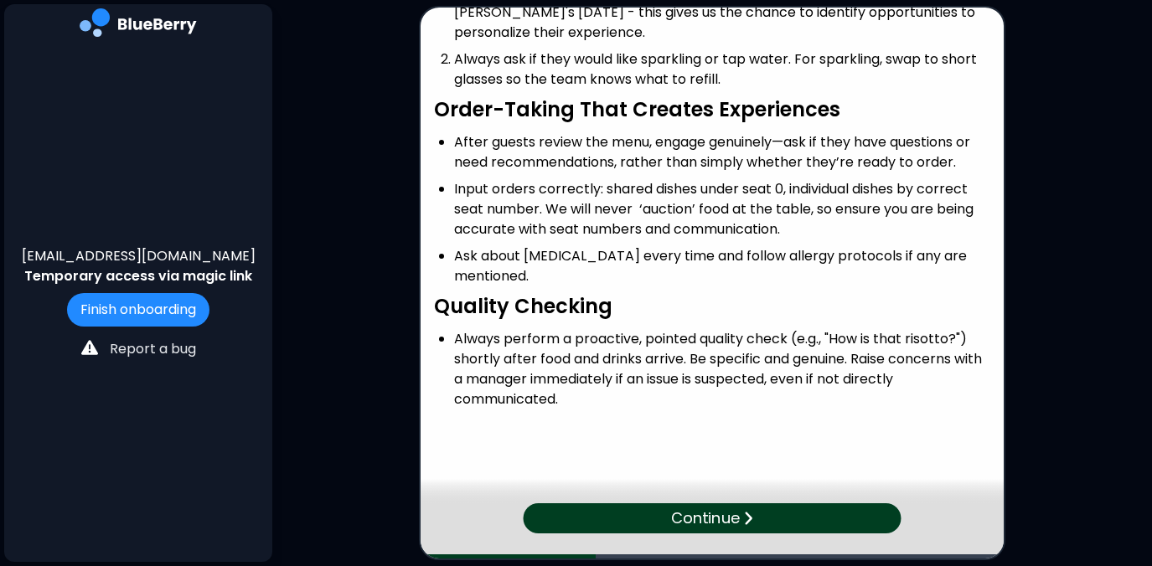
click at [674, 520] on p "Continue" at bounding box center [705, 518] width 68 height 23
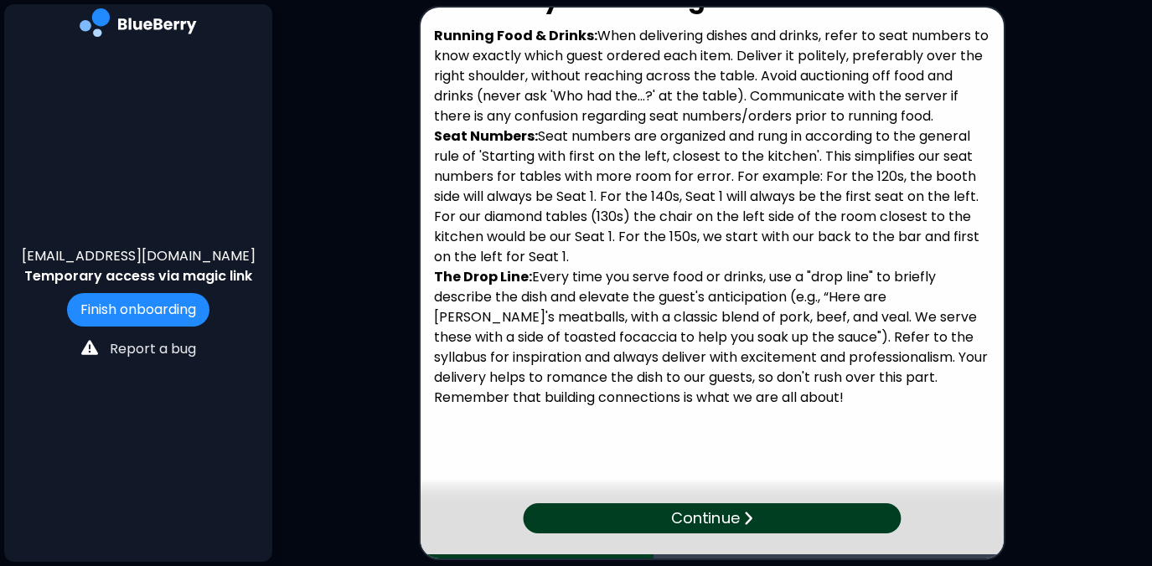
scroll to position [86, 0]
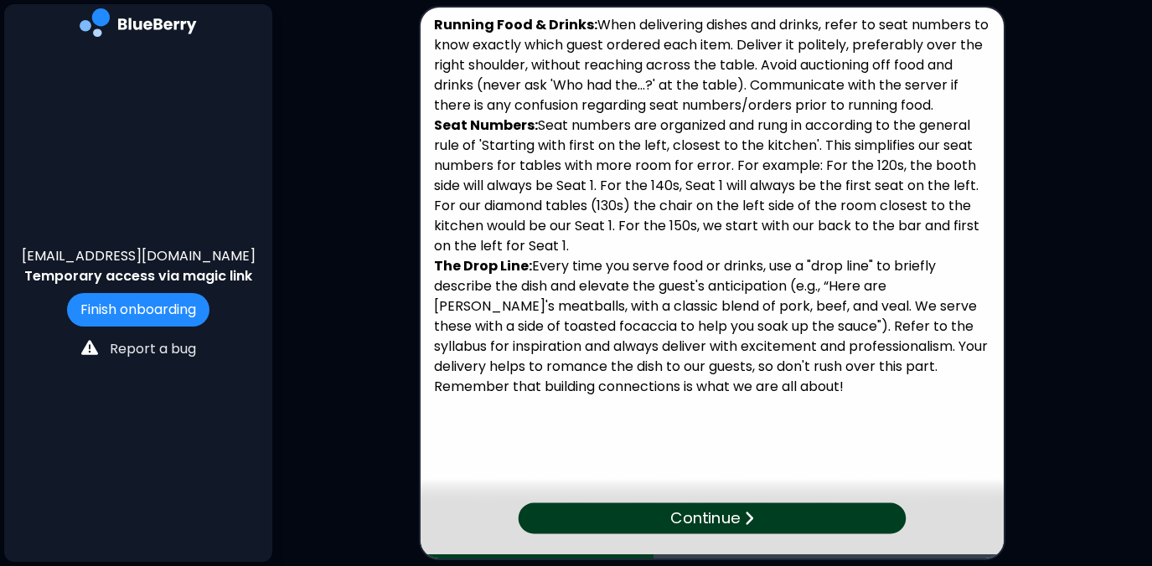
click at [730, 518] on p "Continue" at bounding box center [705, 519] width 70 height 24
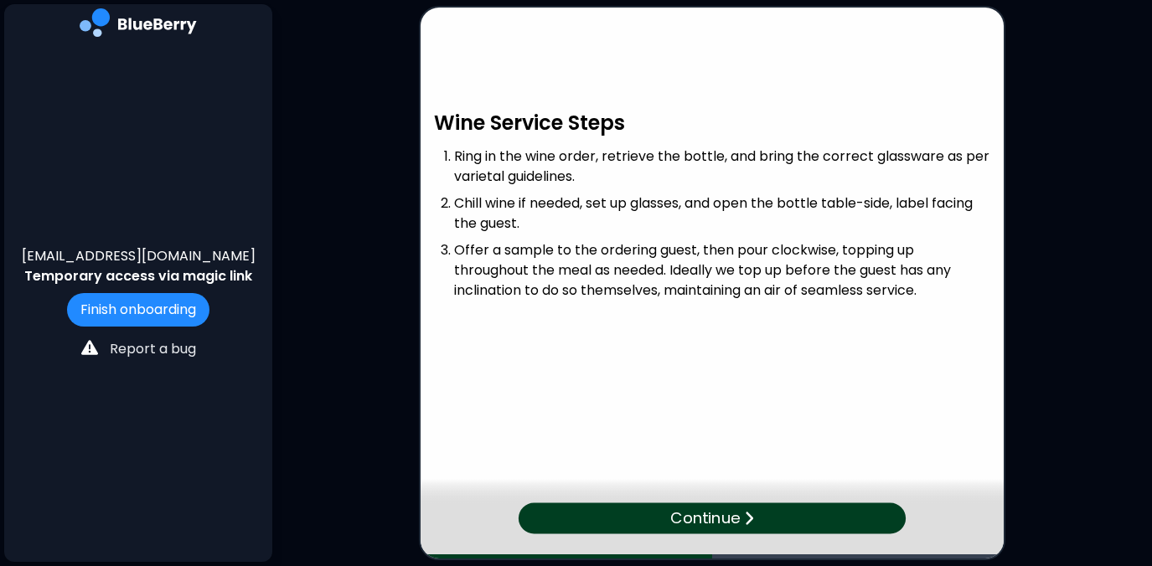
click at [685, 514] on p "Continue" at bounding box center [705, 519] width 70 height 24
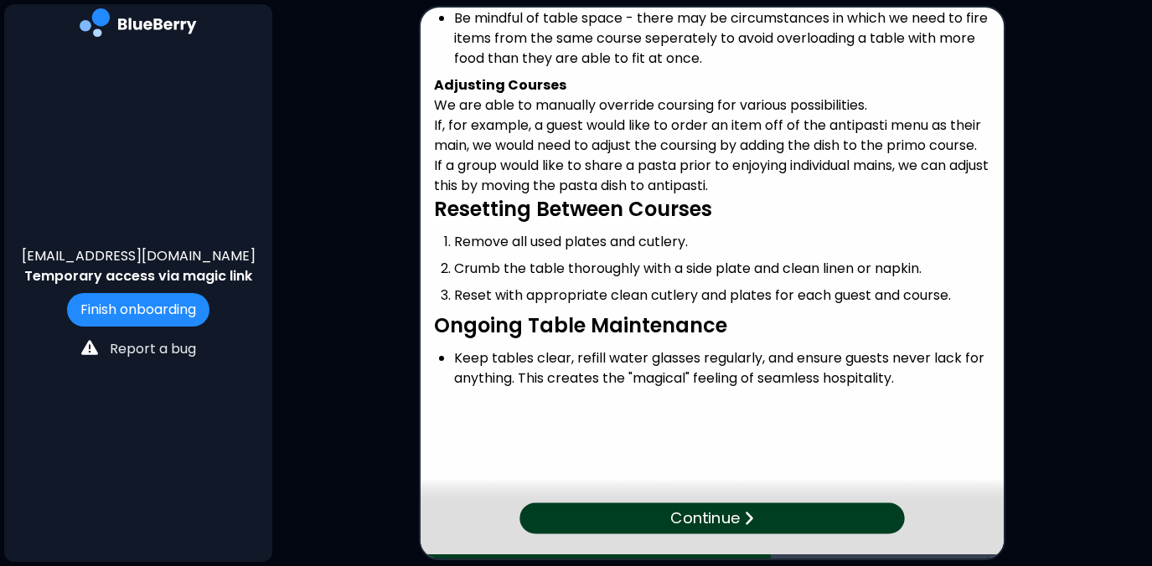
scroll to position [250, 0]
click at [709, 513] on p "Continue" at bounding box center [705, 519] width 70 height 24
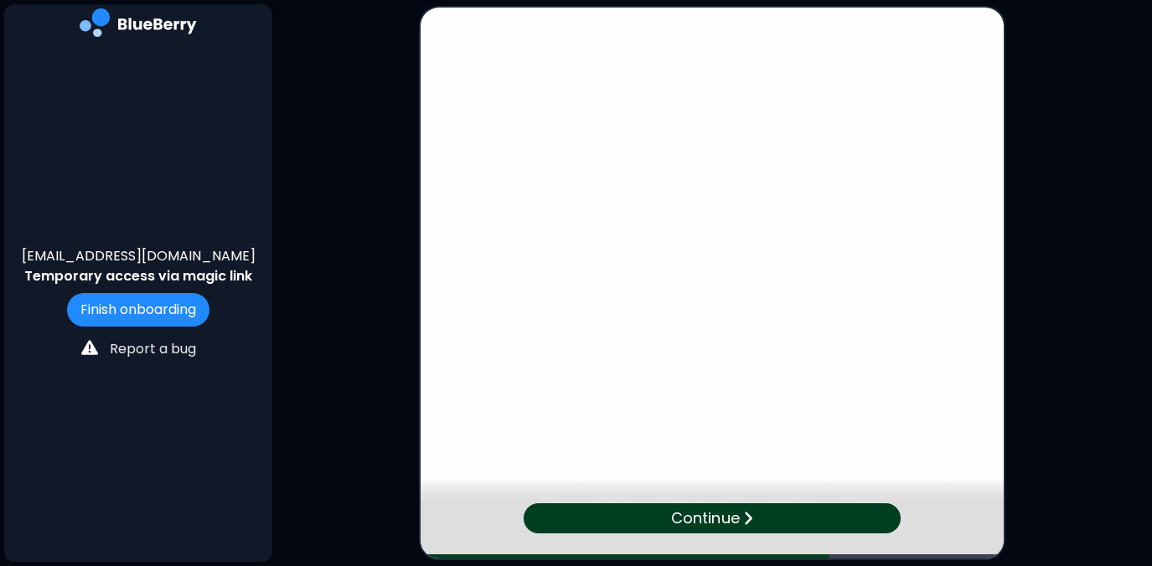
scroll to position [0, 0]
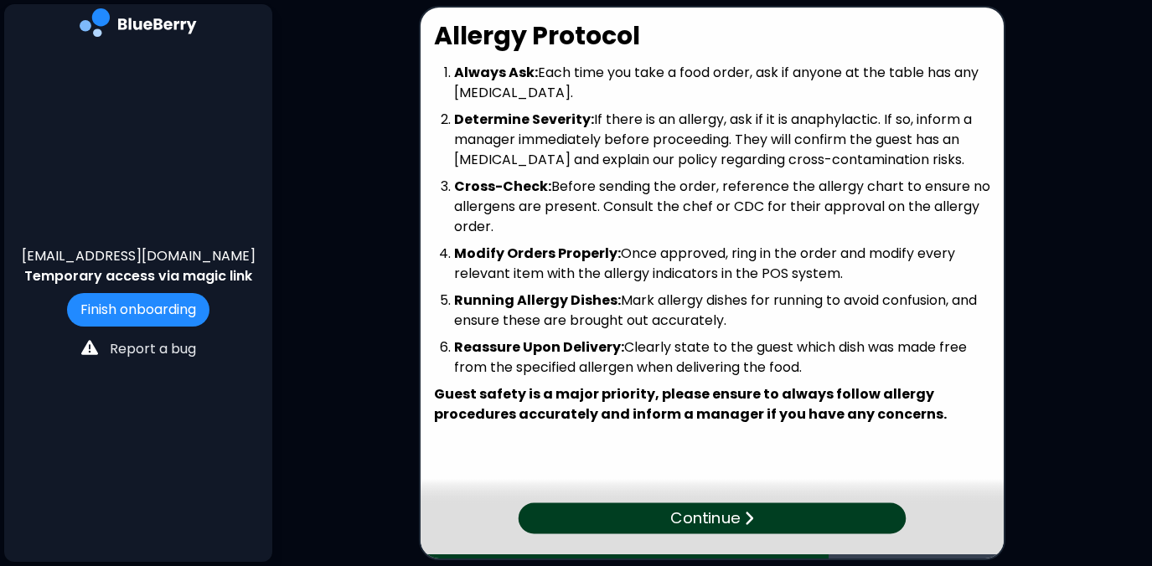
click at [714, 517] on p "Continue" at bounding box center [705, 519] width 70 height 24
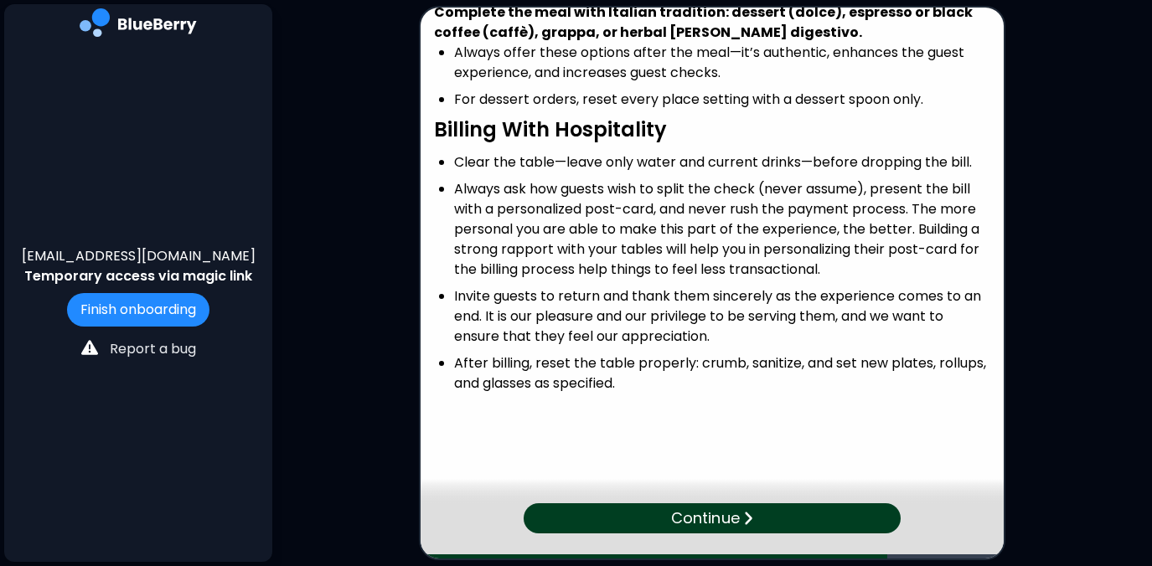
scroll to position [64, 0]
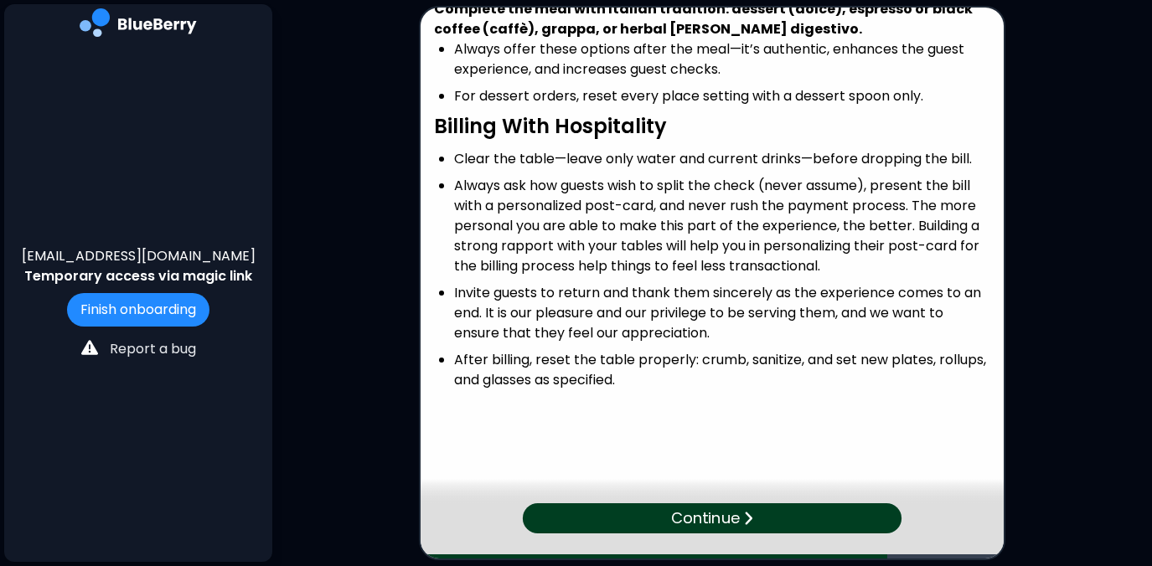
click at [764, 518] on div "Continue" at bounding box center [712, 518] width 379 height 30
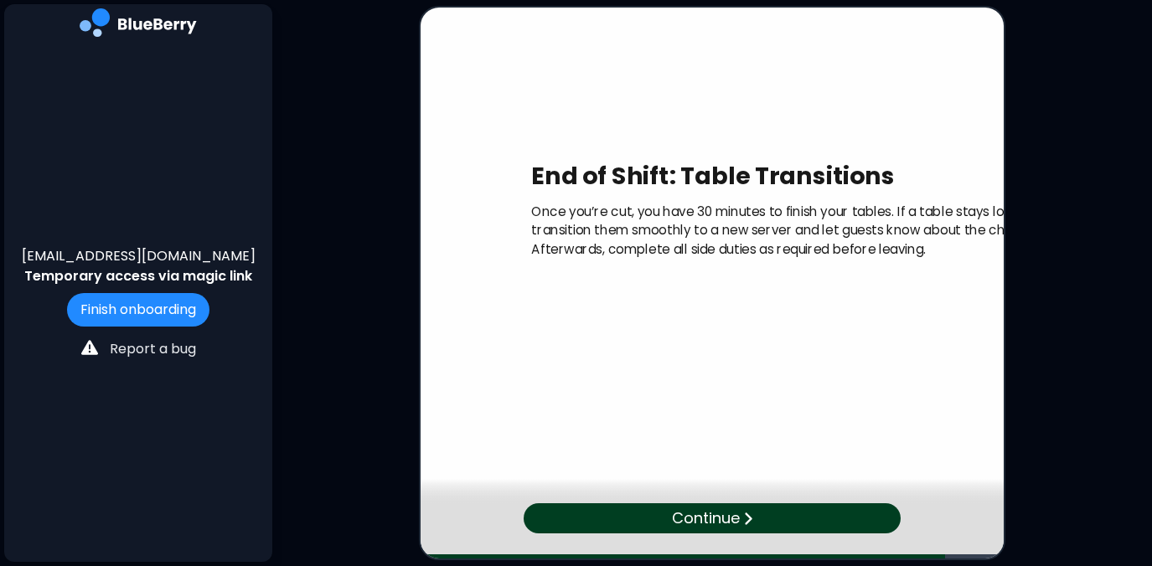
scroll to position [0, 0]
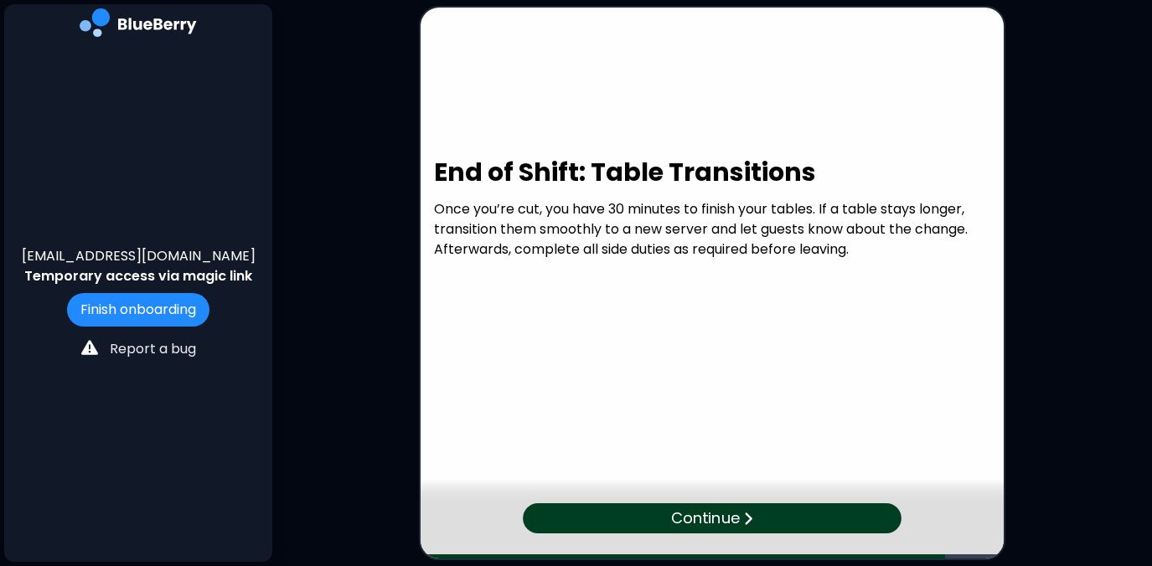
click at [704, 518] on p "Continue" at bounding box center [705, 518] width 68 height 23
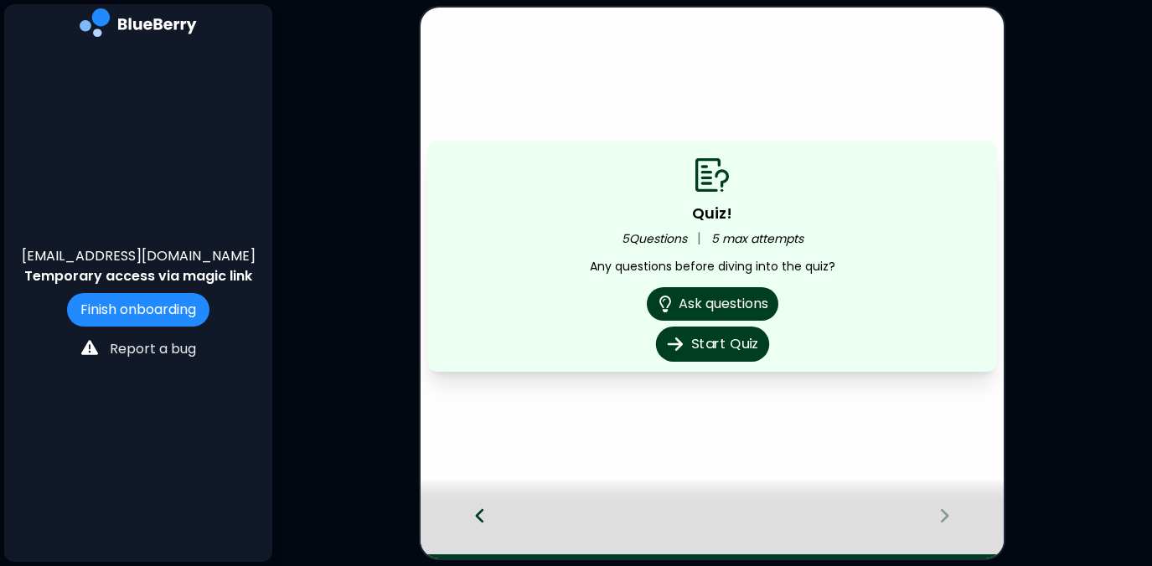
click at [737, 345] on button "Start Quiz" at bounding box center [711, 344] width 113 height 35
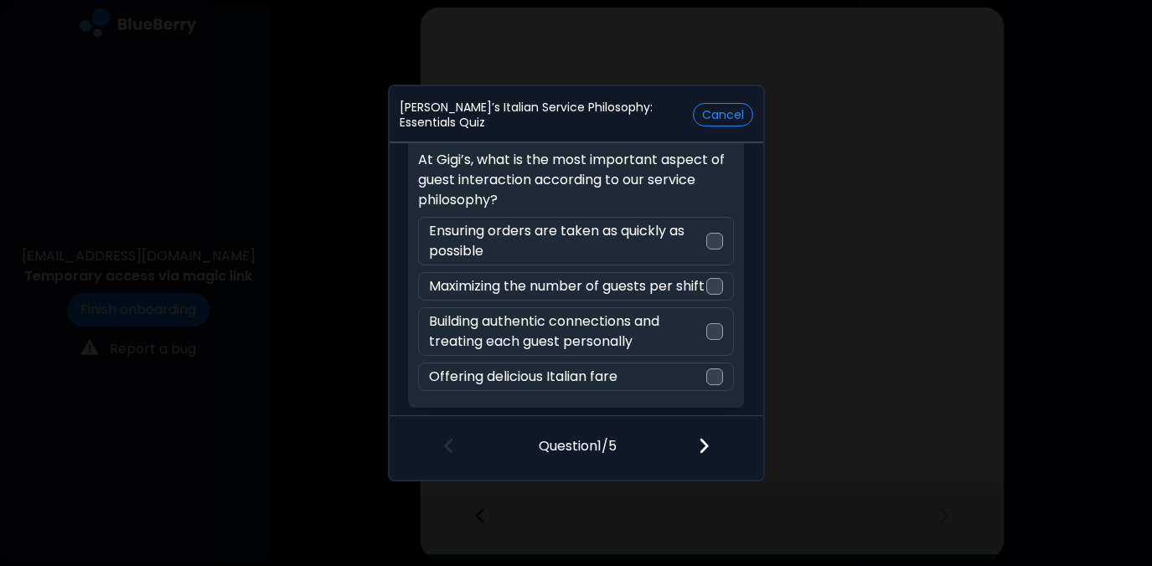
scroll to position [69, 0]
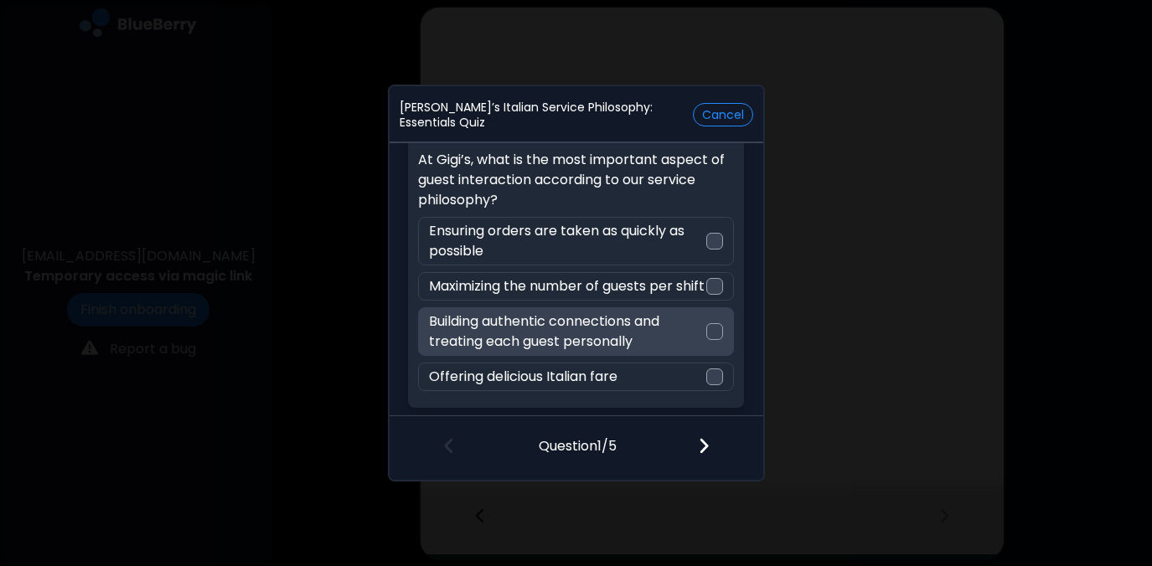
click at [715, 331] on div at bounding box center [714, 331] width 17 height 17
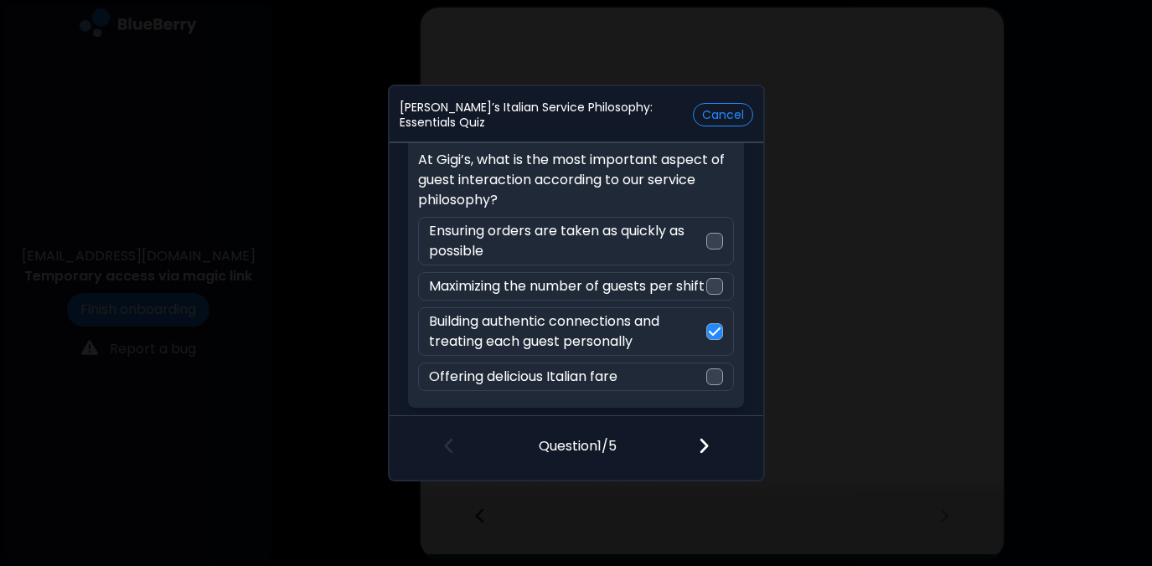
click at [706, 446] on img at bounding box center [704, 445] width 12 height 18
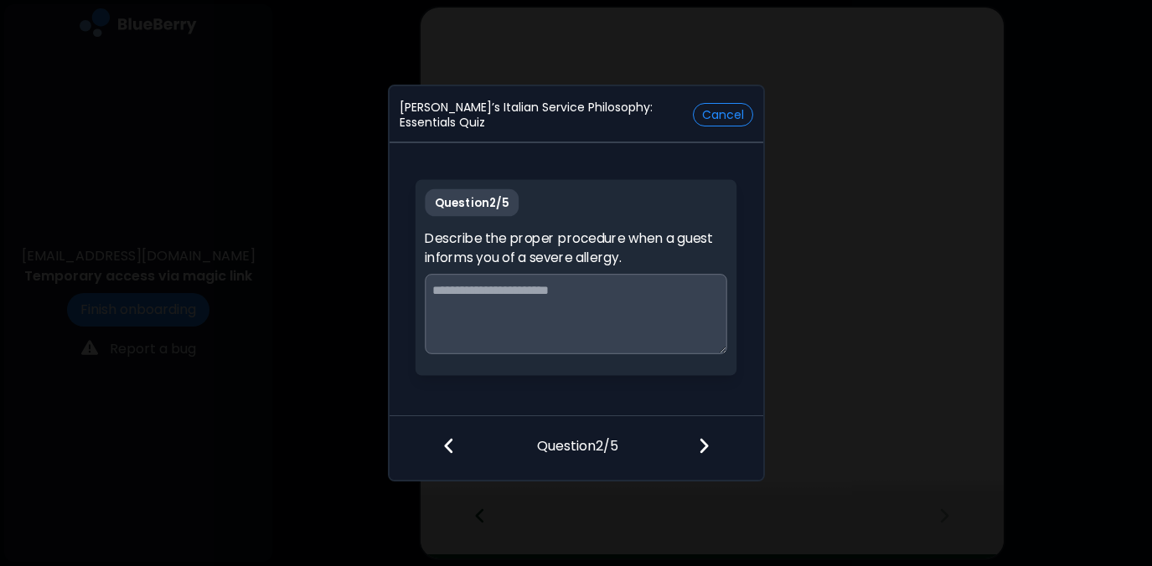
scroll to position [0, 0]
click at [678, 305] on textarea at bounding box center [576, 316] width 316 height 84
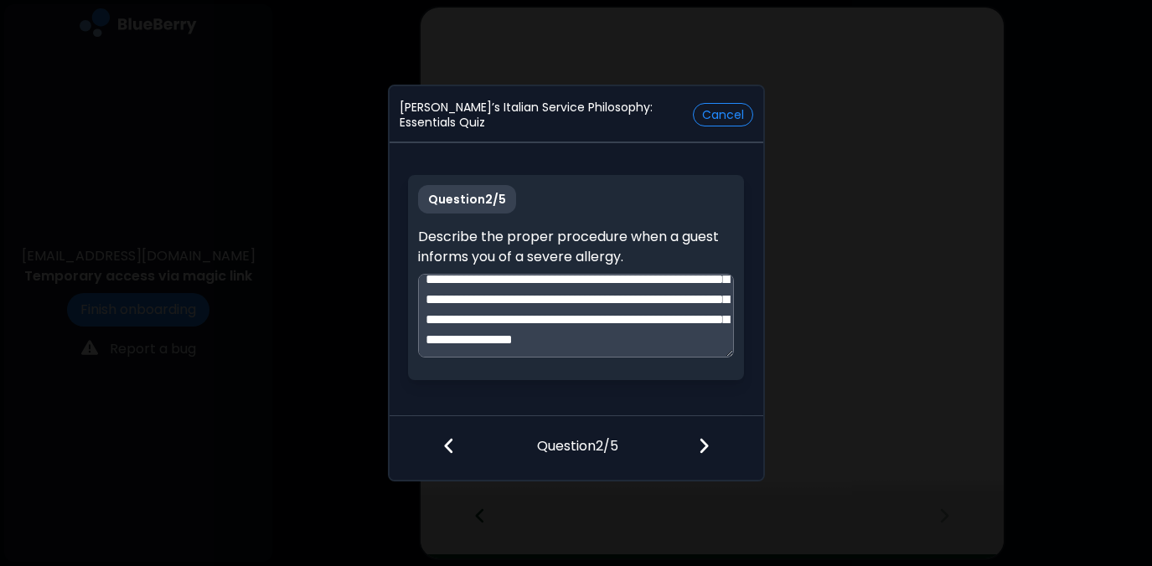
scroll to position [92, 0]
type textarea "**********"
click at [707, 448] on img at bounding box center [704, 445] width 12 height 18
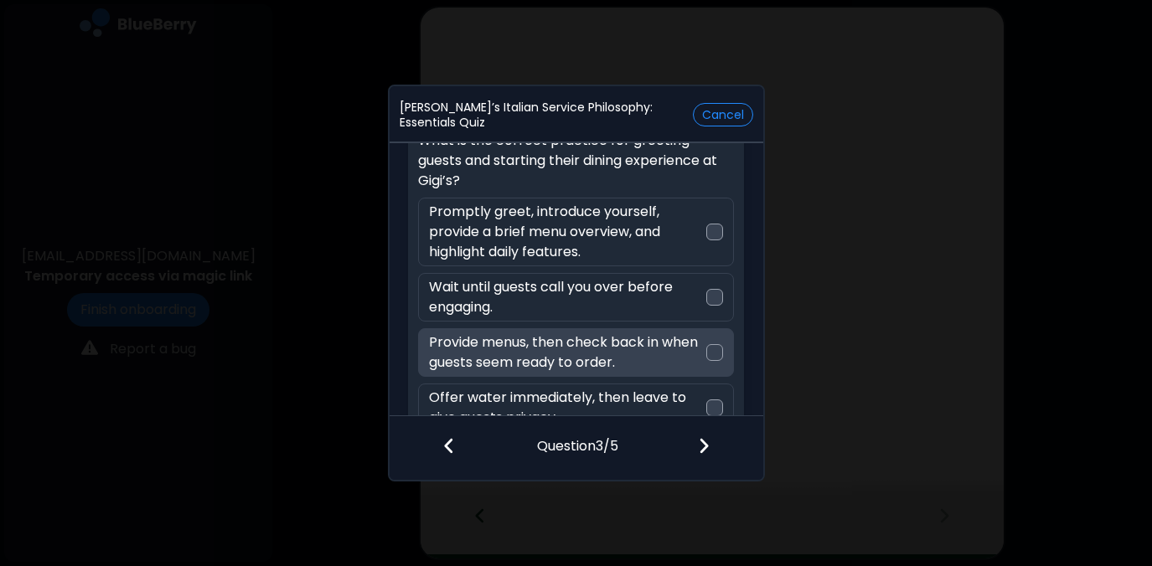
scroll to position [59, 0]
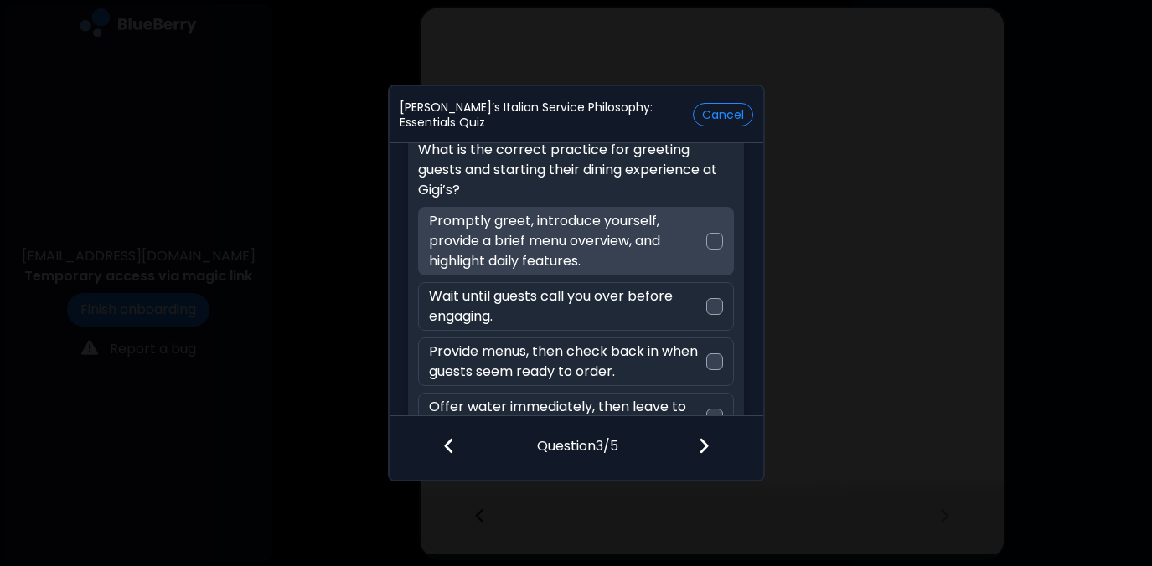
click at [715, 242] on div at bounding box center [714, 241] width 17 height 17
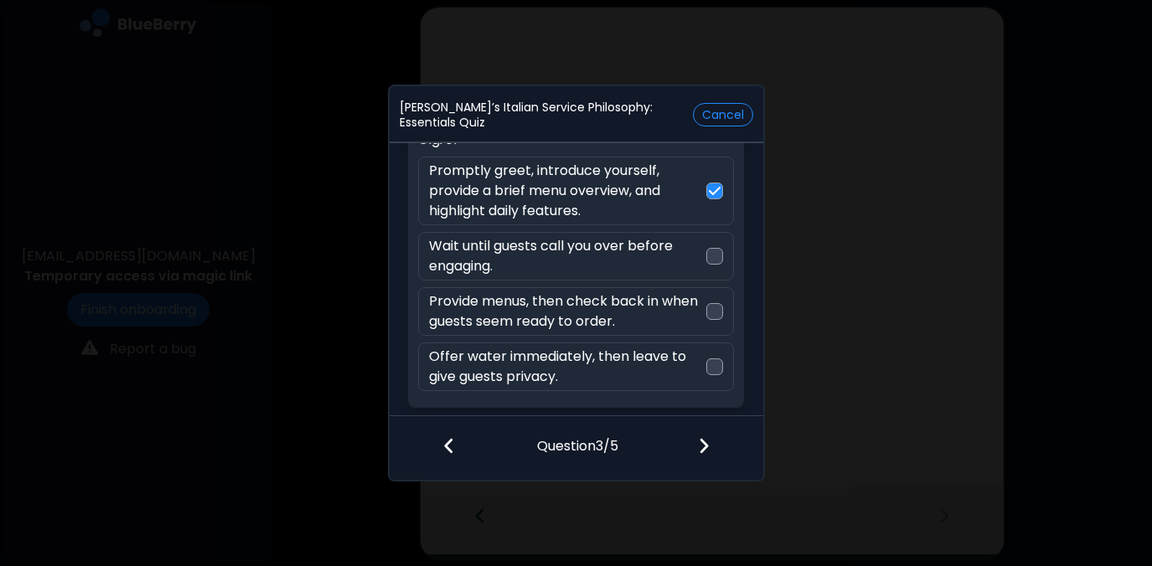
click at [709, 448] on img at bounding box center [704, 445] width 12 height 18
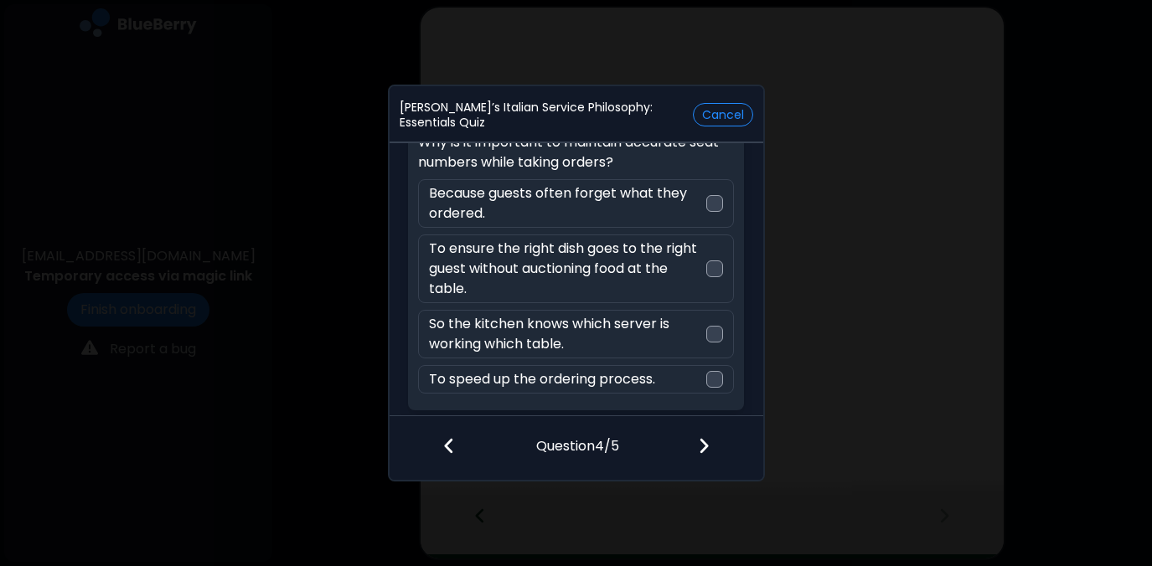
scroll to position [69, 0]
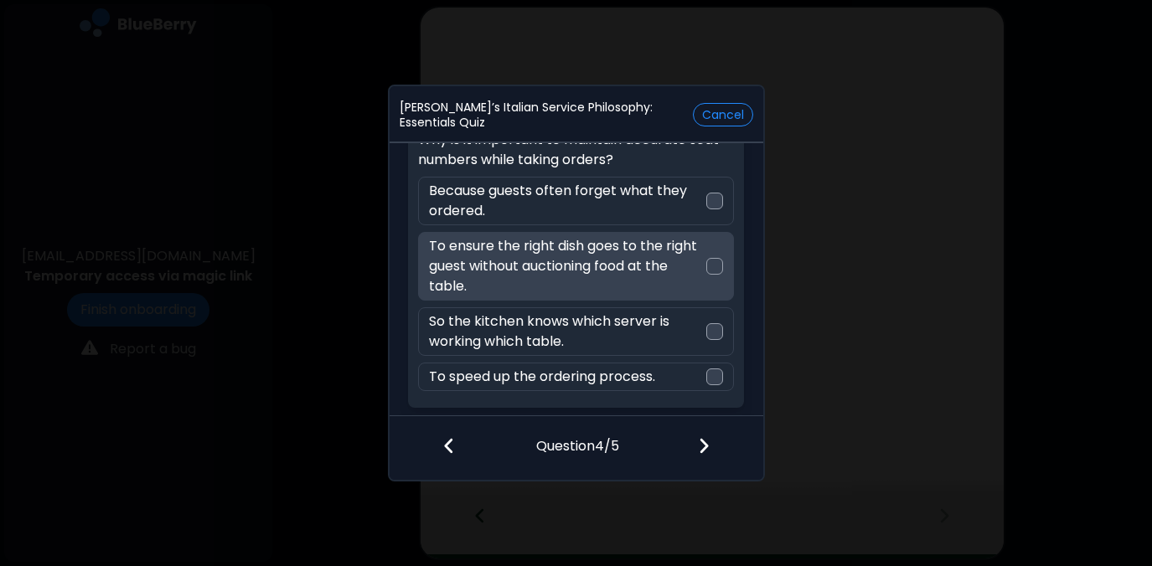
click at [712, 264] on div at bounding box center [714, 266] width 17 height 17
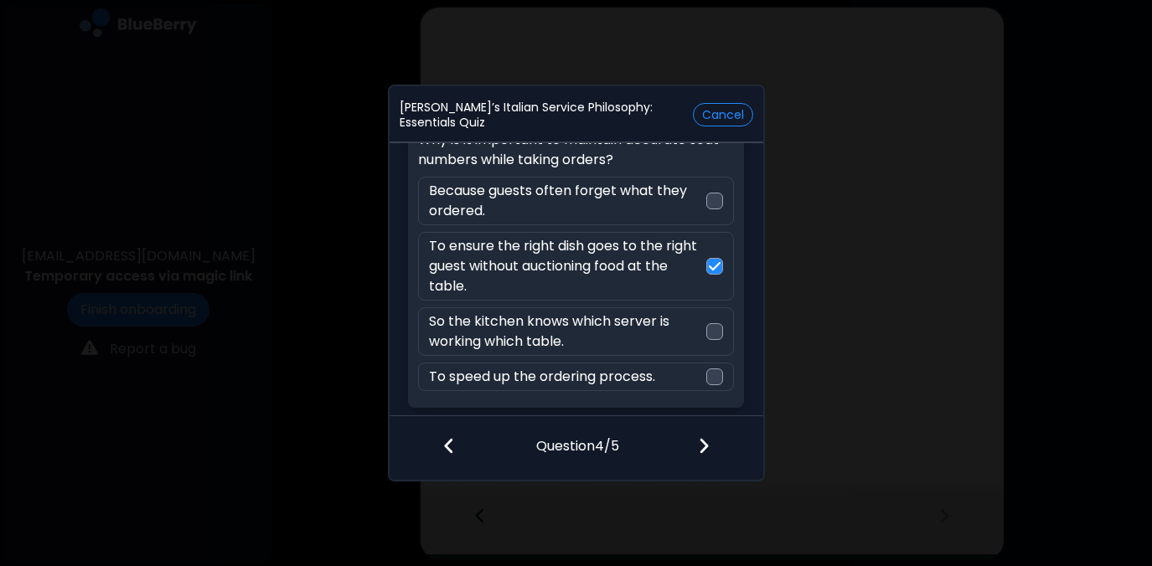
click at [703, 445] on img at bounding box center [704, 445] width 12 height 18
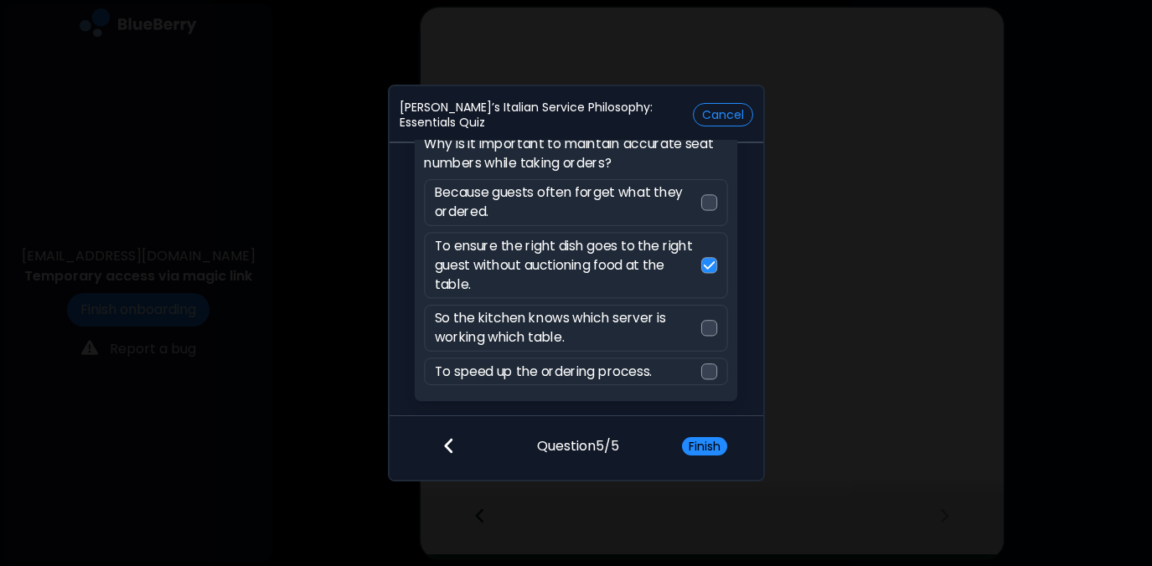
scroll to position [0, 0]
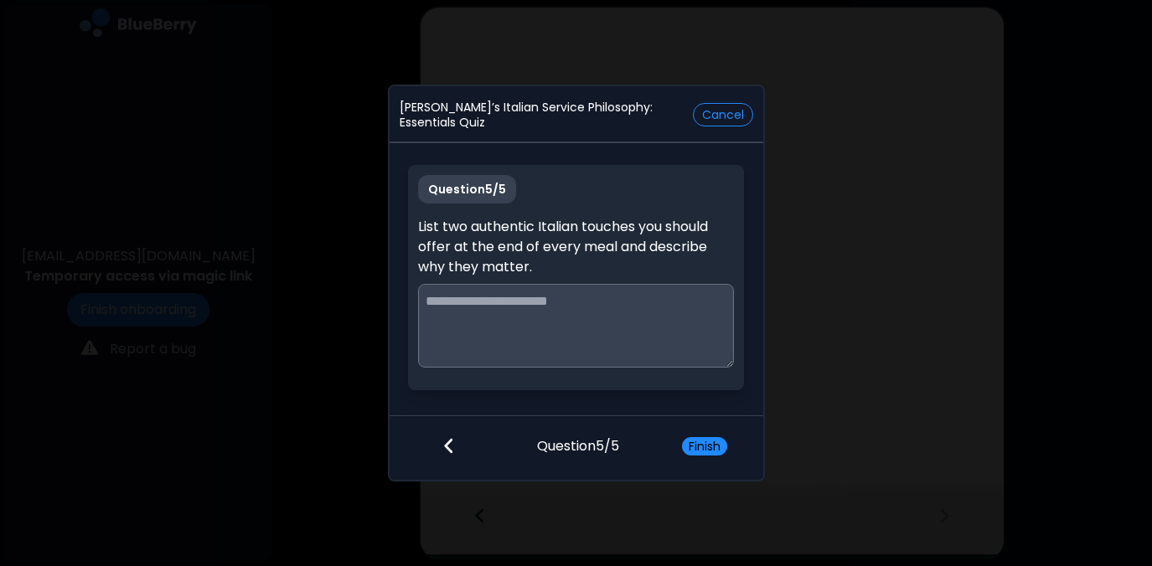
click at [624, 310] on textarea at bounding box center [576, 326] width 316 height 84
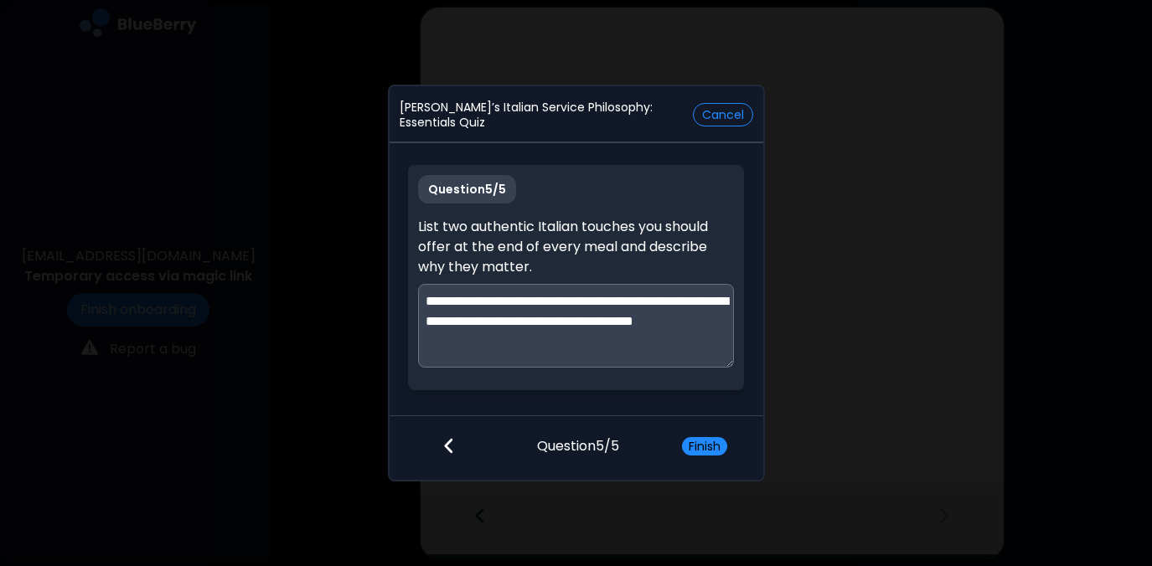
click at [580, 345] on textarea "**********" at bounding box center [576, 326] width 316 height 84
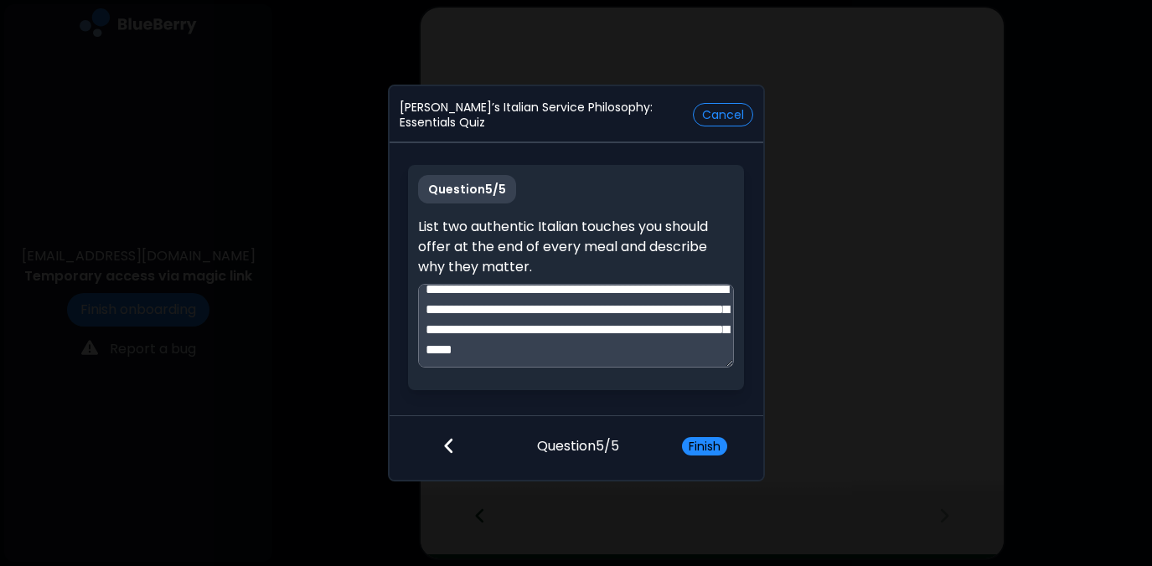
click at [652, 337] on textarea "**********" at bounding box center [576, 326] width 316 height 84
click at [559, 365] on textarea "**********" at bounding box center [576, 326] width 316 height 84
type textarea "**********"
click at [704, 444] on button "Finish" at bounding box center [704, 446] width 45 height 18
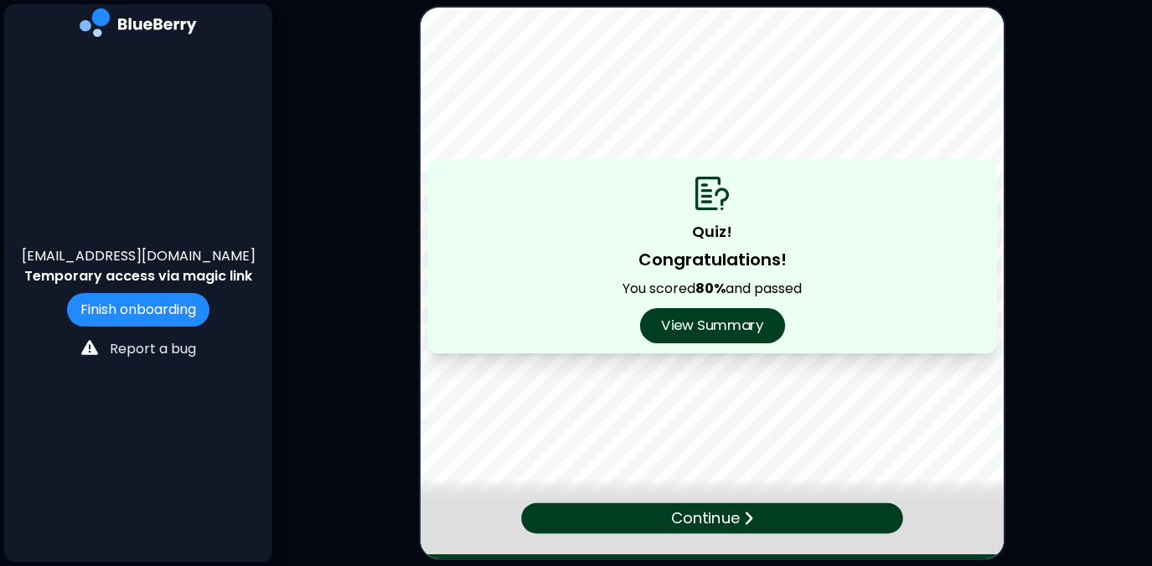
click at [686, 321] on button "View Summary" at bounding box center [711, 325] width 145 height 35
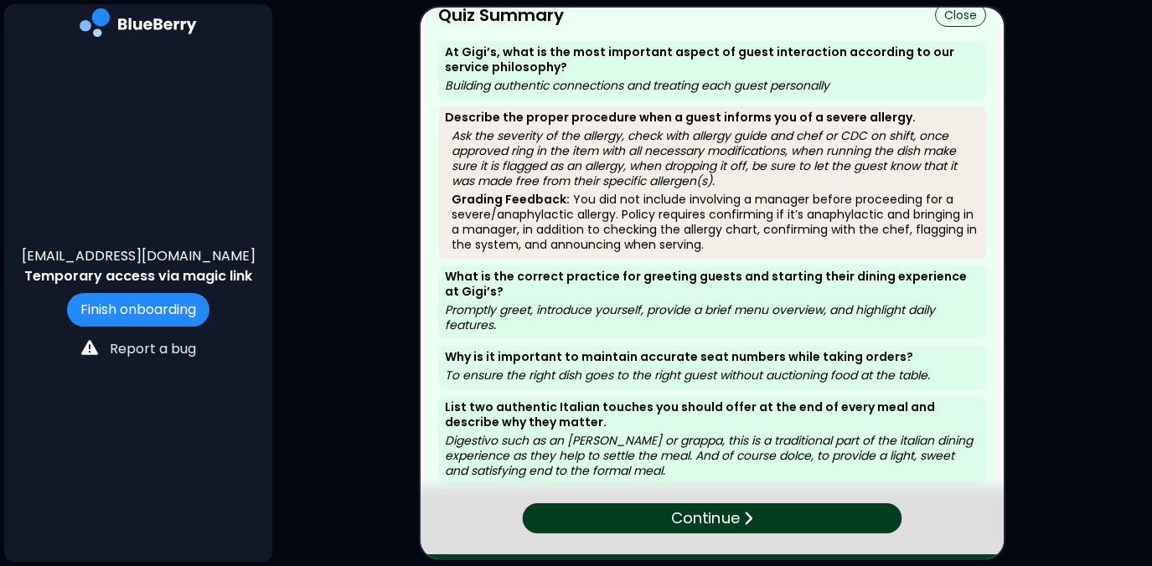
scroll to position [0, 0]
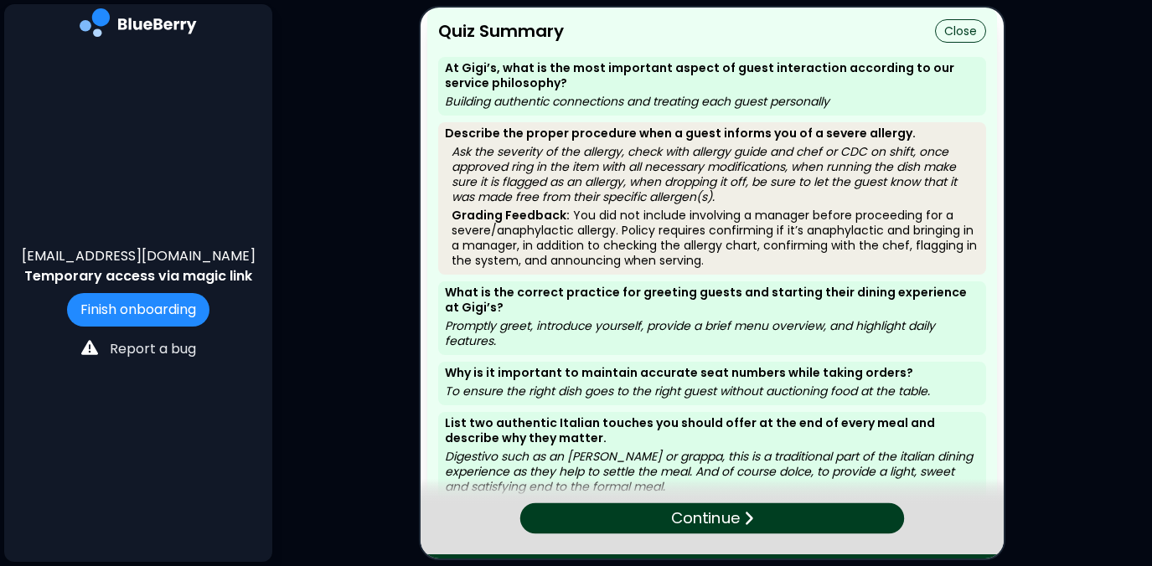
click at [727, 512] on p "Continue" at bounding box center [706, 519] width 70 height 24
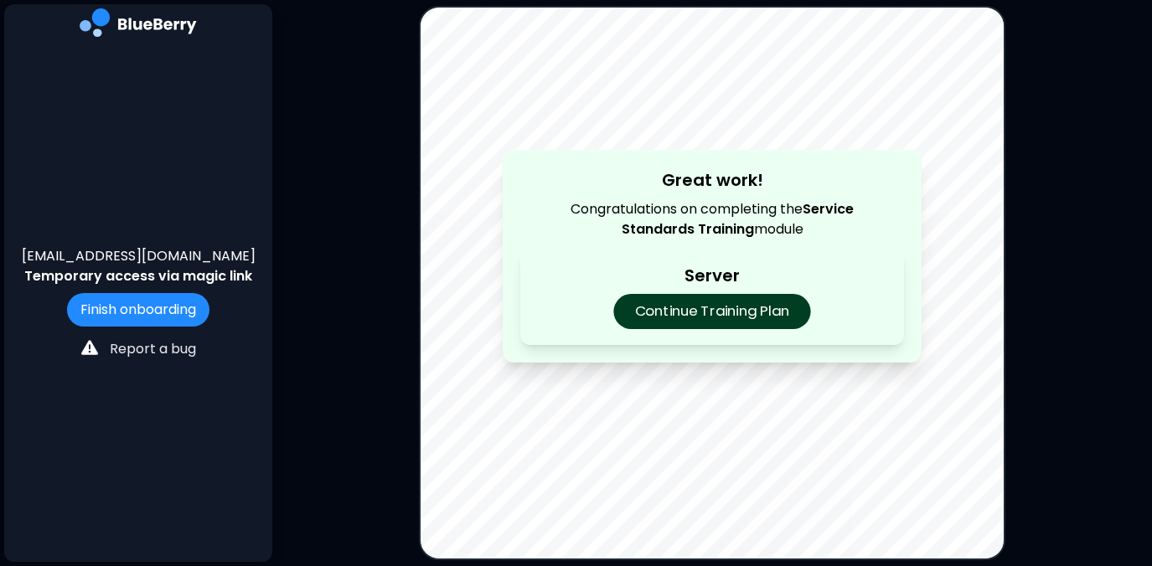
click at [717, 313] on p "Continue Training Plan" at bounding box center [711, 311] width 197 height 35
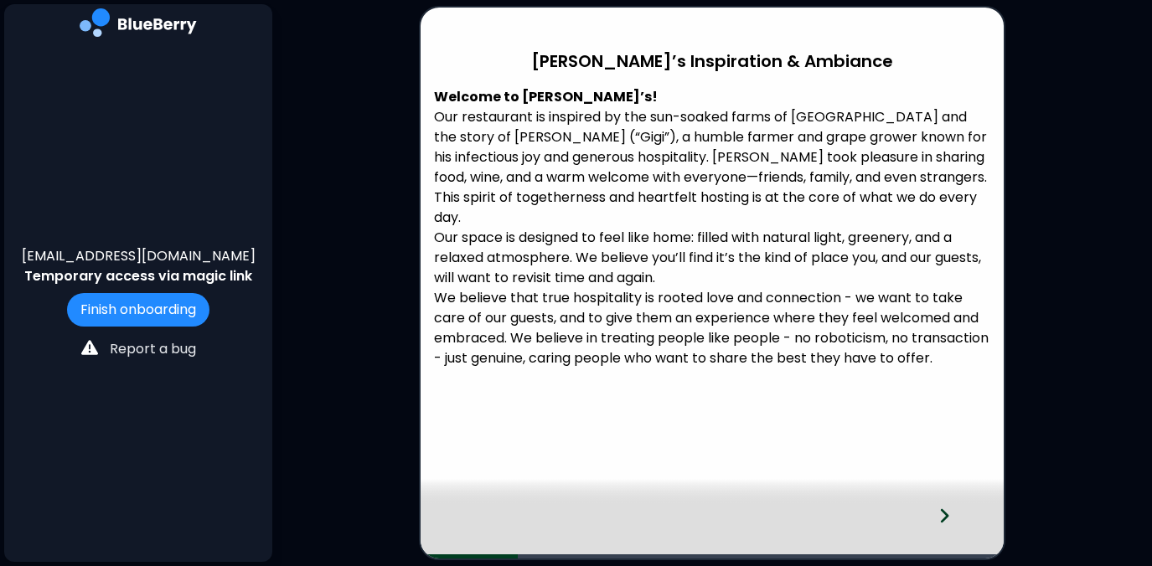
click at [944, 515] on icon at bounding box center [944, 516] width 12 height 18
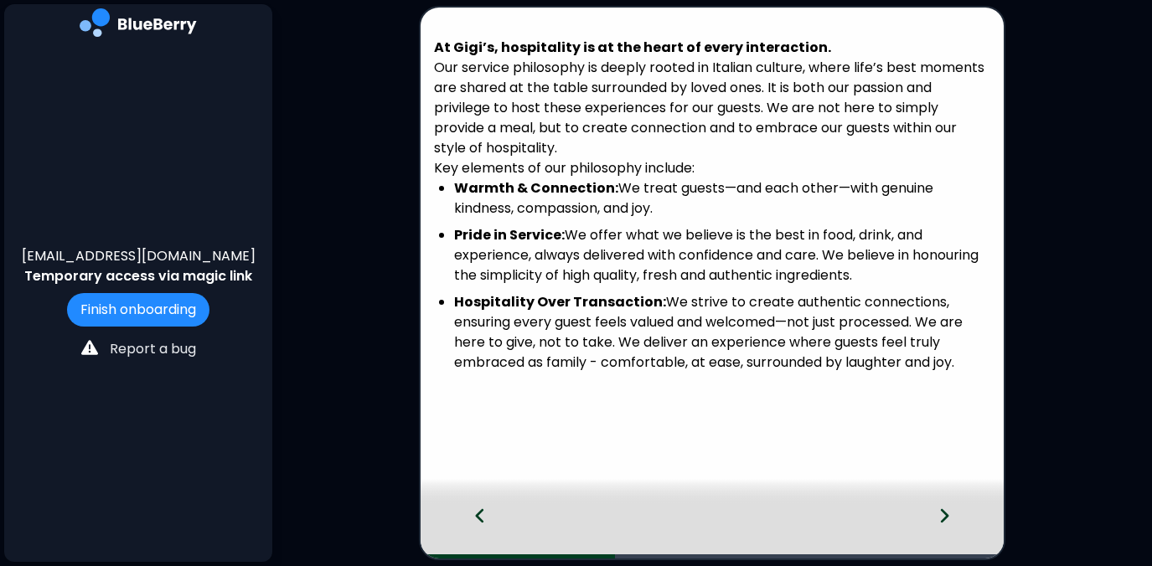
click at [946, 518] on icon at bounding box center [945, 516] width 8 height 14
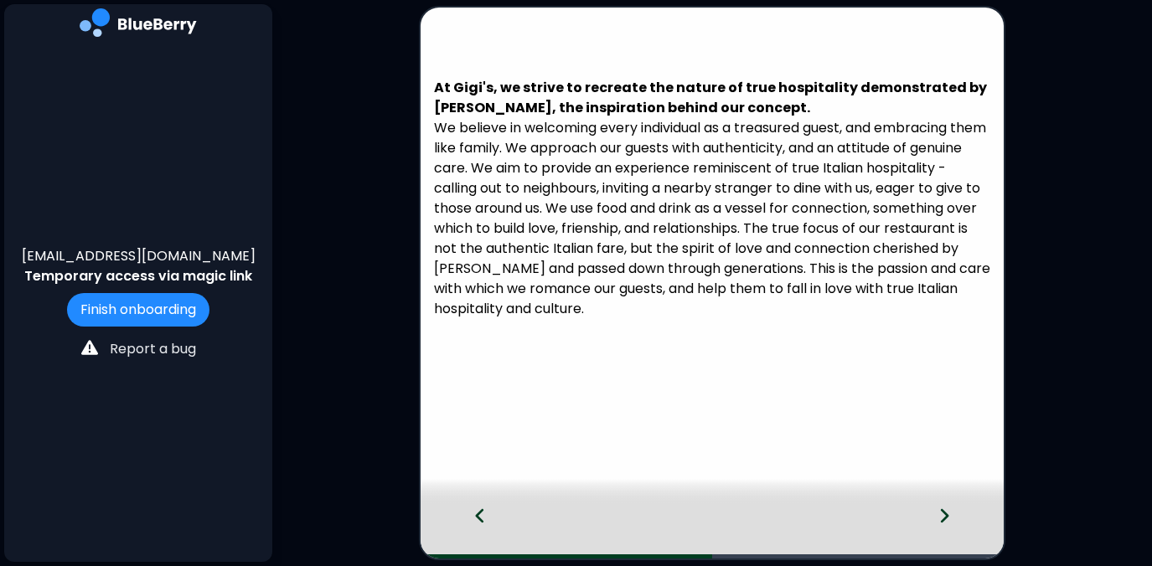
click at [946, 518] on icon at bounding box center [945, 516] width 8 height 14
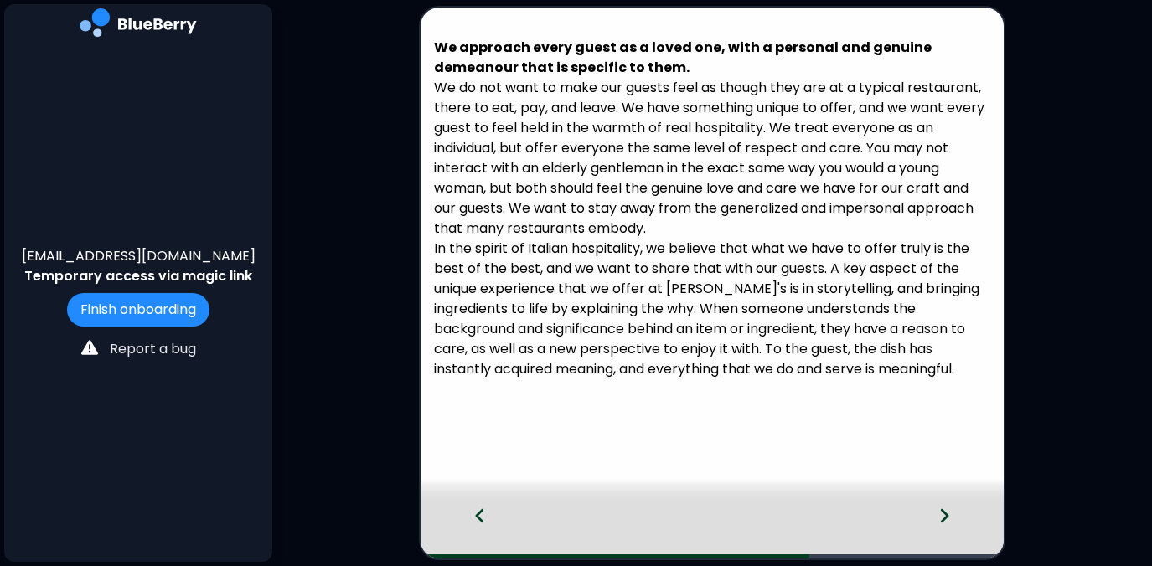
click at [946, 516] on icon at bounding box center [945, 516] width 8 height 14
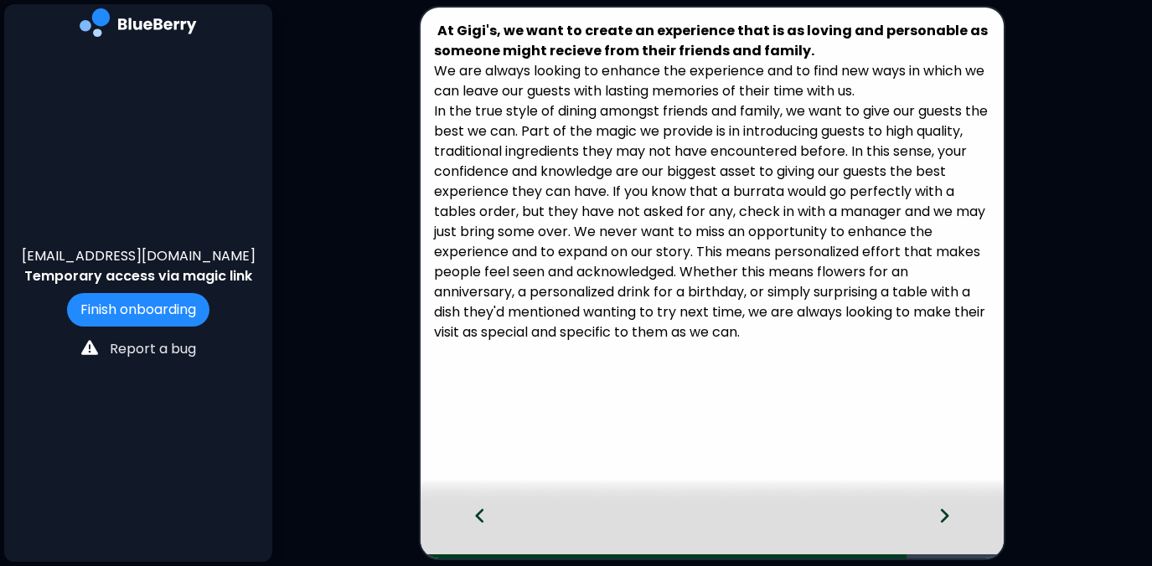
click at [946, 515] on icon at bounding box center [945, 516] width 8 height 14
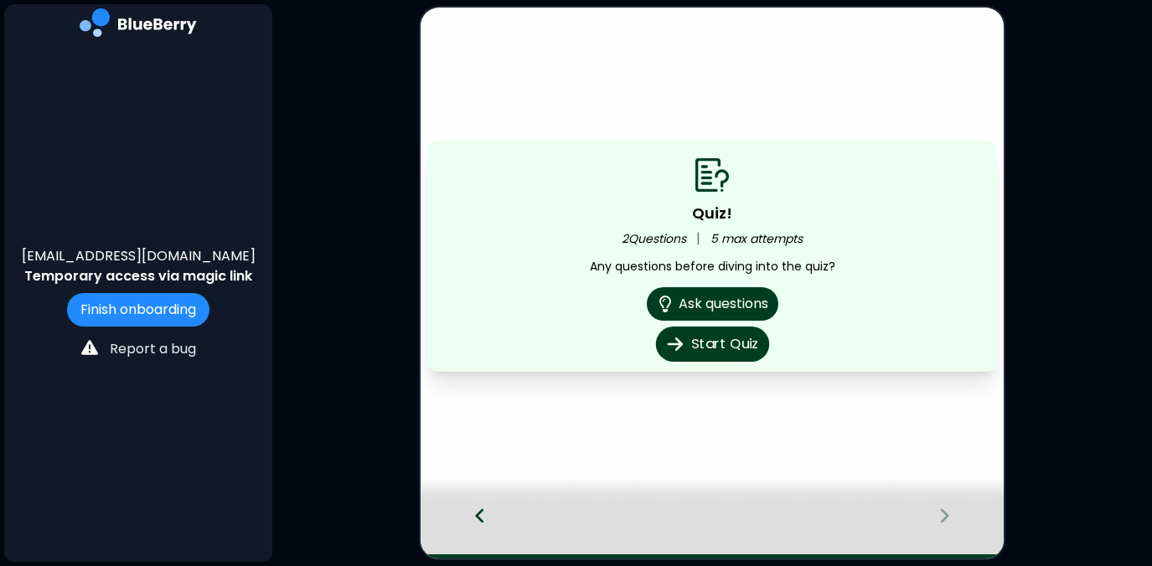
click at [717, 348] on button "Start Quiz" at bounding box center [711, 344] width 113 height 35
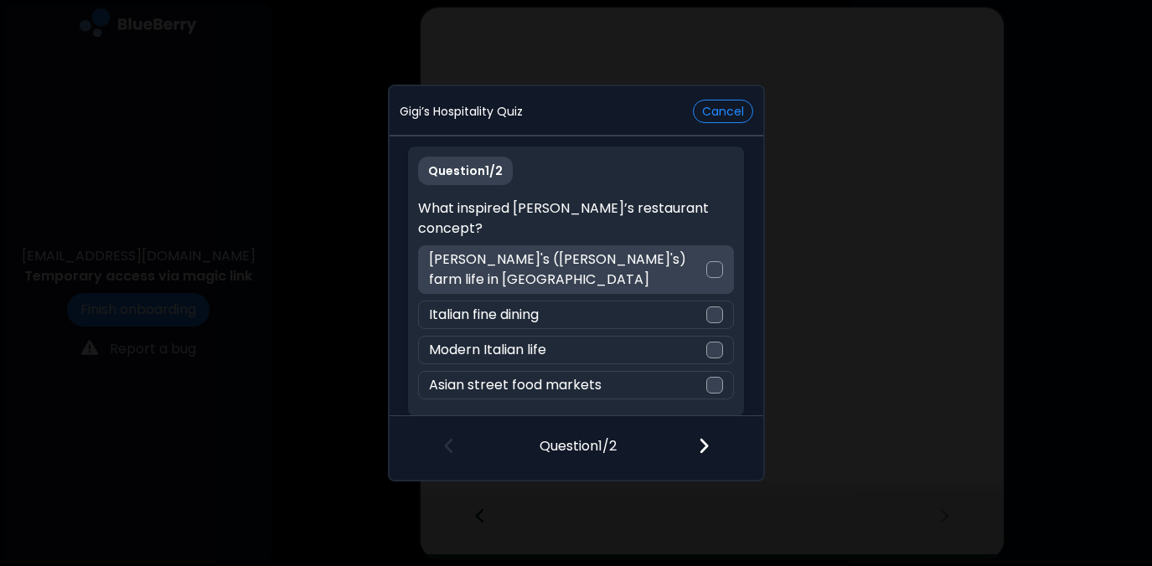
click at [715, 261] on div at bounding box center [714, 269] width 17 height 17
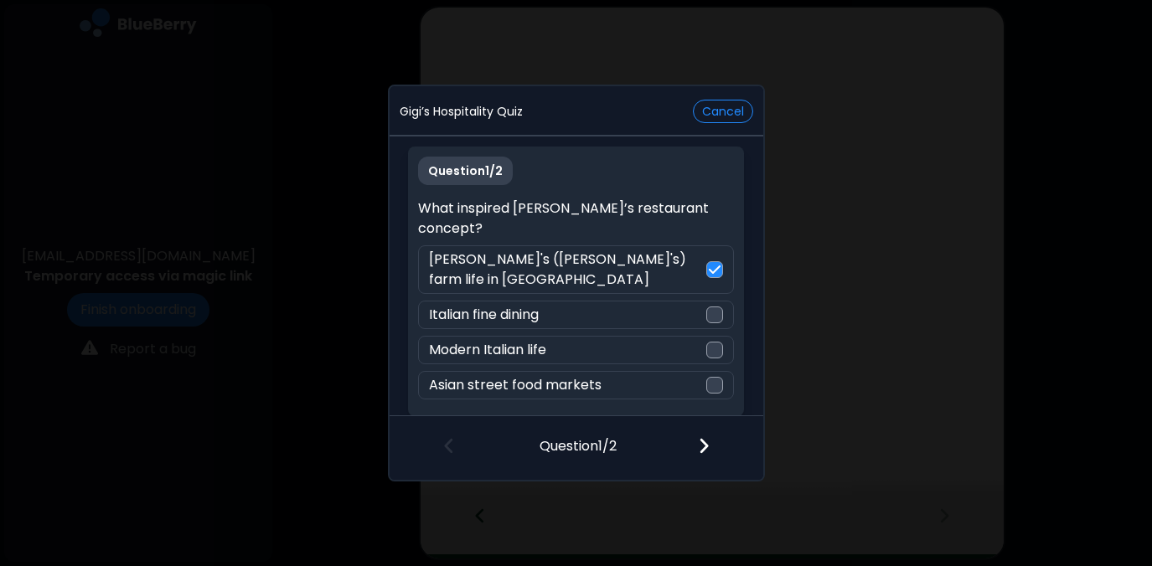
click at [709, 447] on div at bounding box center [713, 447] width 99 height 62
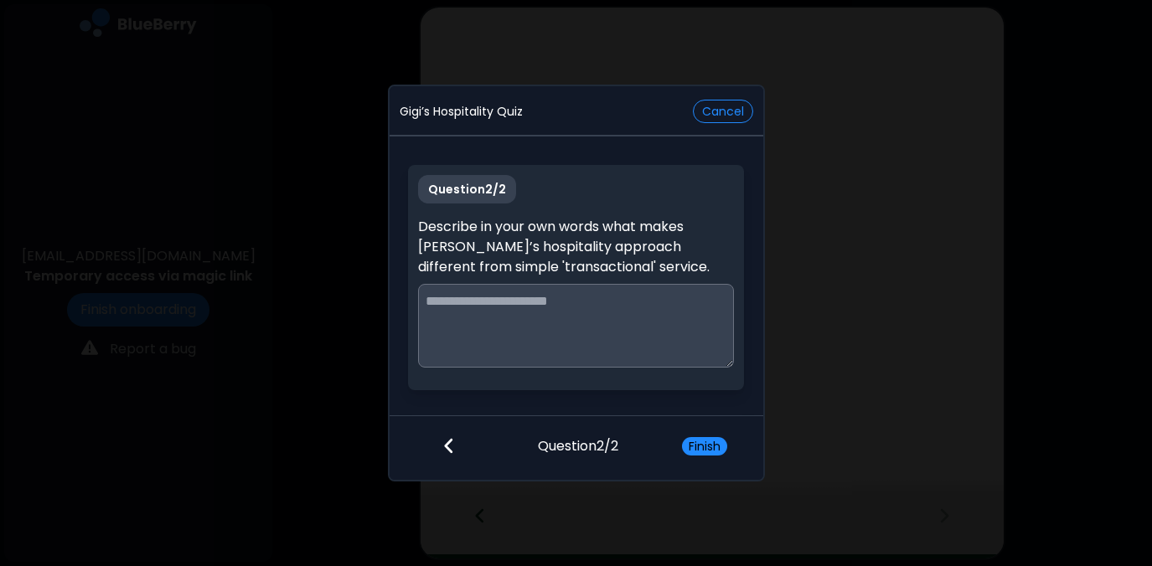
click at [596, 308] on textarea at bounding box center [576, 326] width 316 height 84
type textarea "*"
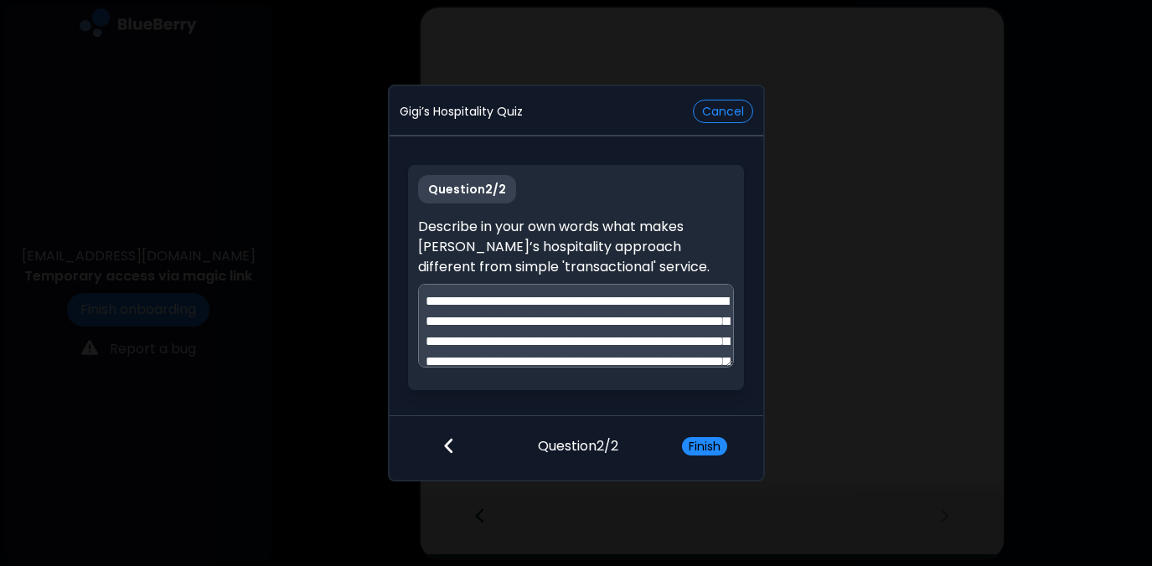
click at [447, 301] on textarea "**********" at bounding box center [576, 326] width 316 height 84
click at [700, 302] on textarea "**********" at bounding box center [576, 326] width 316 height 84
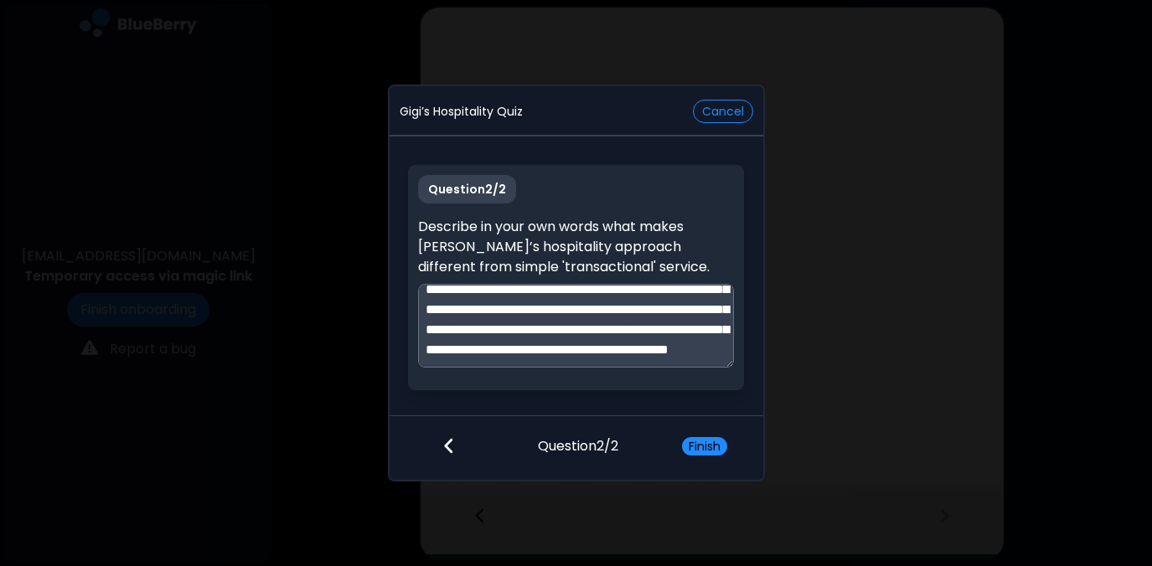
scroll to position [72, 0]
click at [657, 348] on textarea "**********" at bounding box center [576, 326] width 316 height 84
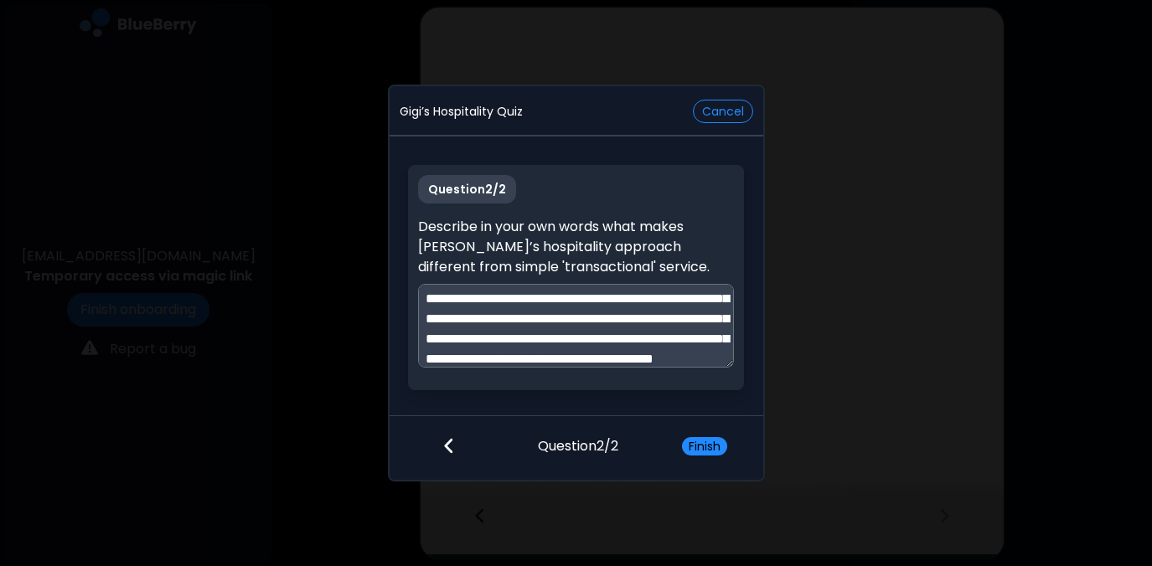
scroll to position [106, 0]
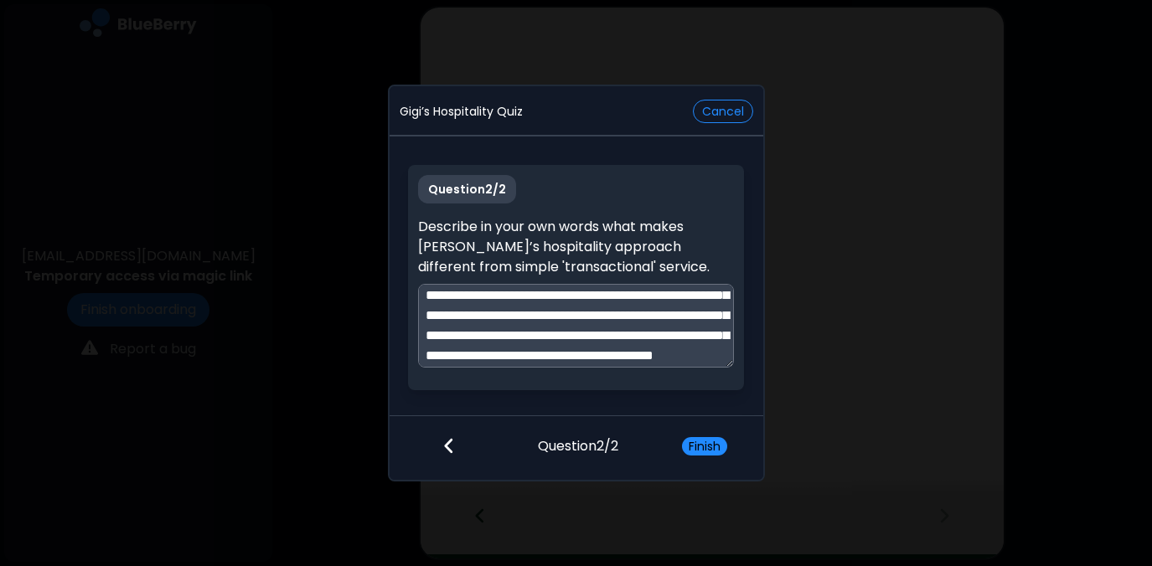
click at [464, 337] on textarea "**********" at bounding box center [576, 326] width 316 height 84
click at [511, 333] on textarea "**********" at bounding box center [576, 326] width 316 height 84
click at [577, 333] on textarea "**********" at bounding box center [576, 326] width 316 height 84
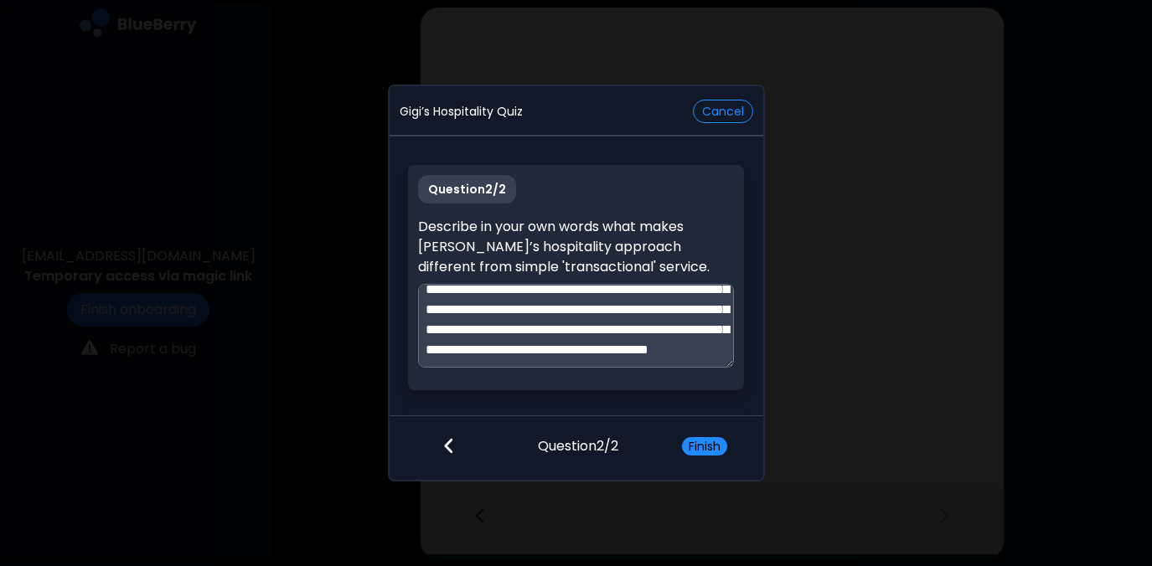
scroll to position [193, 0]
click at [585, 342] on textarea "**********" at bounding box center [576, 326] width 316 height 84
click at [472, 328] on textarea "**********" at bounding box center [576, 326] width 316 height 84
click at [520, 324] on textarea "**********" at bounding box center [576, 326] width 316 height 84
click at [580, 343] on textarea "**********" at bounding box center [576, 326] width 316 height 84
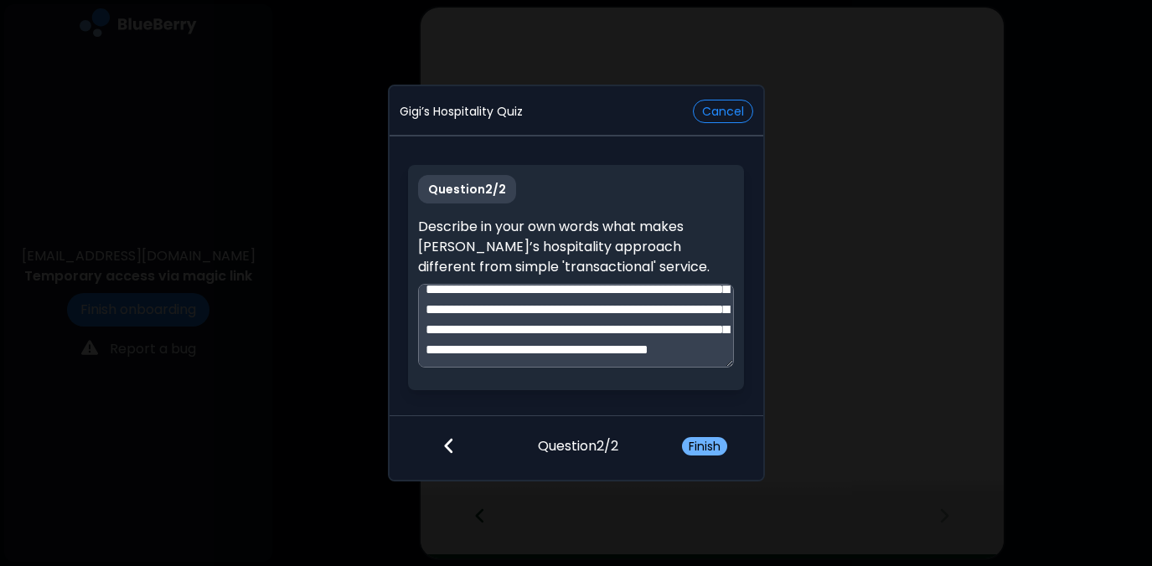
type textarea "**********"
click at [697, 441] on button "Finish" at bounding box center [704, 446] width 45 height 18
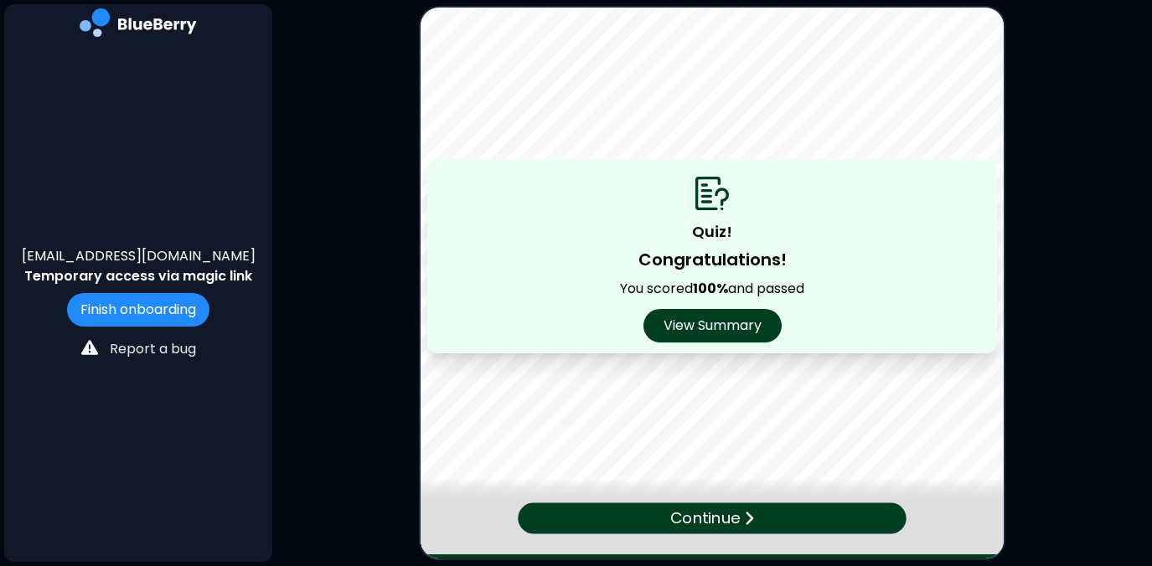
click at [704, 513] on p "Continue" at bounding box center [705, 519] width 70 height 24
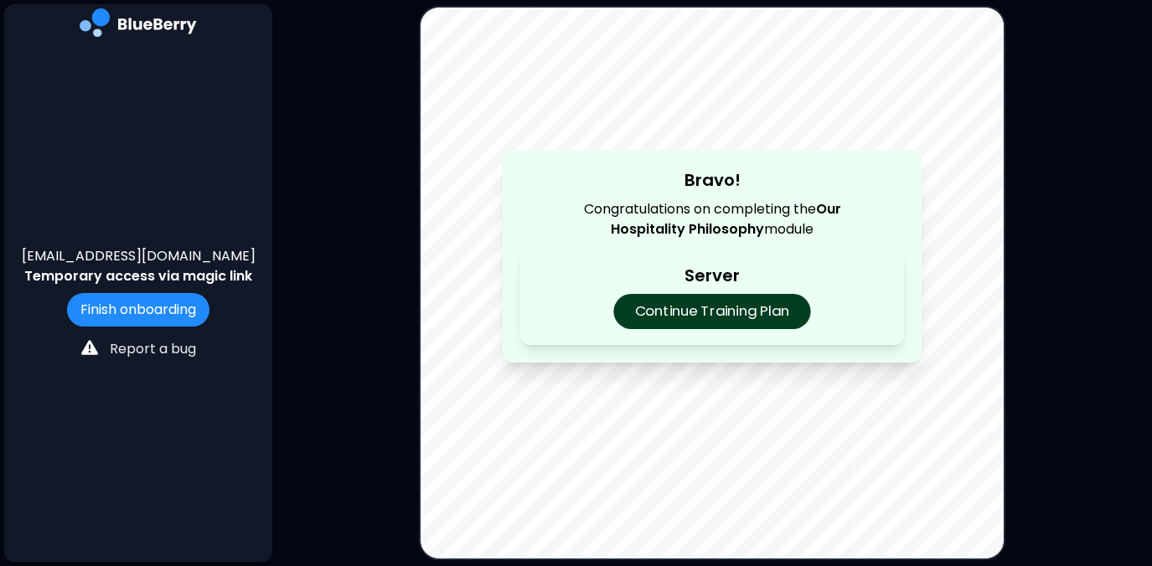
click at [742, 314] on p "Continue Training Plan" at bounding box center [711, 311] width 197 height 35
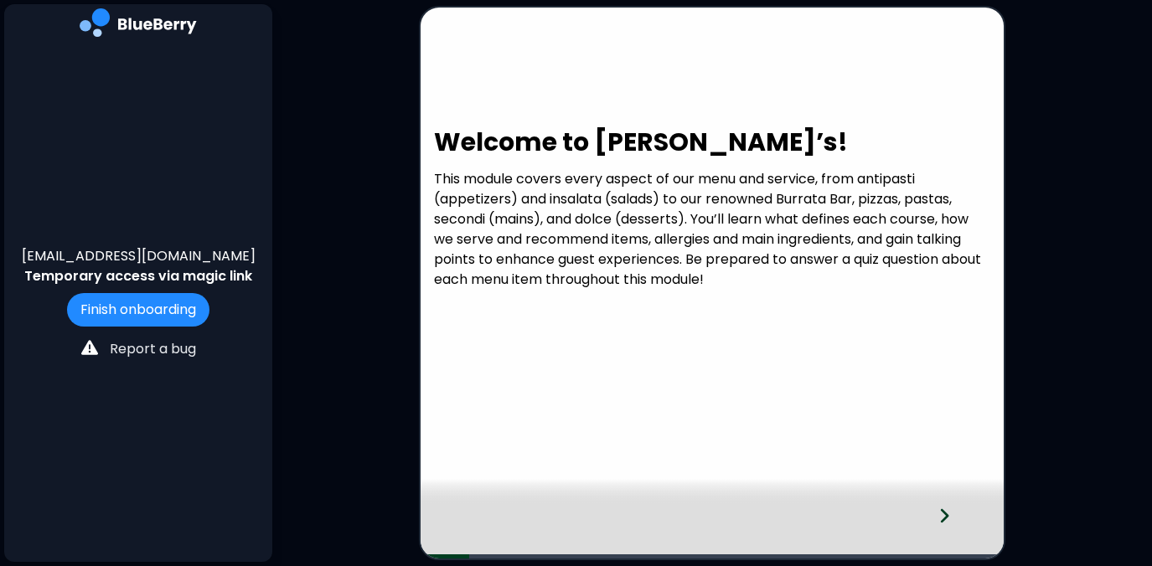
click at [946, 517] on icon at bounding box center [945, 516] width 8 height 14
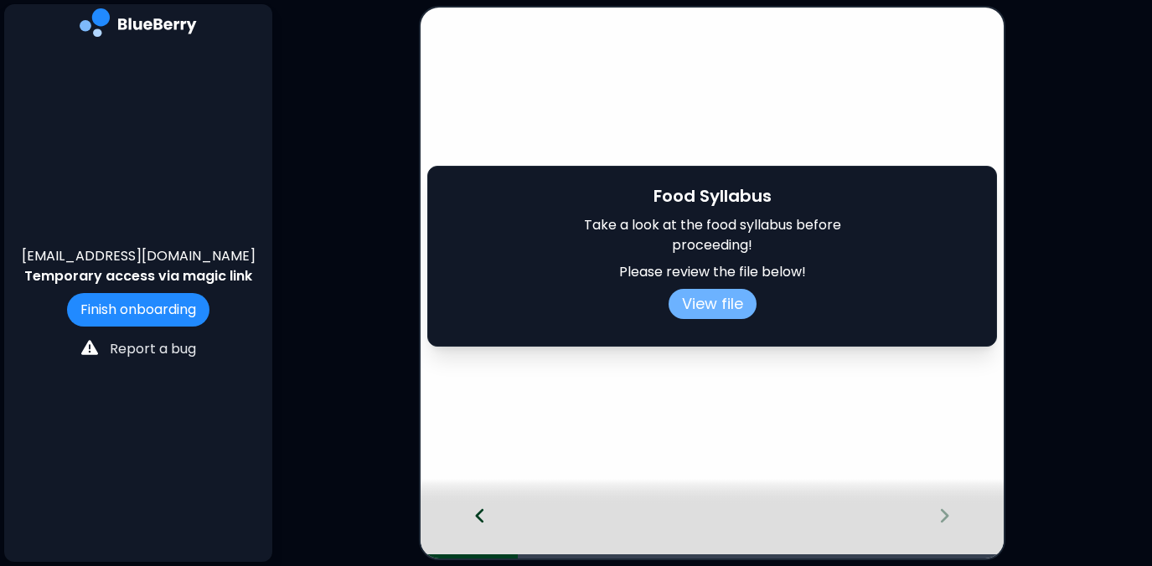
click at [724, 296] on button "View file" at bounding box center [712, 304] width 88 height 30
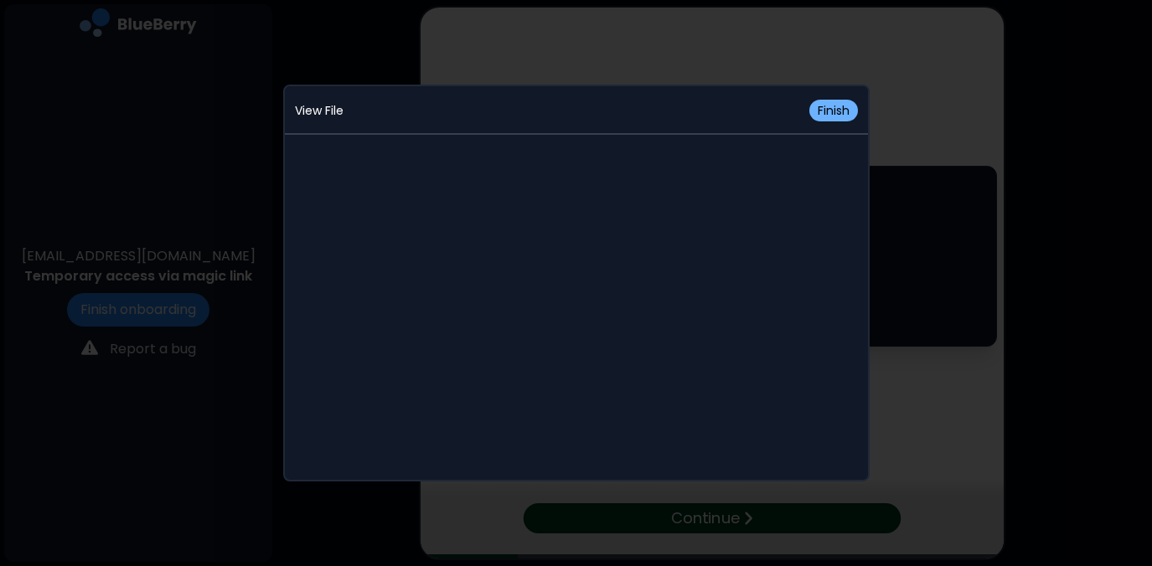
click at [827, 107] on button "Finish" at bounding box center [833, 111] width 49 height 22
